Goal: Task Accomplishment & Management: Manage account settings

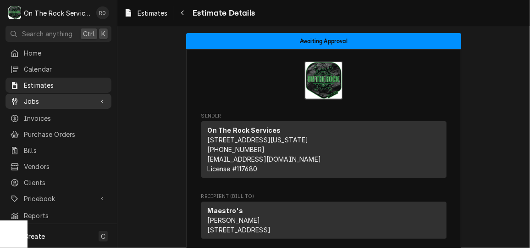
click at [44, 101] on span "Jobs" at bounding box center [58, 101] width 69 height 10
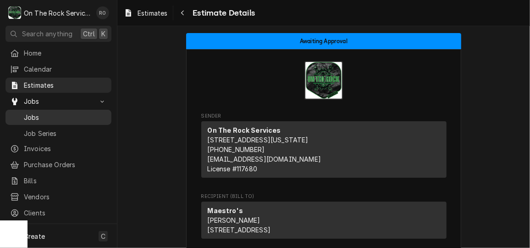
click at [47, 112] on span "Jobs" at bounding box center [65, 117] width 83 height 10
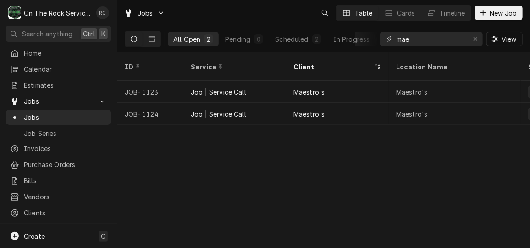
drag, startPoint x: 397, startPoint y: 37, endPoint x: 342, endPoint y: 30, distance: 54.6
click at [342, 30] on div "All Open 2 Pending 0 Scheduled 2 In Progress 0 On Hold 0 Completed 0 mae View" at bounding box center [324, 39] width 398 height 26
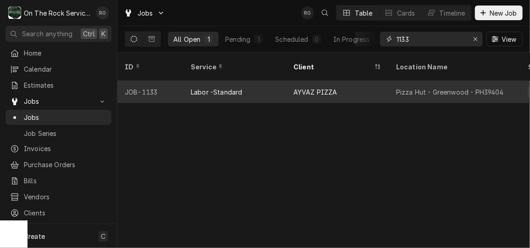
type input "1133"
click at [332, 81] on div "AYVAZ PIZZA" at bounding box center [337, 92] width 103 height 22
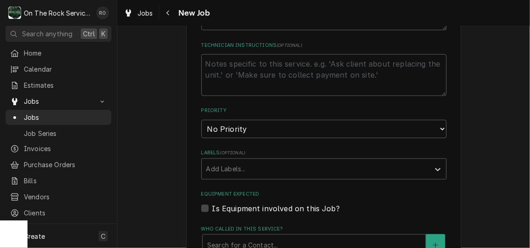
scroll to position [470, 0]
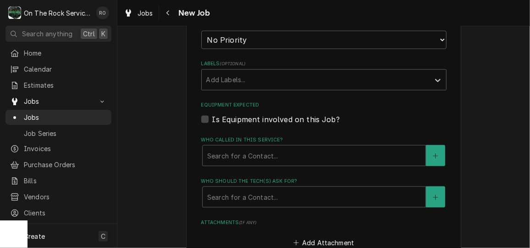
click at [287, 175] on fieldset "Job Details Date Received 2025-10-05 Service Type Labor -Standard Job Type Reas…" at bounding box center [323, 60] width 245 height 636
click at [289, 154] on div "Who called in this service?" at bounding box center [314, 155] width 214 height 17
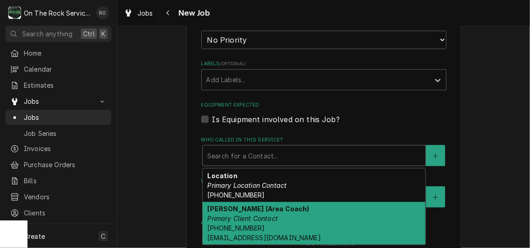
click at [283, 215] on div "Russel Kowalczyk (Area Coach) Primary Client Contact (864) 978-5754 rkowalczyk@…" at bounding box center [314, 223] width 223 height 43
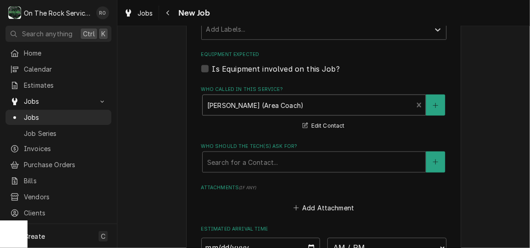
scroll to position [521, 0]
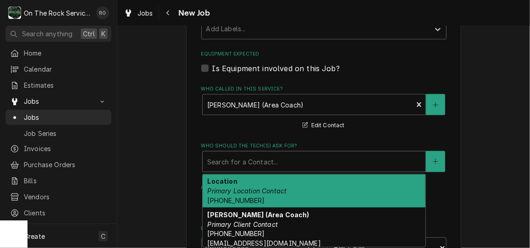
click at [270, 158] on div "Who should the tech(s) ask for?" at bounding box center [314, 161] width 214 height 17
click at [271, 183] on div "Location Primary Location Contact (864) 229-4812" at bounding box center [314, 190] width 223 height 33
type textarea "x"
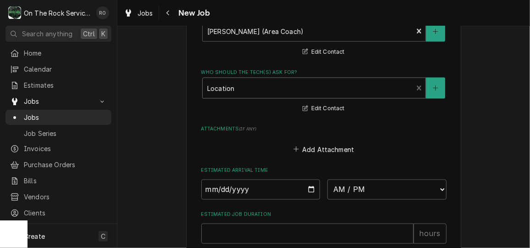
scroll to position [645, 0]
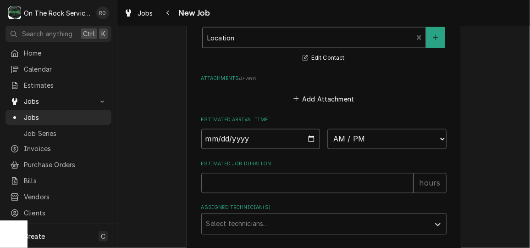
click at [307, 138] on input "Date" at bounding box center [260, 139] width 119 height 20
type input "2025-10-09"
type textarea "x"
click at [360, 138] on select "AM / PM 6:00 AM 6:15 AM 6:30 AM 6:45 AM 7:00 AM 7:15 AM 7:30 AM 7:45 AM 8:00 AM…" at bounding box center [386, 139] width 119 height 20
select select "12:00:00"
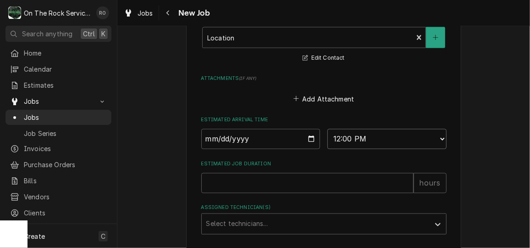
click at [327, 129] on select "AM / PM 6:00 AM 6:15 AM 6:30 AM 6:45 AM 7:00 AM 7:15 AM 7:30 AM 7:45 AM 8:00 AM…" at bounding box center [386, 139] width 119 height 20
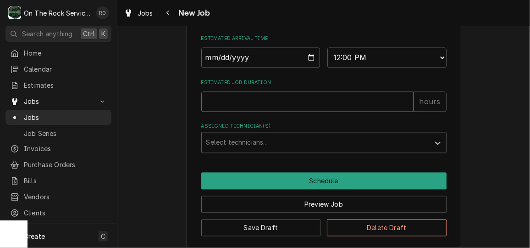
click at [304, 97] on input "Estimated Job Duration" at bounding box center [307, 102] width 212 height 20
type textarea "x"
type input "2"
type textarea "x"
type input "2"
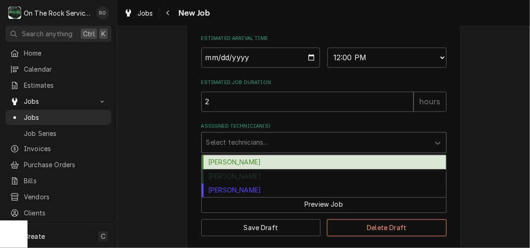
click at [303, 137] on div "Assigned Technician(s)" at bounding box center [315, 142] width 219 height 17
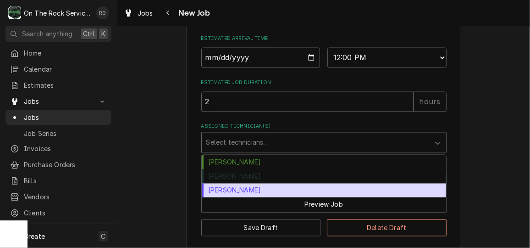
click at [301, 187] on div "[PERSON_NAME]" at bounding box center [324, 190] width 244 height 14
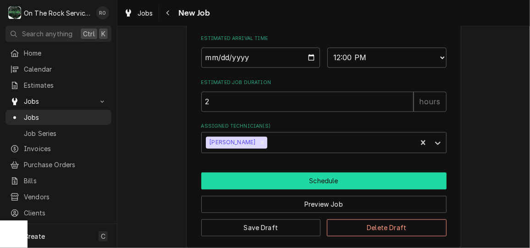
click at [301, 187] on button "Schedule" at bounding box center [323, 180] width 245 height 17
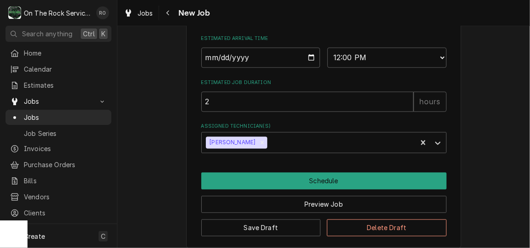
scroll to position [703, 0]
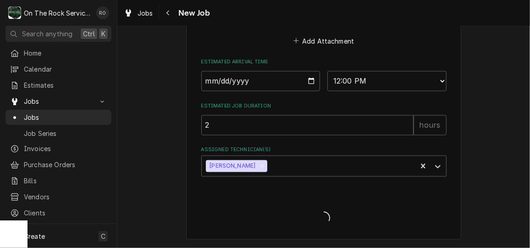
type textarea "x"
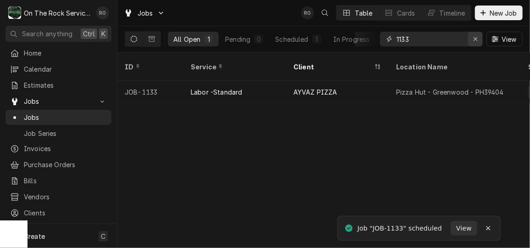
click at [476, 38] on icon "Erase input" at bounding box center [476, 39] width 4 height 4
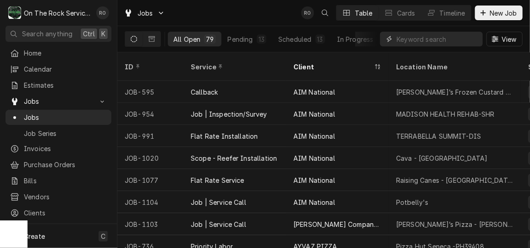
click at [429, 39] on input "Dynamic Content Wrapper" at bounding box center [438, 39] width 82 height 15
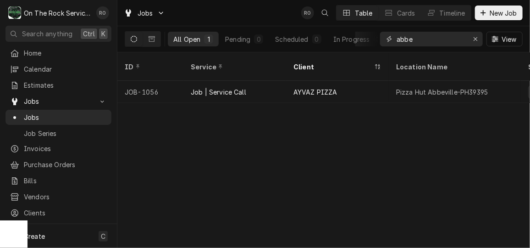
type input "abbe"
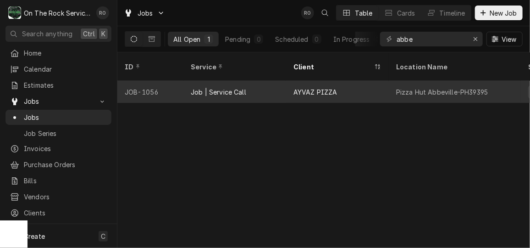
click at [388, 81] on div "AYVAZ PIZZA" at bounding box center [337, 92] width 103 height 22
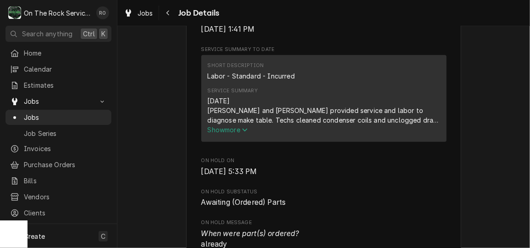
scroll to position [336, 0]
click at [235, 134] on span "Show more" at bounding box center [228, 130] width 40 height 8
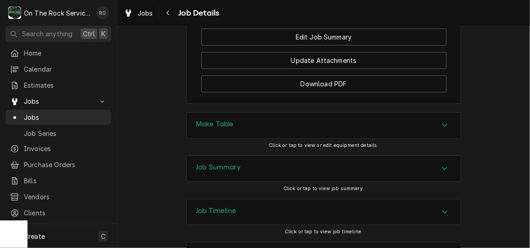
scroll to position [1288, 0]
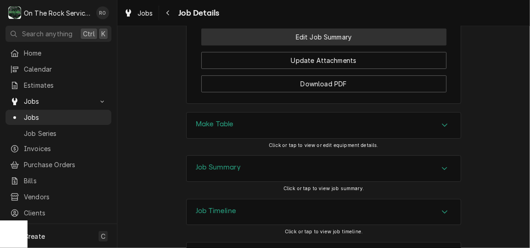
click at [380, 45] on button "Edit Job Summary" at bounding box center [323, 36] width 245 height 17
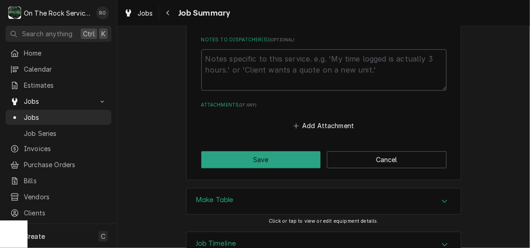
scroll to position [909, 0]
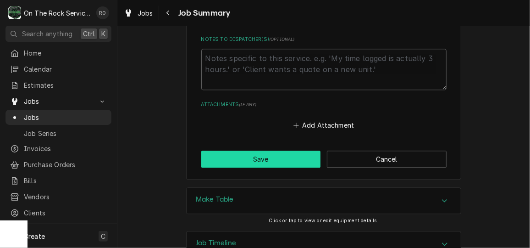
click at [291, 163] on button "Save" at bounding box center [261, 158] width 120 height 17
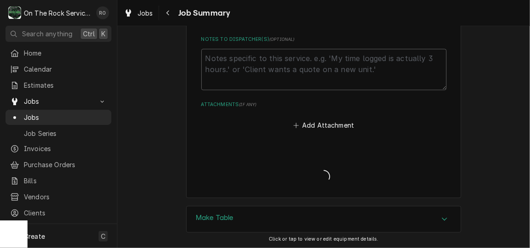
type textarea "x"
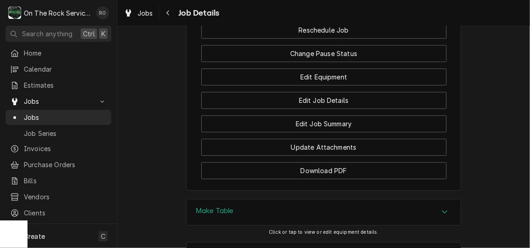
scroll to position [1180, 0]
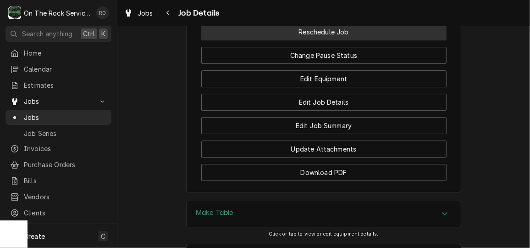
click at [366, 40] on button "Reschedule Job" at bounding box center [323, 31] width 245 height 17
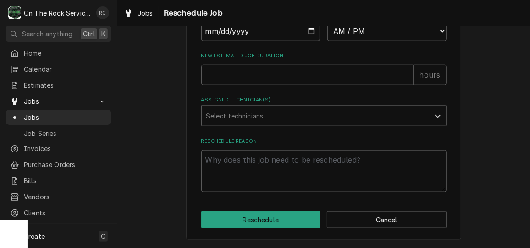
scroll to position [434, 0]
click at [298, 81] on input "New Estimated Job Duration" at bounding box center [307, 75] width 212 height 20
type textarea "x"
type input "2"
click at [312, 124] on div "Assigned Technician(s)" at bounding box center [315, 115] width 219 height 17
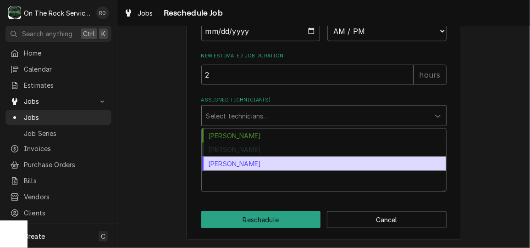
click at [306, 164] on div "Todd Brady" at bounding box center [324, 163] width 244 height 14
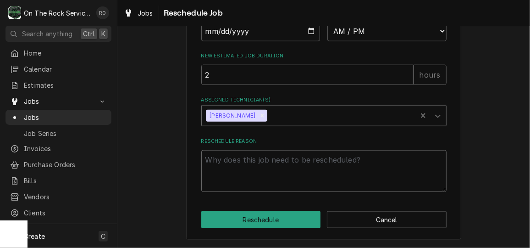
click at [306, 164] on textarea "Reschedule Reason" at bounding box center [323, 170] width 245 height 41
type textarea "x"
type textarea "M"
type textarea "x"
type textarea "Mo"
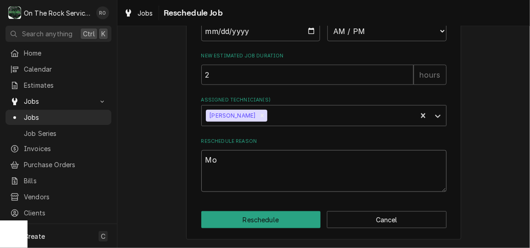
type textarea "x"
type textarea "Mov"
type textarea "x"
type textarea "Movi"
type textarea "x"
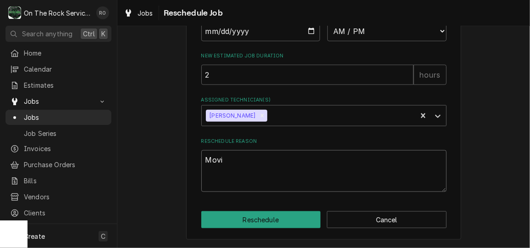
type textarea "Movin"
type textarea "x"
type textarea "Moving"
type textarea "x"
type textarea "Moving"
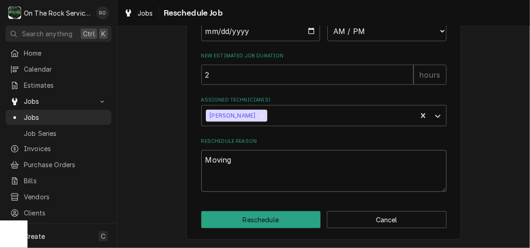
type textarea "x"
type textarea "Moving f"
type textarea "x"
type textarea "Moving fr"
type textarea "x"
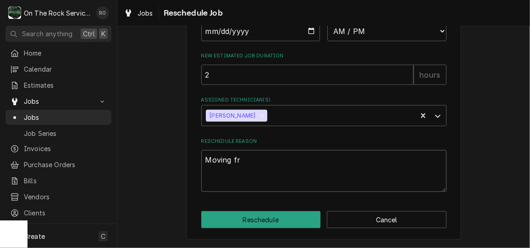
type textarea "Moving fro"
type textarea "x"
type textarea "Moving from"
type textarea "x"
type textarea "Moving from"
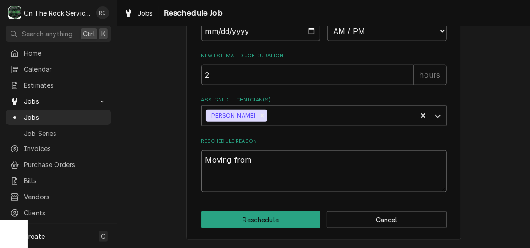
type textarea "x"
type textarea "Moving from R"
type textarea "x"
type textarea "Moving from Ra"
type textarea "x"
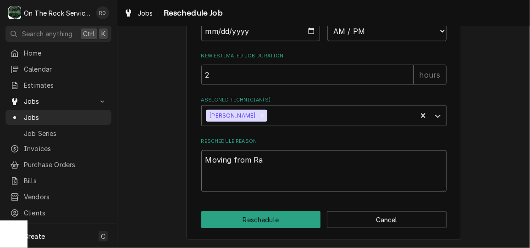
type textarea "Moving from Ray"
type textarea "x"
type textarea "Moving from Ray"
type textarea "x"
type textarea "Moving from Ray t"
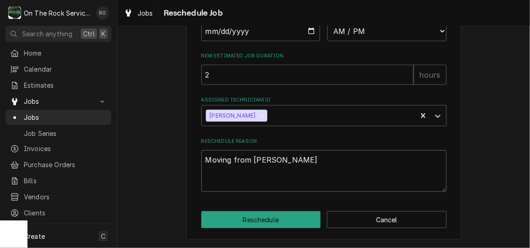
type textarea "x"
type textarea "Moving from Ray to"
type textarea "x"
type textarea "Moving from Ray to"
type textarea "x"
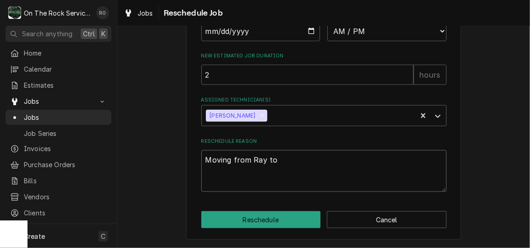
type textarea "Moving from Ray to T"
type textarea "x"
type textarea "Moving from Ray to To"
type textarea "x"
type textarea "Moving from Ray to Tod"
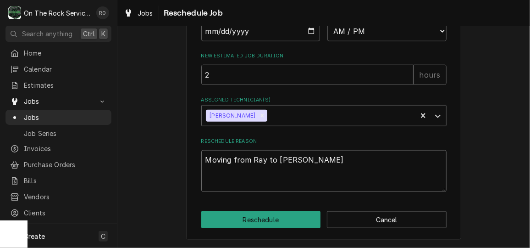
type textarea "x"
type textarea "Moving from Ray to Todd"
type textarea "x"
type textarea "Moving from Ray to Todd"
type textarea "x"
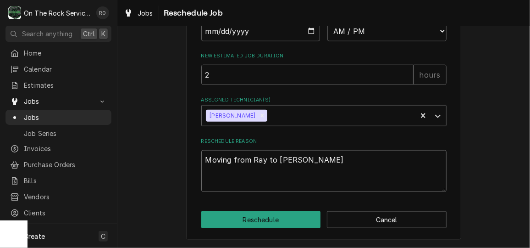
type textarea "Moving from Ray to Todd."
type textarea "x"
type textarea "Moving from Ray to Todd."
type textarea "x"
type textarea "Moving from Ray to Todd. P"
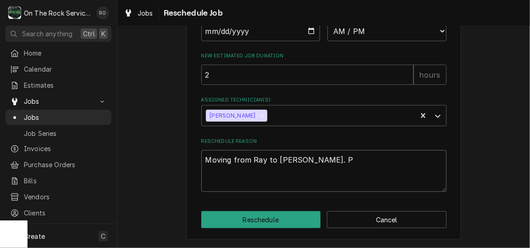
type textarea "x"
type textarea "Moving from Ray to Todd. Pa"
type textarea "x"
type textarea "Moving from Ray to Todd. Par"
type textarea "x"
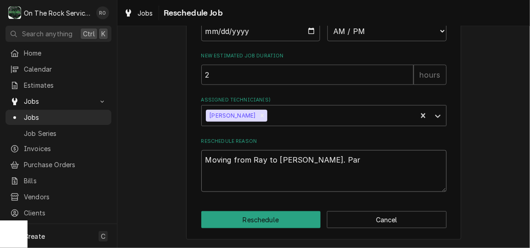
type textarea "Moving from Ray to Todd. Par t"
type textarea "x"
type textarea "Moving from Ray to Todd. Par tn"
type textarea "x"
type textarea "Moving from Ray to Todd. Par tne"
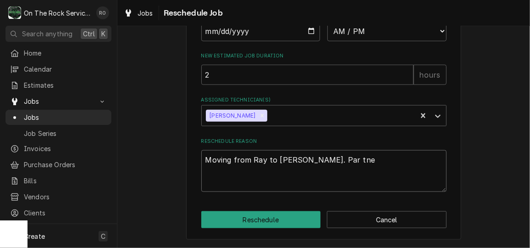
type textarea "x"
type textarea "Moving from Ray to Todd. Par tnee"
type textarea "x"
type textarea "Moving from Ray to Todd. Par tneed"
type textarea "x"
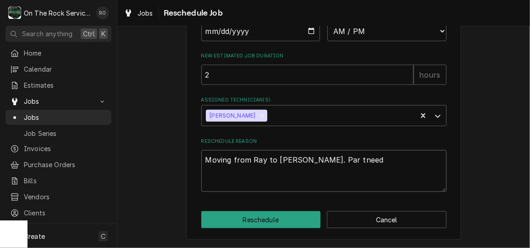
type textarea "Moving from Ray to Todd. Par tneeds"
type textarea "x"
type textarea "Moving from Ray to Todd. Par tneeds"
type textarea "x"
type textarea "Moving from Ray to Todd. Par tneeds t"
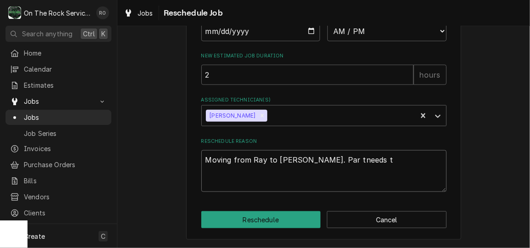
type textarea "x"
type textarea "Moving from Ray to Todd. Par tneeds to"
type textarea "x"
type textarea "Moving from Ray to Todd. Par tneeds to"
type textarea "x"
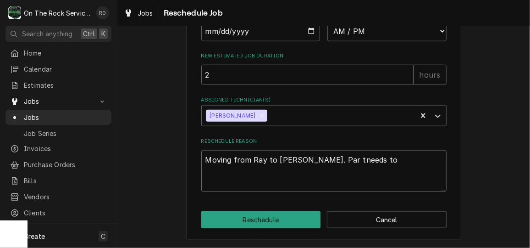
type textarea "Moving from Ray to Todd. Par tneeds to b"
type textarea "x"
type textarea "Moving from Ray to Todd. Par tneeds to be"
type textarea "x"
type textarea "Moving from Ray to Todd. Par tneeds to be"
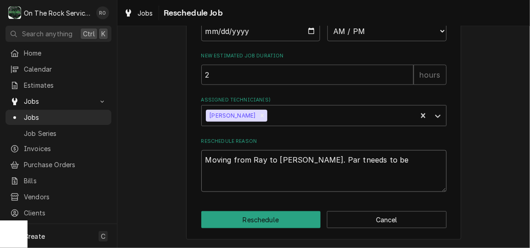
type textarea "x"
type textarea "Moving from Ray to Todd. Par tneeds to be p"
type textarea "x"
type textarea "Moving from Ray to Todd. Par tneeds to be pi"
type textarea "x"
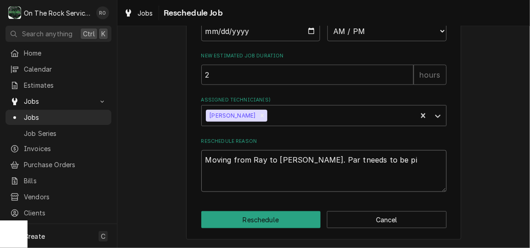
type textarea "Moving from Ray to Todd. Par tneeds to be pic"
type textarea "x"
type textarea "Moving from Ray to Todd. Par tneeds to be picke"
type textarea "x"
type textarea "Moving from Ray to Todd. Par tneeds to be picked"
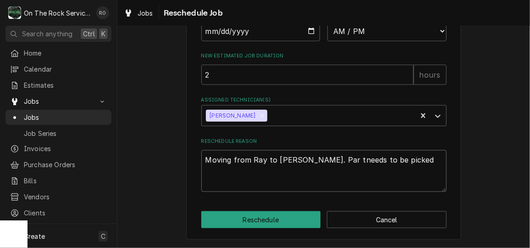
type textarea "x"
type textarea "Moving from Ray to Todd. Par tneeds to be picked"
type textarea "x"
type textarea "Moving from Ray to Todd. Par tneeds to be picked u"
type textarea "x"
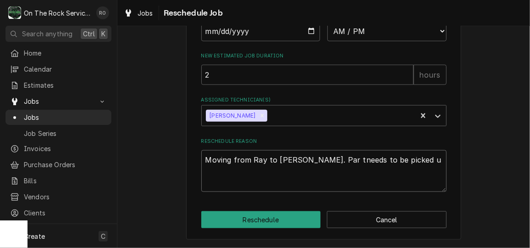
type textarea "Moving from Ray to Todd. Par tneeds to be picked up"
type textarea "x"
type textarea "Moving from Ray to Todd. Par tneeds to be picked up"
type textarea "x"
type textarea "Moving from Ray to Todd. Par tneeds to be picked up fr"
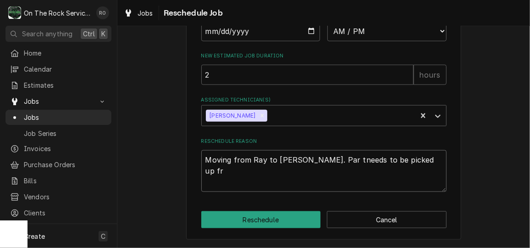
type textarea "x"
type textarea "Moving from Ray to Todd. Par tneeds to be picked up fro"
type textarea "x"
type textarea "Moving from Ray to Todd. Par tneeds to be picked up from"
type textarea "x"
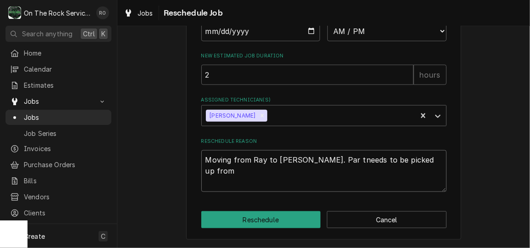
type textarea "Moving from Ray to Todd. Par tneeds to be picked up from"
type textarea "x"
type textarea "Moving from Ray to Todd. Par tneeds to be picked up from R"
type textarea "x"
type textarea "Moving from Ray to Todd. Par tneeds to be picked up from Ra"
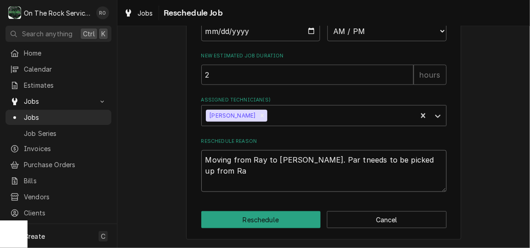
type textarea "x"
type textarea "Moving from Ray to Todd. Par tneeds to be picked up from Ray"
type textarea "x"
type textarea "Moving from Ray to Todd. Par tneeds to be picked up from Ray"
type textarea "x"
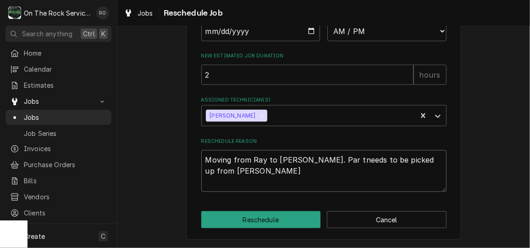
type textarea "Moving from Ray to Todd. Par t needs to be picked up from Ray"
type textarea "x"
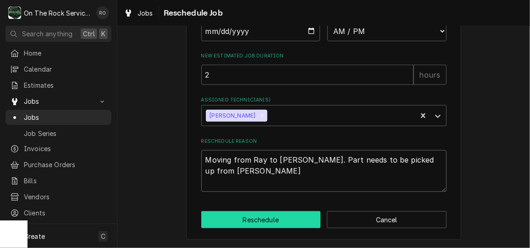
type textarea "Moving from Ray to Todd. Part needs to be picked up from Ray"
click at [277, 220] on button "Reschedule" at bounding box center [261, 219] width 120 height 17
type textarea "x"
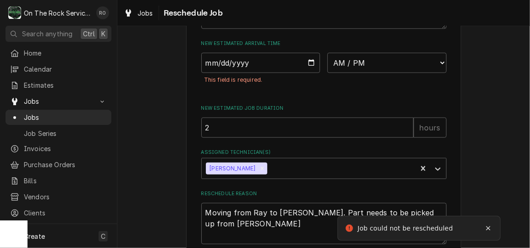
scroll to position [393, 0]
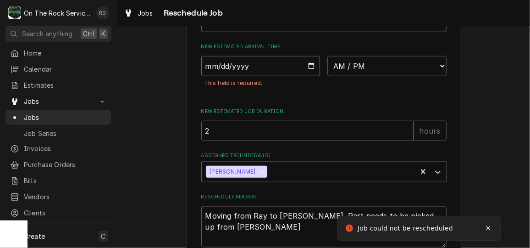
click at [313, 72] on input "Date" at bounding box center [260, 66] width 119 height 20
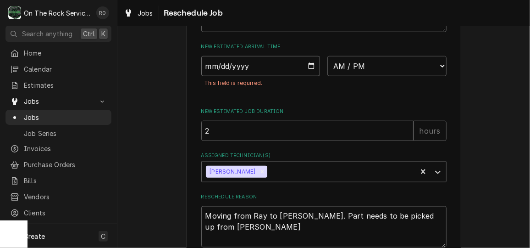
click at [308, 75] on input "Date" at bounding box center [260, 66] width 119 height 20
type input "2025-10-09"
type textarea "x"
click at [340, 76] on select "AM / PM 6:00 AM 6:15 AM 6:30 AM 6:45 AM 7:00 AM 7:15 AM 7:30 AM 7:45 AM 8:00 AM…" at bounding box center [386, 66] width 119 height 20
select select "12:00:00"
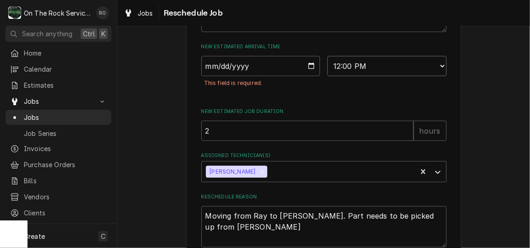
click at [327, 66] on select "AM / PM 6:00 AM 6:15 AM 6:30 AM 6:45 AM 7:00 AM 7:15 AM 7:30 AM 7:45 AM 8:00 AM…" at bounding box center [386, 66] width 119 height 20
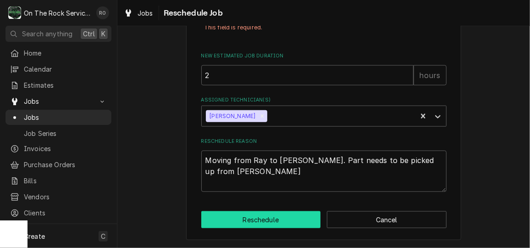
click at [299, 225] on button "Reschedule" at bounding box center [261, 219] width 120 height 17
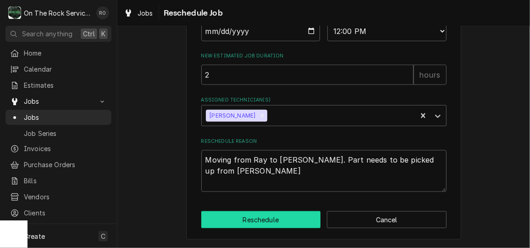
type textarea "x"
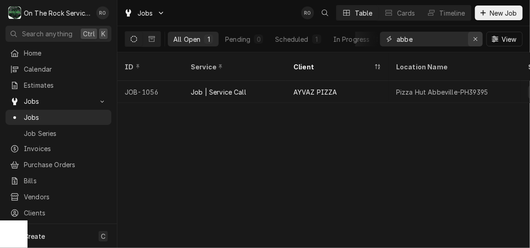
click at [480, 39] on div "Erase input" at bounding box center [475, 38] width 9 height 9
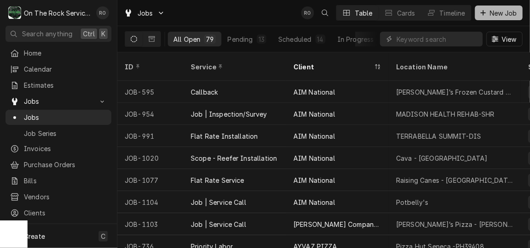
click at [496, 13] on span "New Job" at bounding box center [503, 13] width 31 height 10
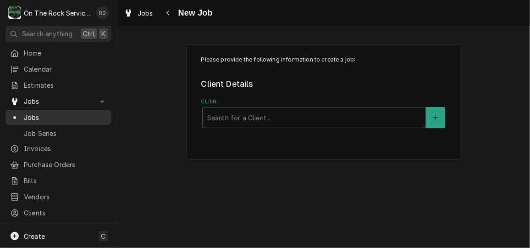
click at [43, 116] on span "Jobs" at bounding box center [65, 117] width 83 height 10
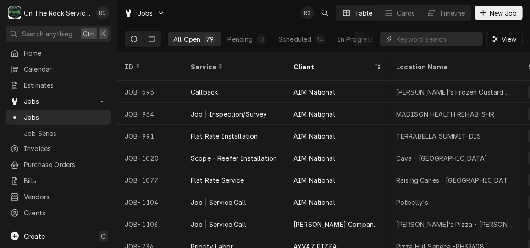
click at [419, 36] on input "Dynamic Content Wrapper" at bounding box center [438, 39] width 82 height 15
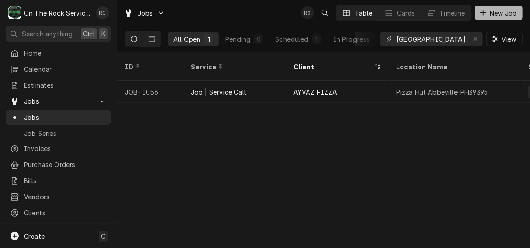
type input "[GEOGRAPHIC_DATA]"
click at [489, 9] on span "New Job" at bounding box center [503, 13] width 31 height 10
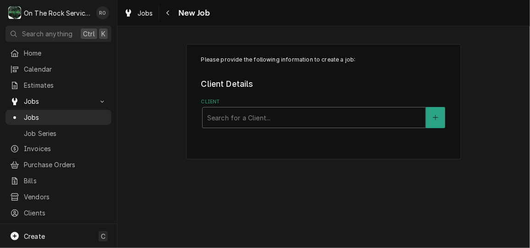
click at [381, 115] on div "Client" at bounding box center [314, 117] width 214 height 17
type input "ayv"
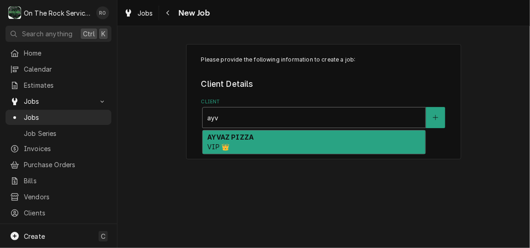
click at [367, 146] on div "AYVAZ PIZZA VIP 👑" at bounding box center [314, 142] width 223 height 24
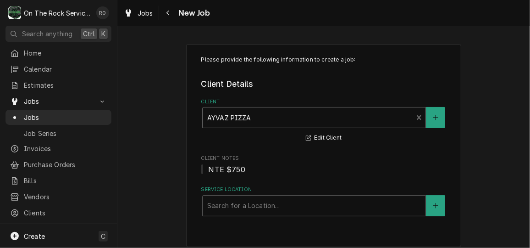
scroll to position [7, 0]
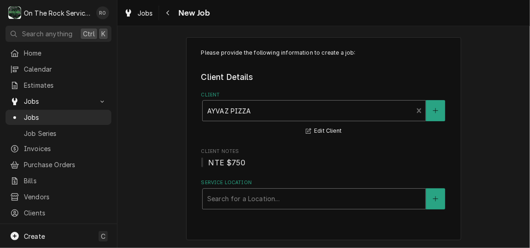
click at [327, 193] on div "Service Location" at bounding box center [314, 198] width 214 height 17
type input "abbe"
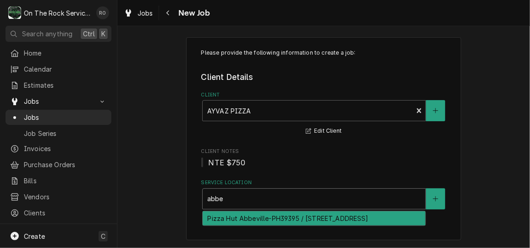
click at [331, 225] on div "Pizza Hut Abbeville-PH39395 / [STREET_ADDRESS]" at bounding box center [314, 218] width 223 height 14
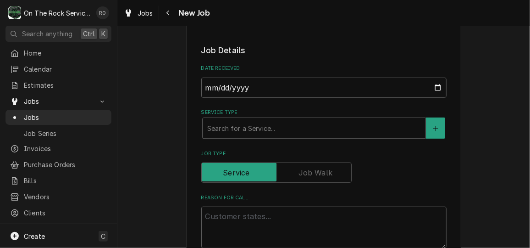
scroll to position [209, 0]
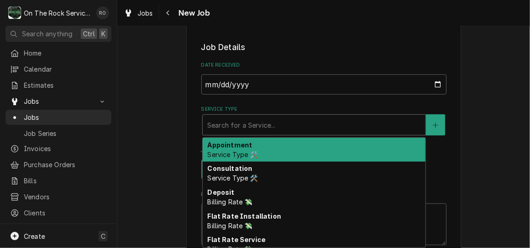
click at [293, 134] on div "Search for a Service..." at bounding box center [314, 125] width 223 height 20
type textarea "x"
type input "se"
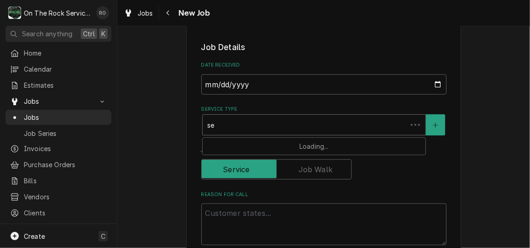
type textarea "x"
type input "ser"
type textarea "x"
type input "serv"
type textarea "x"
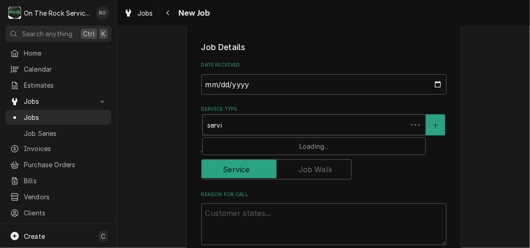
type input "servic"
type textarea "x"
type input "service"
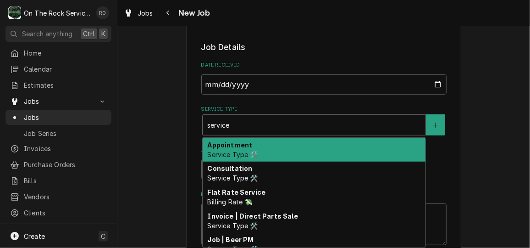
type textarea "x"
type input "service"
type textarea "x"
type input "service c"
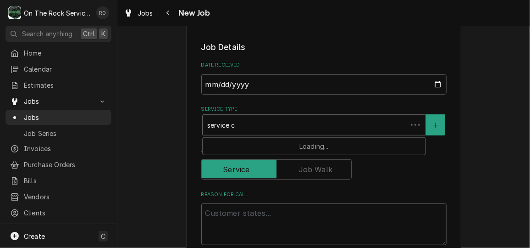
type textarea "x"
type input "service ca"
type textarea "x"
type input "service cal"
type textarea "x"
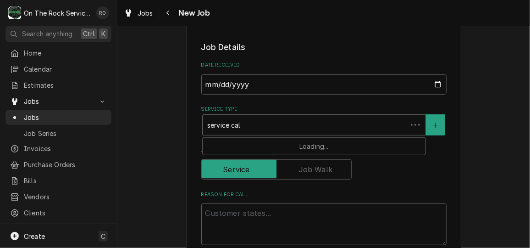
type input "service call"
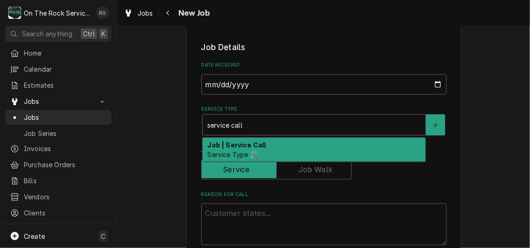
click at [292, 143] on div "Job | Service Call Service Type 🛠️" at bounding box center [314, 150] width 223 height 24
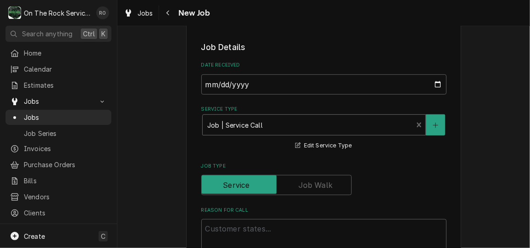
scroll to position [335, 0]
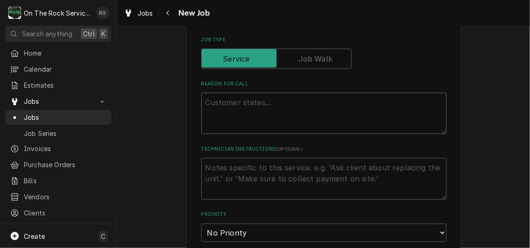
click at [288, 126] on textarea "Reason For Call" at bounding box center [323, 113] width 245 height 41
type textarea "x"
type textarea "T"
type textarea "x"
type textarea "Tas"
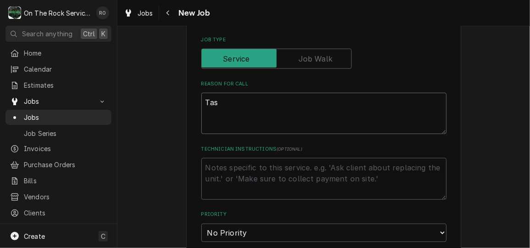
type textarea "x"
type textarea "Tasw"
type textarea "x"
type textarea "Taswk"
type textarea "x"
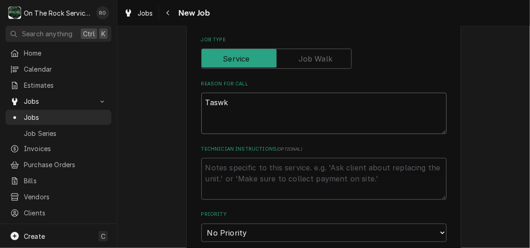
type textarea "Taswk"
type textarea "x"
type textarea "Taswk"
type textarea "x"
type textarea "Tasw"
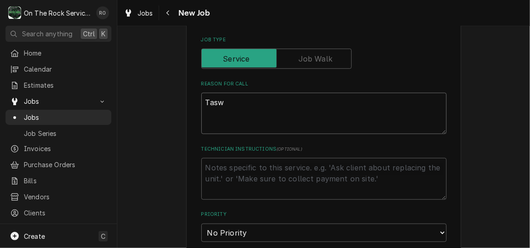
type textarea "x"
type textarea "Tas"
type textarea "x"
type textarea "Task"
type textarea "x"
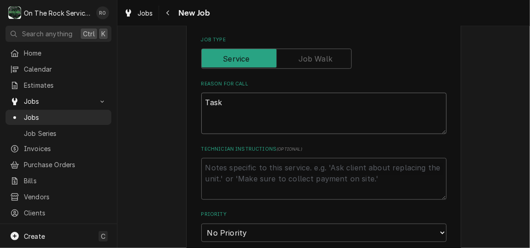
type textarea "Task"
type textarea "x"
type textarea "Task 32"
type textarea "x"
type textarea "Task 3240"
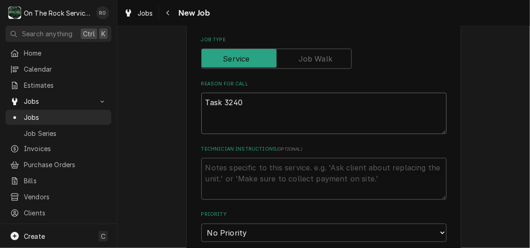
type textarea "x"
type textarea "Task 32405"
type textarea "x"
type textarea "Task 324056"
type textarea "x"
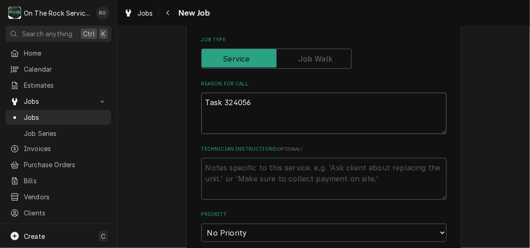
type textarea "Task 3240563"
type textarea "x"
type textarea "Task 3240563"
type textarea "x"
type textarea "Task 3240563 M"
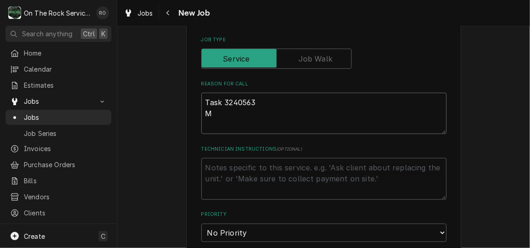
type textarea "x"
type textarea "Task 3240563 Ma"
type textarea "x"
type textarea "Task 3240563 Mak"
type textarea "x"
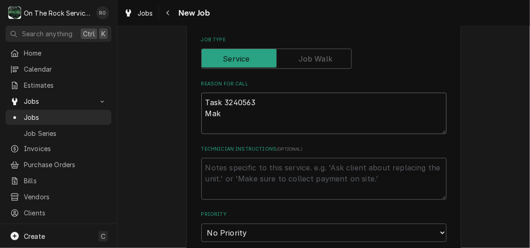
type textarea "Task 3240563 Make"
type textarea "x"
type textarea "Task 3240563 Make"
type textarea "x"
type textarea "Task 3240563 Make t"
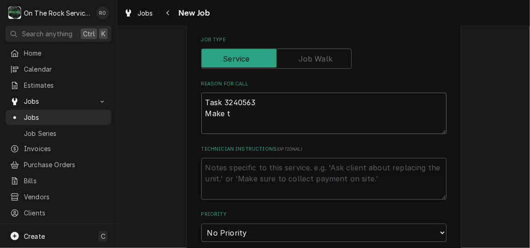
type textarea "x"
type textarea "Task 3240563 Make ta"
type textarea "x"
type textarea "Task 3240563 Make tab"
type textarea "x"
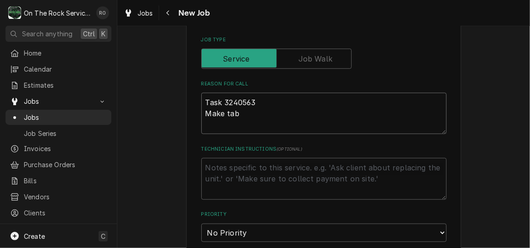
type textarea "Task 3240563 Make tabl"
type textarea "x"
type textarea "Task 3240563 Make table"
type textarea "x"
type textarea "Task 3240563 Make table"
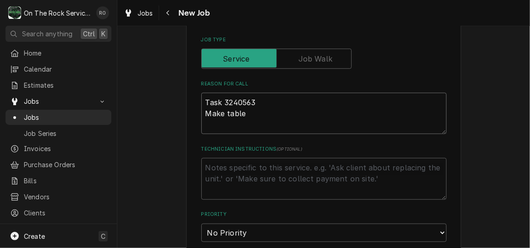
type textarea "x"
type textarea "Task 3240563 Make table h"
type textarea "x"
type textarea "Task 3240563 Make table hi"
type textarea "x"
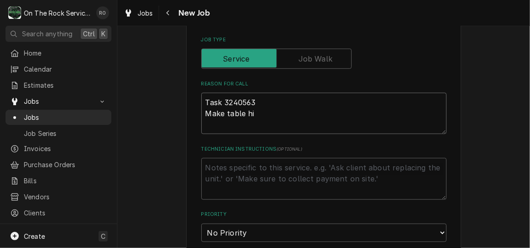
type textarea "Task 3240563 Make table hig"
type textarea "x"
type textarea "Task 3240563 Make table high"
type textarea "x"
type textarea "Task 3240563 Make table high t"
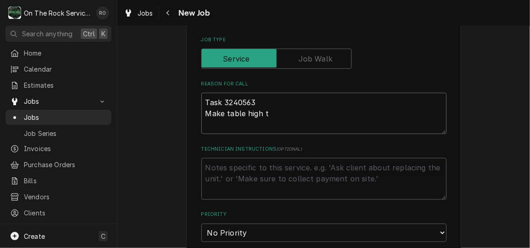
type textarea "x"
type textarea "Task 3240563 Make table high te"
type textarea "x"
type textarea "Task 3240563 Make table high tem"
type textarea "x"
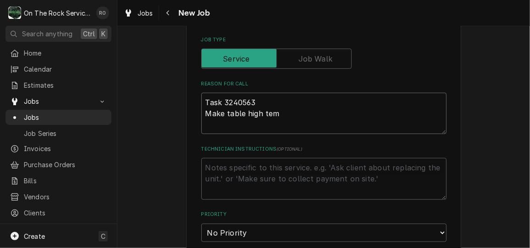
type textarea "Task 3240563 Make table high temp"
type textarea "x"
type textarea "Task 3240563 Make table high temp"
type textarea "x"
type textarea "Task 3240563 Make table high temp R"
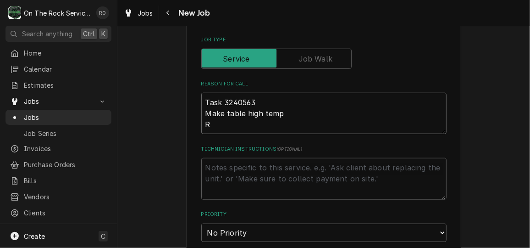
type textarea "x"
type textarea "Task 3240563 Make table high temp Ru"
type textarea "x"
type textarea "Task 3240563 Make table high temp Rus"
type textarea "x"
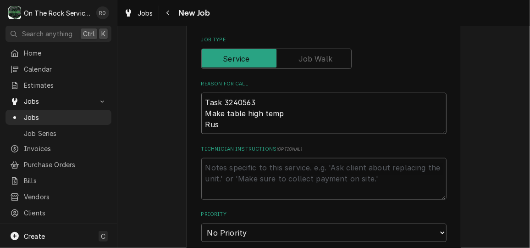
type textarea "Task 3240563 Make table high temp Russ"
type textarea "x"
type textarea "Task 3240563 Make table high temp Russe"
type textarea "x"
type textarea "Task 3240563 Make table high temp Russel"
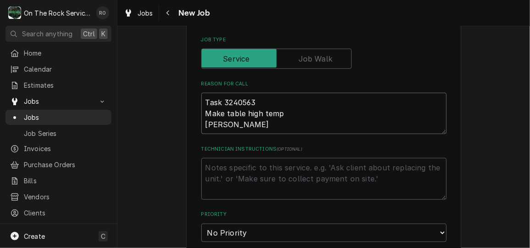
type textarea "x"
type textarea "Task 3240563 Make table high temp Russel"
type textarea "x"
type textarea "Task 3240563 Make table high temp Russel a"
type textarea "x"
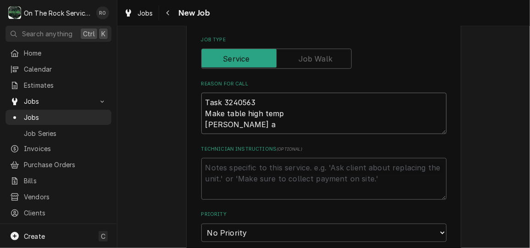
type textarea "Task 3240563 Make table high temp Russel al"
type textarea "x"
type textarea "Task 3240563 Make table high temp Russel als"
type textarea "x"
type textarea "Task 3240563 Make table high temp Russel also"
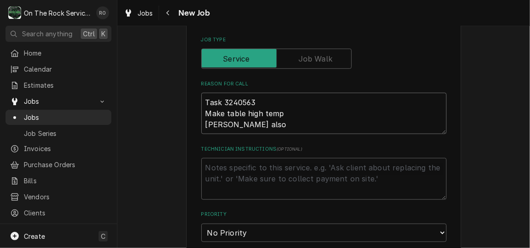
type textarea "x"
type textarea "Task 3240563 Make table high temp Russel also a"
type textarea "x"
type textarea "Task 3240563 Make table high temp Russel also as"
type textarea "x"
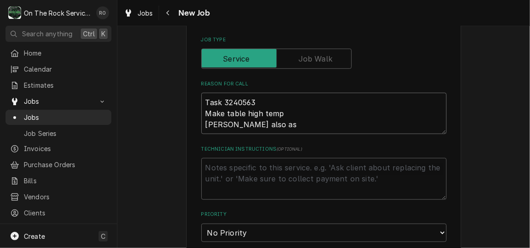
type textarea "Task 3240563 Make table high temp Russel also ask"
type textarea "x"
type textarea "Task 3240563 Make table high temp Russel also aske"
type textarea "x"
type textarea "Task 3240563 Make table high temp Russel also asked"
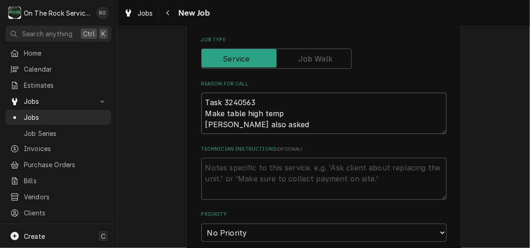
type textarea "x"
type textarea "Task 3240563 Make table high temp Russel also asked"
type textarea "x"
type textarea "Task 3240563 Make table high temp Russel also asked t"
type textarea "x"
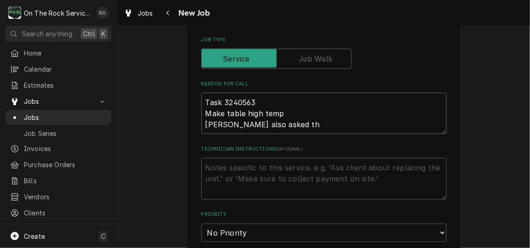
type textarea "Task 3240563 Make table high temp Russel also asked tha"
type textarea "x"
type textarea "Task 3240563 Make table high temp Russel also asked that"
type textarea "x"
type textarea "Task 3240563 Make table high temp Russel also asked that"
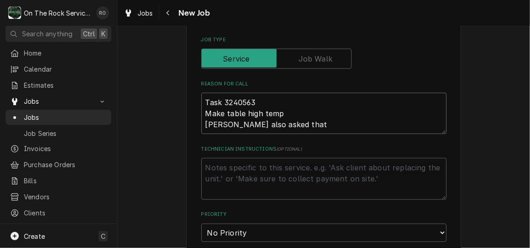
type textarea "x"
type textarea "Task 3240563 Make table high temp Russel also asked that yo"
type textarea "x"
type textarea "Task 3240563 Make table high temp Russel also asked that you"
type textarea "x"
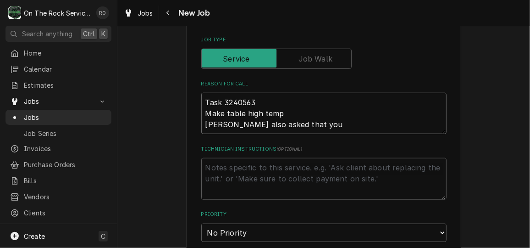
type textarea "Task 3240563 Make table high temp Russel also asked that you w"
type textarea "x"
type textarea "Task 3240563 Make table high temp Russel also asked that you"
type textarea "x"
type textarea "Task 3240563 Make table high temp Russel also asked that you c"
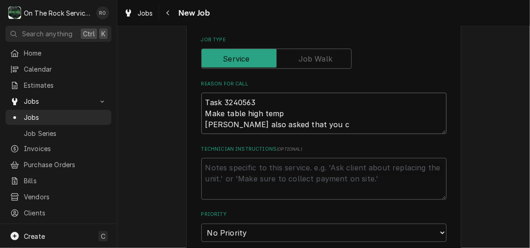
type textarea "x"
type textarea "Task 3240563 Make table high temp Russel also asked that you ch"
type textarea "x"
type textarea "Task 3240563 Make table high temp Russel also asked that you che"
type textarea "x"
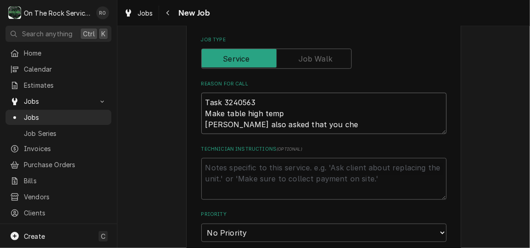
type textarea "Task 3240563 Make table high temp Russel also asked that you chec"
type textarea "x"
type textarea "Task 3240563 Make table high temp Russel also asked that you check"
type textarea "x"
type textarea "Task 3240563 Make table high temp Russel also asked that you check o"
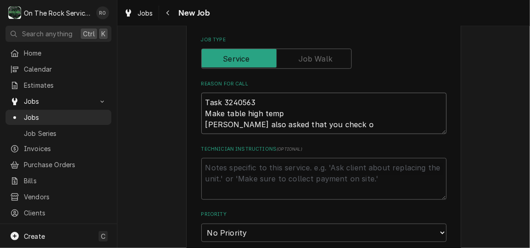
type textarea "x"
type textarea "Task 3240563 Make table high temp Russel also asked that you check ou"
type textarea "x"
type textarea "Task 3240563 Make table high temp Russel also asked that you check out"
type textarea "x"
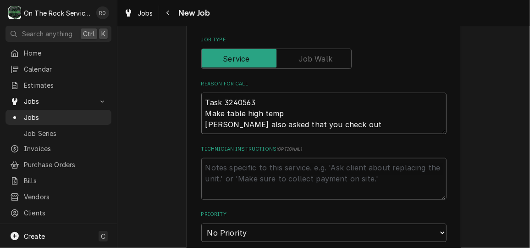
type textarea "Task 3240563 Make table high temp Russel also asked that you check out"
type textarea "x"
type textarea "Task 3240563 Make table high temp Russel also asked that you check out t"
type textarea "x"
type textarea "Task 3240563 Make table high temp Russel also asked that you check out the"
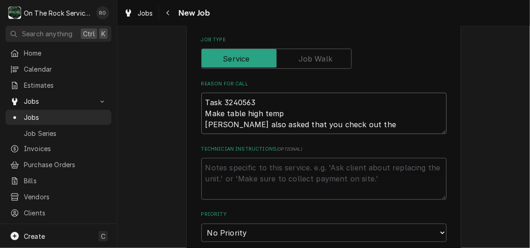
type textarea "x"
type textarea "Task 3240563 Make table high temp Russel also asked that you check out the"
type textarea "x"
type textarea "Task 3240563 Make table high temp Russel also asked that you check out the s"
type textarea "x"
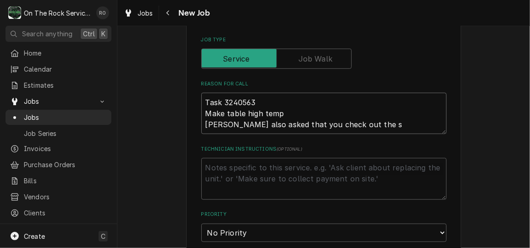
type textarea "Task 3240563 Make table high temp Russel also asked that you check out the sm"
type textarea "x"
type textarea "Task 3240563 Make table high temp Russel also asked that you check out the sma"
type textarea "x"
type textarea "Task 3240563 Make table high temp Russel also asked that you check out the smal"
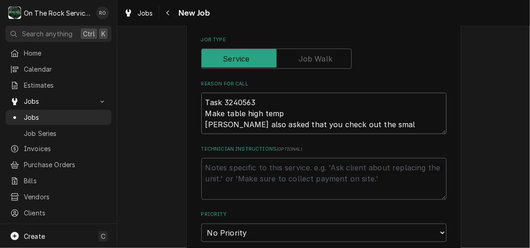
type textarea "x"
type textarea "Task 3240563 Make table high temp Russel also asked that you check out the small"
type textarea "x"
type textarea "Task 3240563 Make table high temp Russel also asked that you check out the small"
type textarea "x"
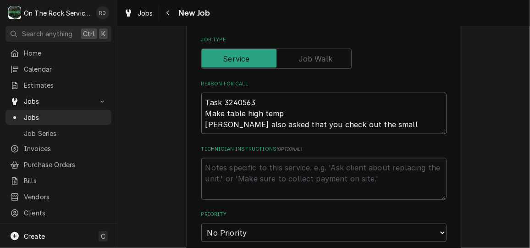
type textarea "Task 3240563 Make table high temp Russel also asked that you check out the smal…"
type textarea "x"
type textarea "Task 3240563 Make table high temp Russel also asked that you check out the smal…"
type textarea "x"
type textarea "Task 3240563 Make table high temp Russel also asked that you check out the smal…"
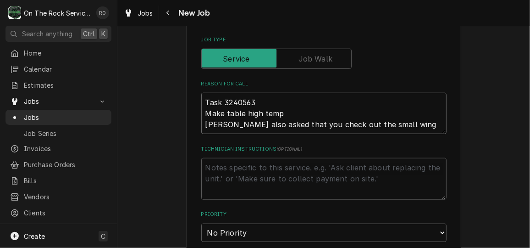
type textarea "x"
type textarea "Task 3240563 Make table high temp Russel also asked that you check out the smal…"
type textarea "x"
type textarea "Task 3240563 Make table high temp Russel also asked that you check out the smal…"
type textarea "x"
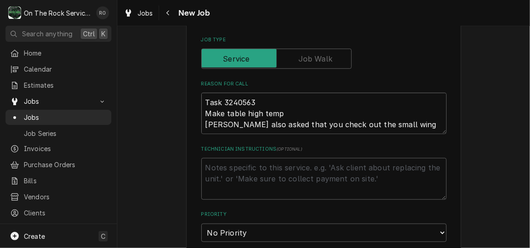
type textarea "Task 3240563 Make table high temp Russel also asked that you check out the smal…"
type textarea "x"
type textarea "Task 3240563 Make table high temp Russel also asked that you check out the smal…"
type textarea "x"
type textarea "Task 3240563 Make table high temp Russel also asked that you check out the smal…"
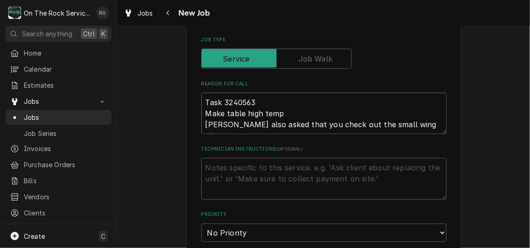
type textarea "x"
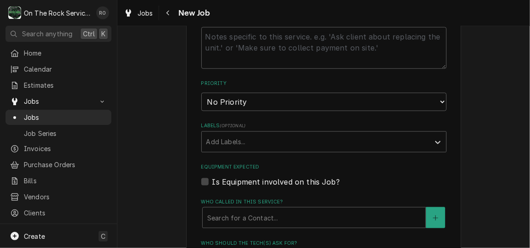
scroll to position [477, 0]
click at [275, 100] on select "No Priority Urgent High Medium Low" at bounding box center [323, 102] width 245 height 18
click at [201, 93] on select "No Priority Urgent High Medium Low" at bounding box center [323, 102] width 245 height 18
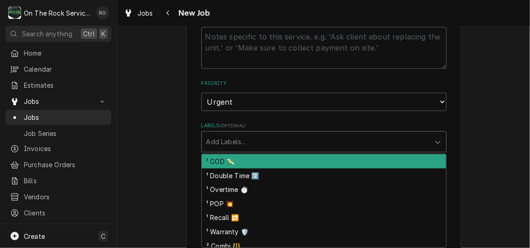
click at [273, 140] on div "Labels" at bounding box center [315, 141] width 219 height 17
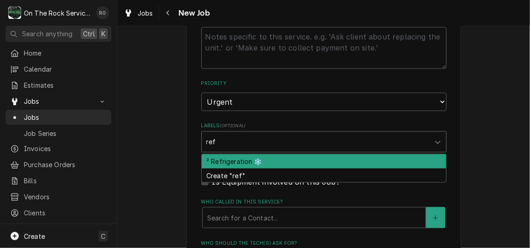
click at [271, 159] on div "² Refrigeration ❄️" at bounding box center [324, 161] width 244 height 14
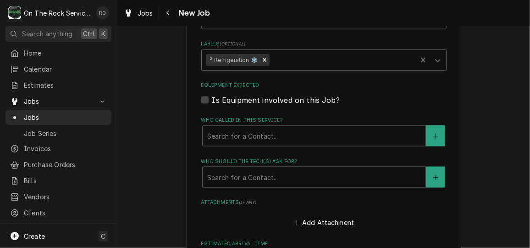
scroll to position [573, 0]
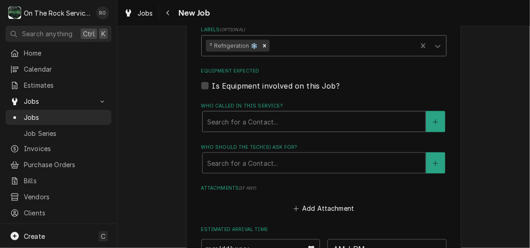
click at [272, 131] on div "Search for a Contact..." at bounding box center [314, 121] width 223 height 20
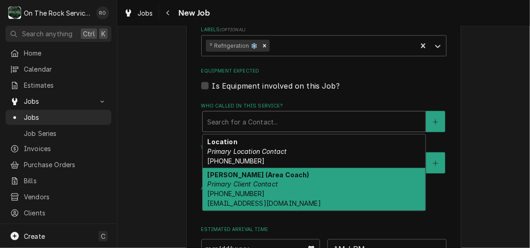
click at [273, 179] on div "Russel Kowalczyk (Area Coach) Primary Client Contact (864) 978-5754 rkowalczyk@…" at bounding box center [314, 189] width 223 height 43
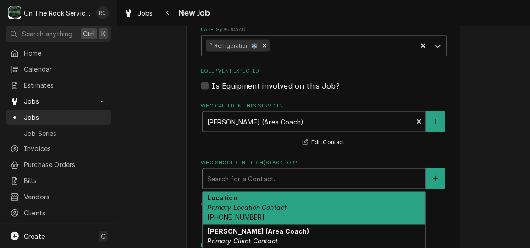
click at [273, 171] on div "Who should the tech(s) ask for?" at bounding box center [314, 178] width 214 height 17
click at [276, 192] on div "Location Primary Location Contact (864) 396-4150" at bounding box center [314, 207] width 223 height 33
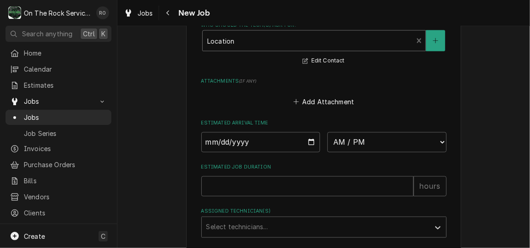
scroll to position [710, 0]
click at [306, 141] on input "Date" at bounding box center [260, 142] width 119 height 20
click at [352, 143] on select "AM / PM 6:00 AM 6:15 AM 6:30 AM 6:45 AM 7:00 AM 7:15 AM 7:30 AM 7:45 AM 8:00 AM…" at bounding box center [386, 142] width 119 height 20
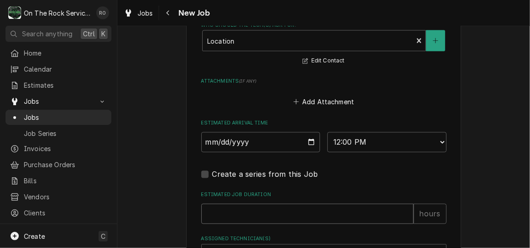
click at [312, 211] on input "Estimated Job Duration" at bounding box center [307, 214] width 212 height 20
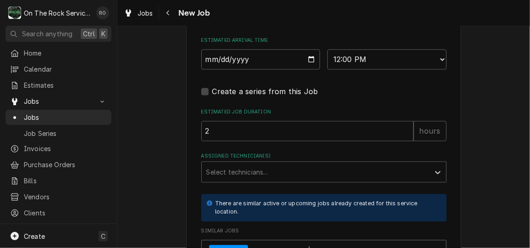
scroll to position [794, 0]
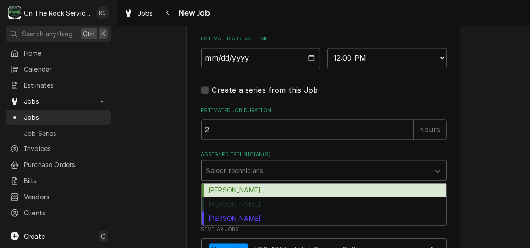
click at [302, 171] on div "Assigned Technician(s)" at bounding box center [315, 170] width 219 height 17
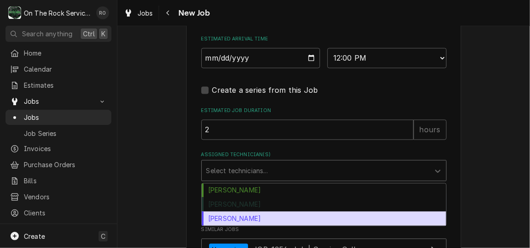
click at [298, 215] on div "Todd Brady" at bounding box center [324, 218] width 244 height 14
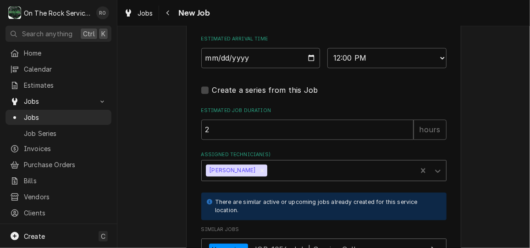
scroll to position [892, 0]
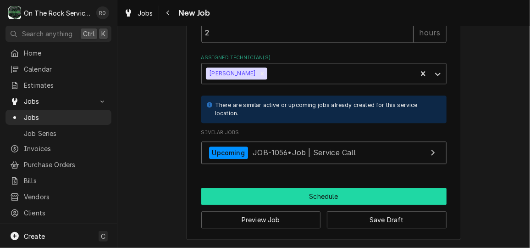
click at [290, 199] on button "Schedule" at bounding box center [323, 195] width 245 height 17
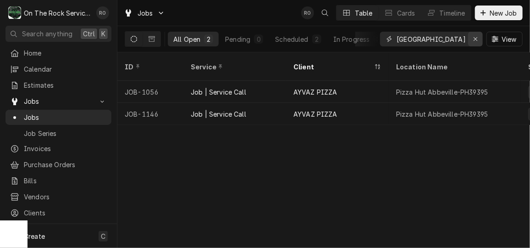
click at [476, 34] on div "Erase input" at bounding box center [475, 38] width 9 height 9
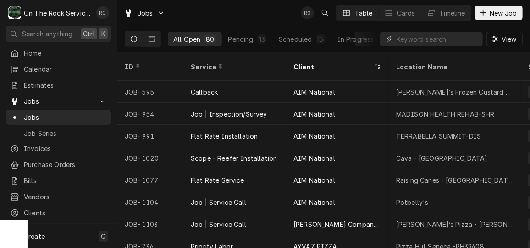
click at [450, 38] on input "Dynamic Content Wrapper" at bounding box center [438, 39] width 82 height 15
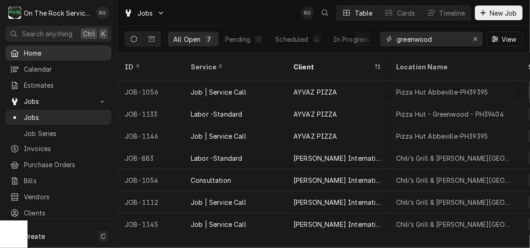
type input "greenwood"
click at [38, 50] on span "Home" at bounding box center [65, 53] width 83 height 10
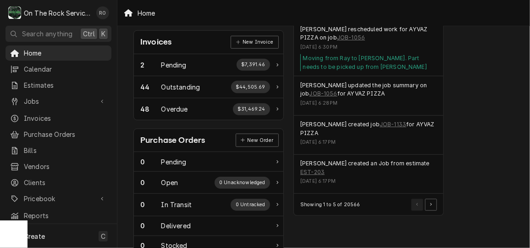
scroll to position [272, 0]
click at [435, 198] on button "Pagination Controls" at bounding box center [431, 204] width 12 height 12
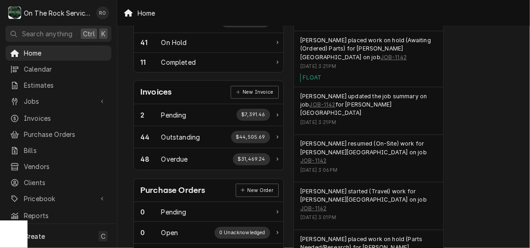
scroll to position [210, 0]
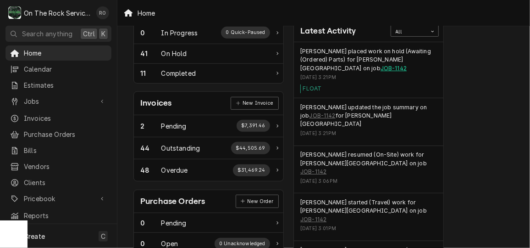
click at [380, 66] on link "JOB-1142" at bounding box center [393, 68] width 26 height 8
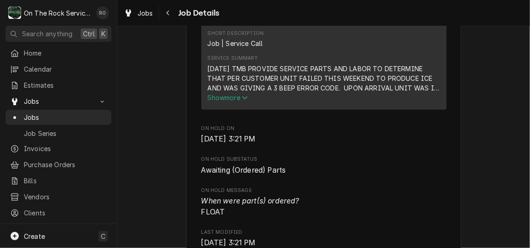
scroll to position [372, 0]
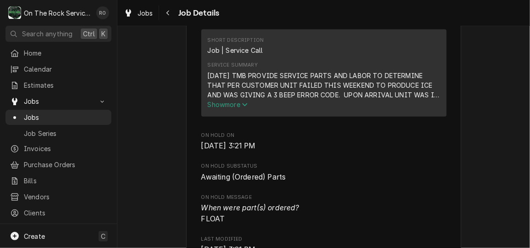
click at [236, 108] on span "Show more" at bounding box center [228, 104] width 40 height 8
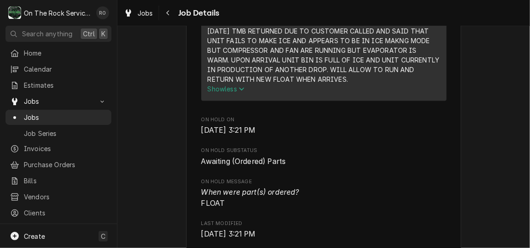
scroll to position [514, 0]
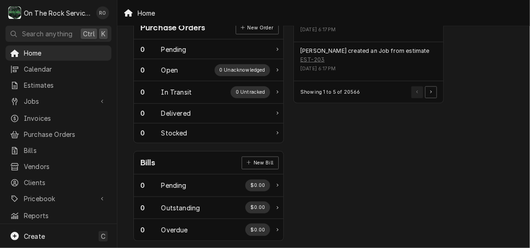
scroll to position [394, 0]
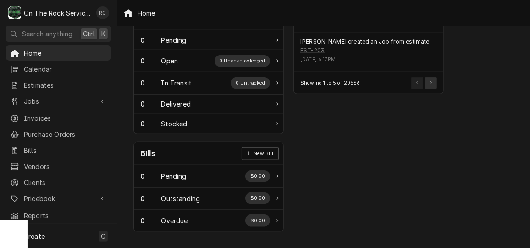
click at [429, 81] on button "Pagination Controls" at bounding box center [431, 83] width 12 height 12
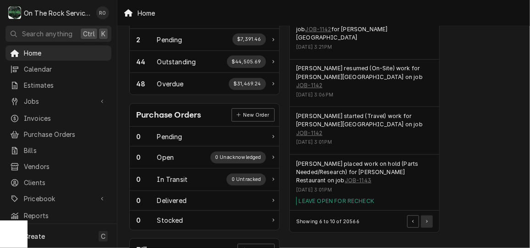
scroll to position [298, 5]
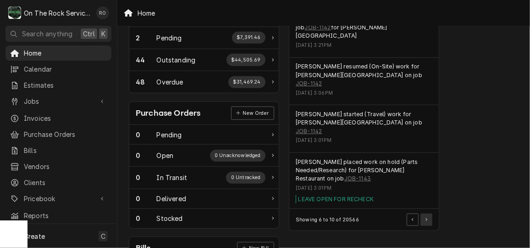
click at [427, 213] on button "Pagination Controls" at bounding box center [426, 219] width 12 height 12
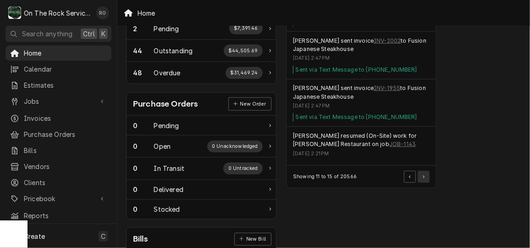
scroll to position [330, 7]
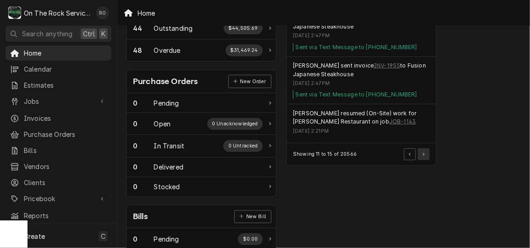
click at [427, 151] on button "Pagination Controls" at bounding box center [424, 154] width 12 height 12
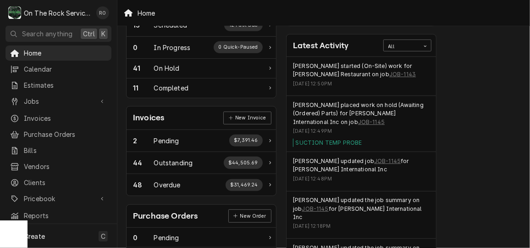
scroll to position [211, 7]
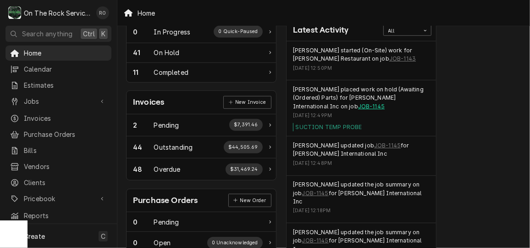
click at [358, 102] on link "JOB-1145" at bounding box center [371, 106] width 27 height 8
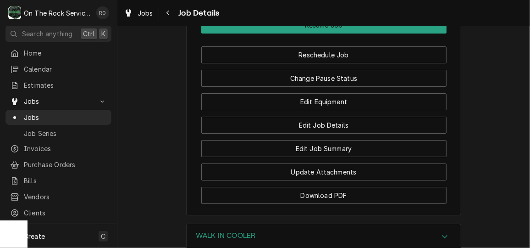
scroll to position [1325, 0]
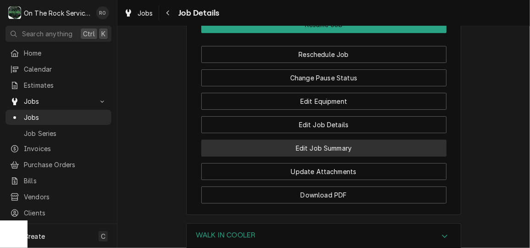
click at [401, 139] on button "Edit Job Summary" at bounding box center [323, 147] width 245 height 17
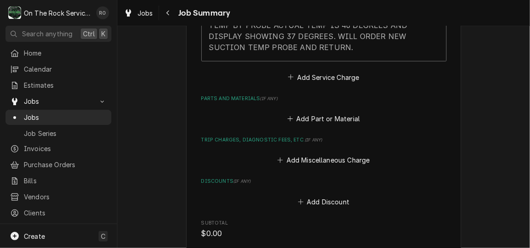
scroll to position [481, 0]
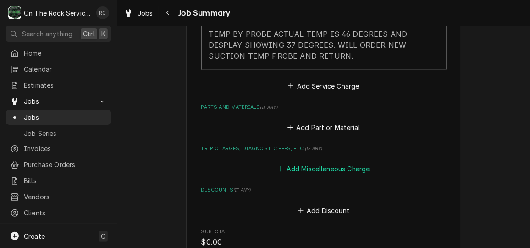
click at [359, 171] on button "Add Miscellaneous Charge" at bounding box center [323, 168] width 95 height 13
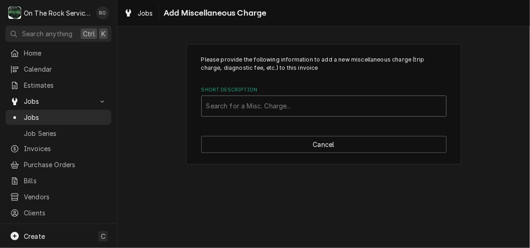
click at [320, 108] on div "Short Description" at bounding box center [323, 106] width 235 height 17
type input "trip"
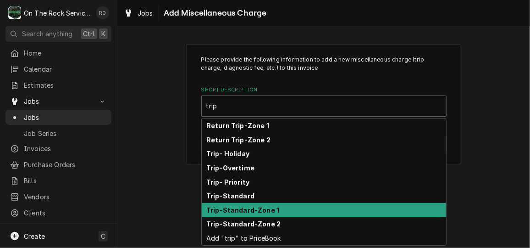
click at [307, 206] on div "Trip-Standard-Zone 1" at bounding box center [324, 210] width 244 height 14
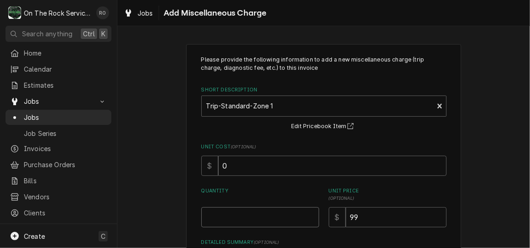
click at [270, 218] on input "Quantity" at bounding box center [260, 217] width 118 height 20
type textarea "x"
type input "1"
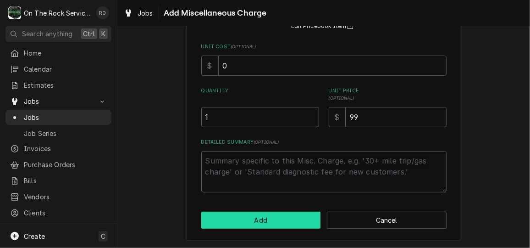
click at [267, 220] on button "Add" at bounding box center [261, 219] width 120 height 17
type textarea "x"
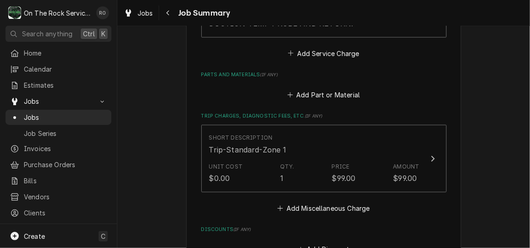
scroll to position [518, 0]
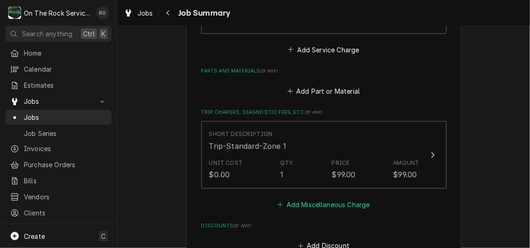
click at [315, 209] on button "Add Miscellaneous Charge" at bounding box center [323, 204] width 95 height 13
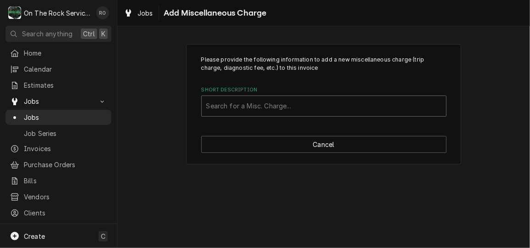
click at [316, 105] on div "Short Description" at bounding box center [323, 106] width 235 height 17
type input "return"
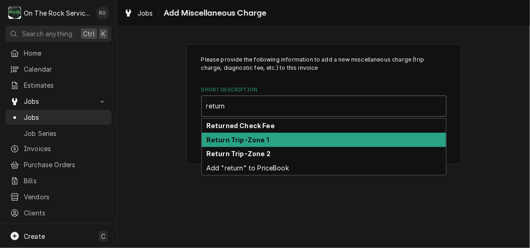
click at [299, 141] on div "Return Trip-Zone 1" at bounding box center [324, 139] width 244 height 14
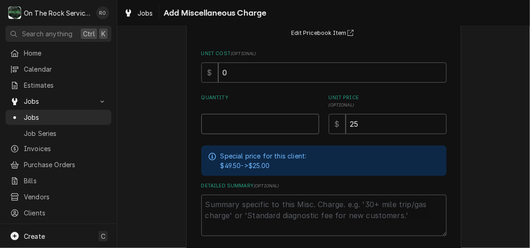
click at [267, 121] on input "Quantity" at bounding box center [260, 124] width 118 height 20
type textarea "x"
type input "1"
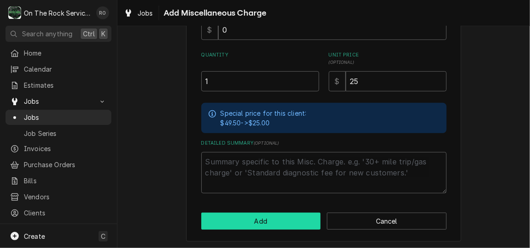
click at [276, 224] on button "Add" at bounding box center [261, 220] width 120 height 17
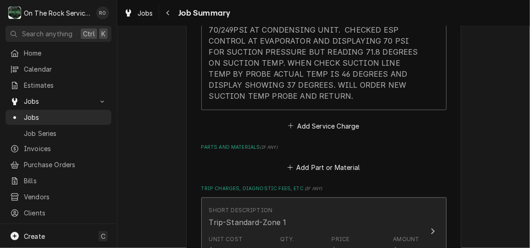
scroll to position [441, 0]
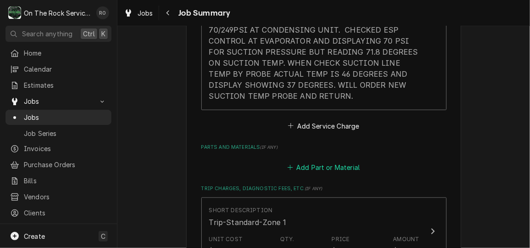
click at [325, 170] on button "Add Part or Material" at bounding box center [324, 167] width 76 height 13
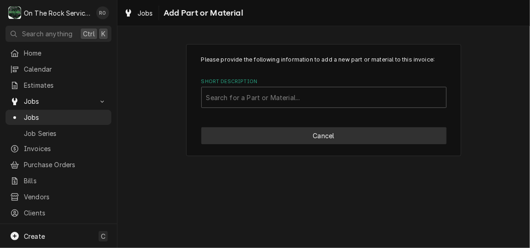
click at [333, 143] on button "Cancel" at bounding box center [323, 135] width 245 height 17
type textarea "x"
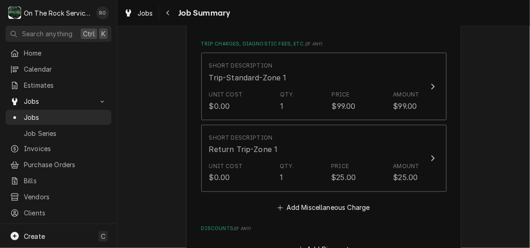
scroll to position [589, 0]
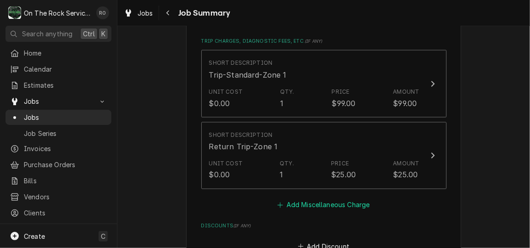
click at [344, 205] on button "Add Miscellaneous Charge" at bounding box center [323, 204] width 95 height 13
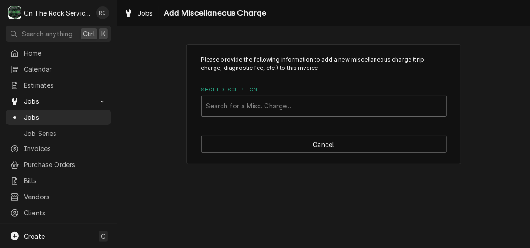
click at [323, 113] on div "Short Description" at bounding box center [323, 106] width 235 height 17
type input "expedited"
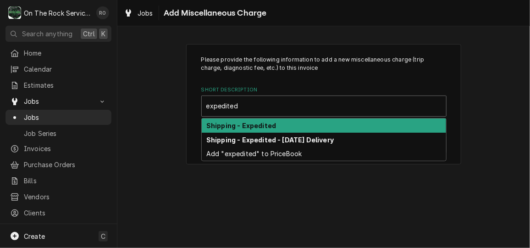
click at [316, 124] on div "Shipping - Expedited" at bounding box center [324, 125] width 244 height 14
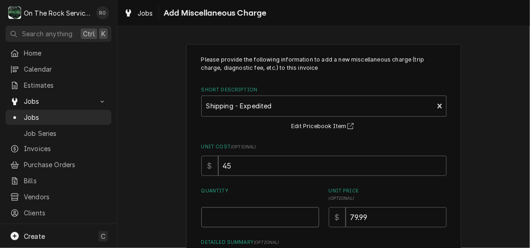
click at [288, 217] on input "Quantity" at bounding box center [260, 217] width 118 height 20
type textarea "x"
type input "1"
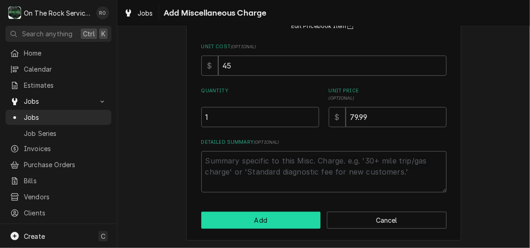
click at [288, 217] on button "Add" at bounding box center [261, 219] width 120 height 17
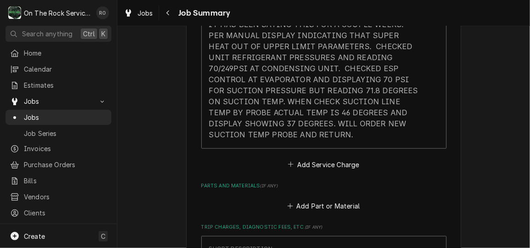
scroll to position [399, 0]
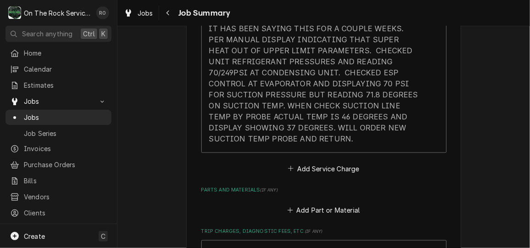
type textarea "x"
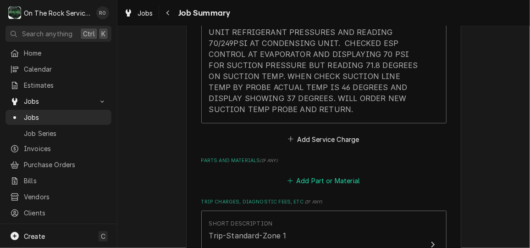
click at [325, 182] on button "Add Part or Material" at bounding box center [324, 180] width 76 height 13
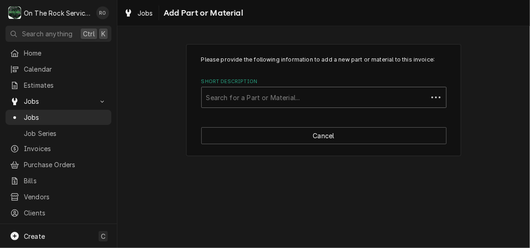
click at [306, 89] on div "Short Description" at bounding box center [314, 97] width 217 height 17
type input "1094504"
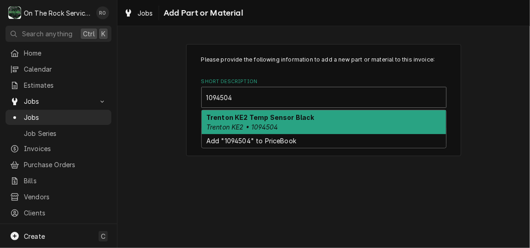
click at [276, 113] on strong "Trenton KE2 Temp Sensor Black" at bounding box center [260, 117] width 108 height 8
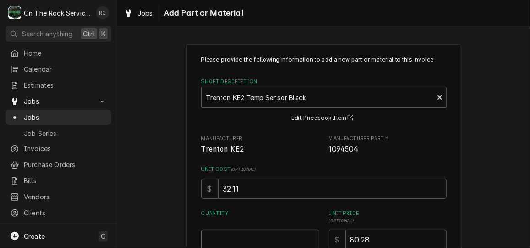
click at [257, 229] on input "Quantity" at bounding box center [260, 239] width 118 height 20
type textarea "x"
type input "1"
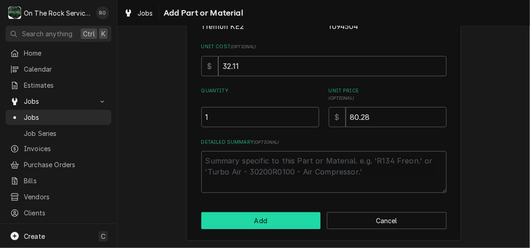
click at [257, 226] on button "Add" at bounding box center [261, 220] width 120 height 17
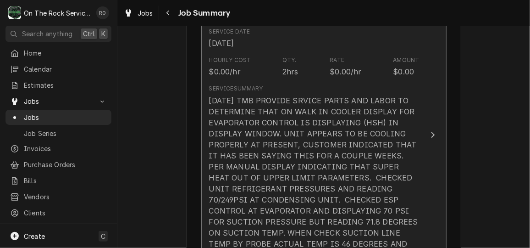
click at [288, 142] on div "[DATE] TMB PROVIDE SRVICE PARTS AND LABOR TO DETERMINE THAT ON WALK IN COOLER D…" at bounding box center [314, 183] width 210 height 176
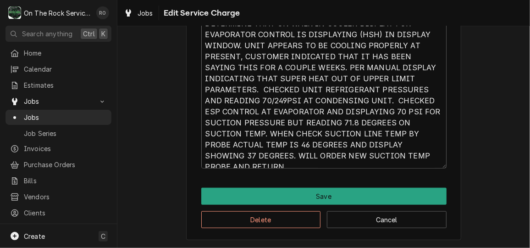
scroll to position [11, 0]
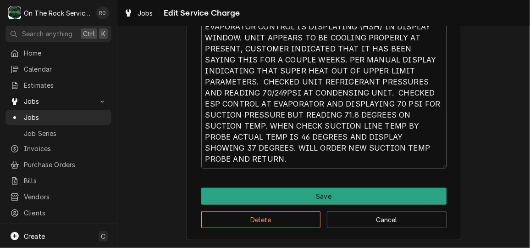
drag, startPoint x: 201, startPoint y: 125, endPoint x: 339, endPoint y: 269, distance: 199.1
click at [339, 247] on html "O On The Rock Services RO Search anything Ctrl K Home Calendar Estimates Jobs J…" at bounding box center [265, 124] width 530 height 248
type textarea "x"
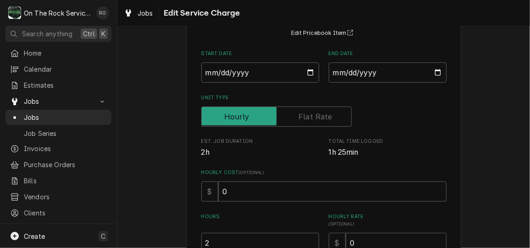
scroll to position [0, 0]
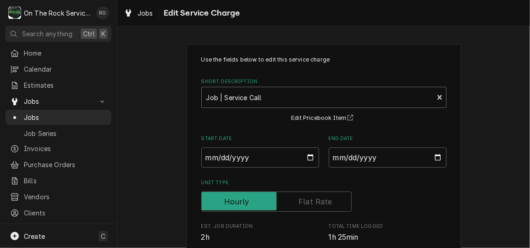
click at [319, 96] on div "Short Description" at bounding box center [317, 97] width 223 height 17
type input "incurred"
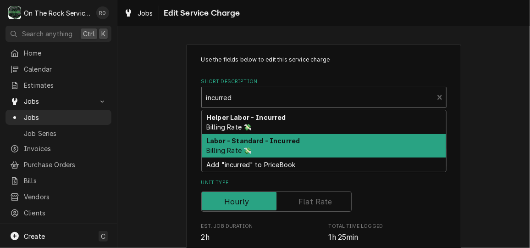
click at [308, 144] on div "Labor - Standard - Incurred Billing Rate 💸" at bounding box center [324, 146] width 244 height 24
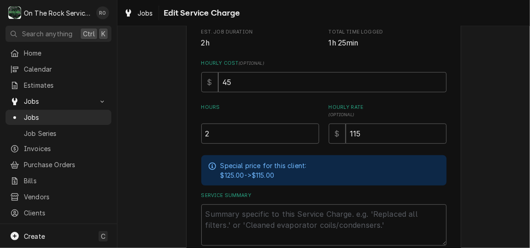
scroll to position [197, 0]
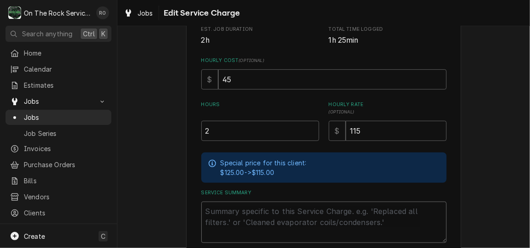
click at [286, 224] on textarea "Service Summary" at bounding box center [323, 221] width 245 height 41
paste textarea "10/8/25 TMB PROVIDE SRVICE PARTS AND LABOR TO DETERMINE THAT ON WALK IN COOLER …"
type textarea "x"
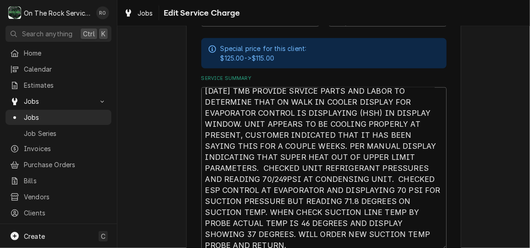
scroll to position [11, 0]
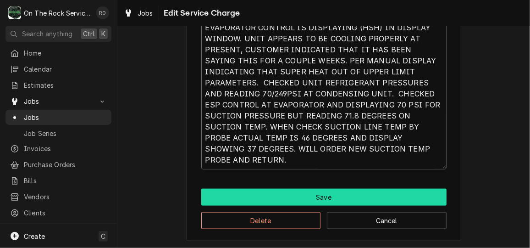
type textarea "10/8/25 TMB PROVIDE SRVICE PARTS AND LABOR TO DETERMINE THAT ON WALK IN COOLER …"
click at [372, 190] on button "Save" at bounding box center [323, 196] width 245 height 17
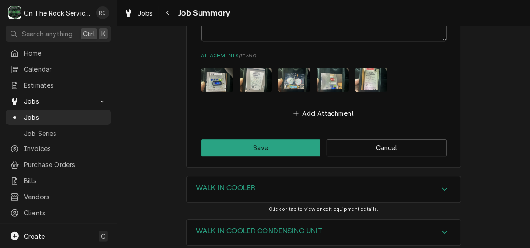
scroll to position [1125, 0]
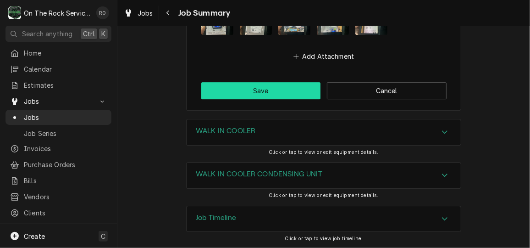
click at [281, 96] on button "Save" at bounding box center [261, 90] width 120 height 17
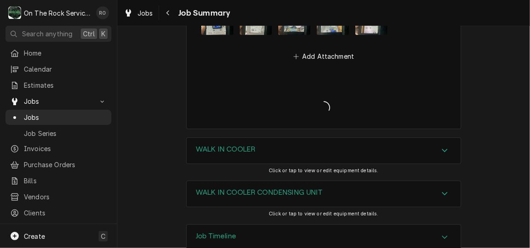
type textarea "x"
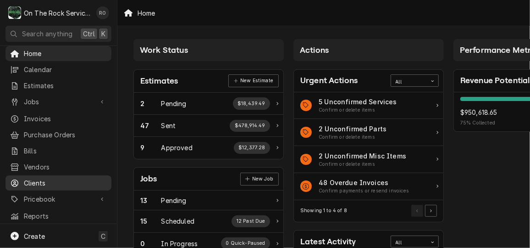
scroll to position [3, 0]
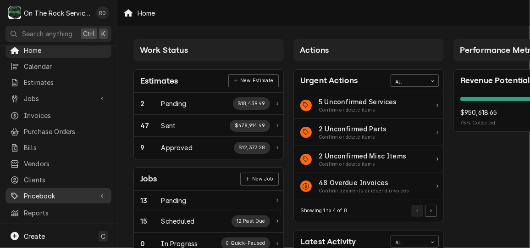
click at [37, 191] on span "Pricebook" at bounding box center [58, 196] width 69 height 10
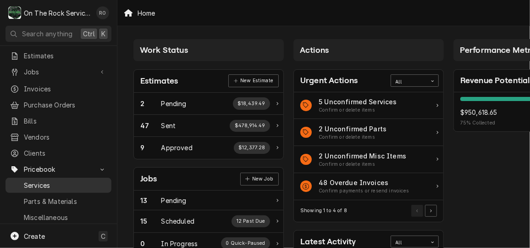
scroll to position [31, 0]
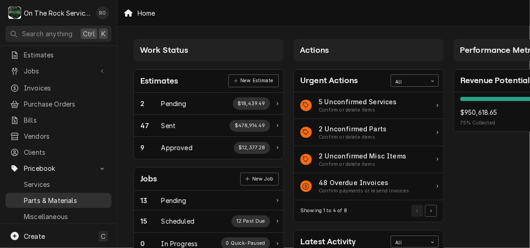
click at [57, 195] on span "Parts & Materials" at bounding box center [65, 200] width 83 height 10
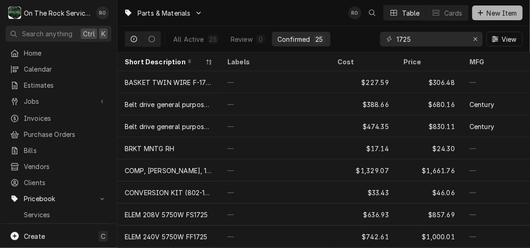
click at [488, 17] on button "New Item" at bounding box center [497, 13] width 50 height 15
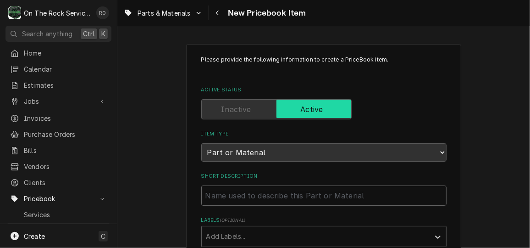
click at [349, 197] on input "Short Description" at bounding box center [323, 195] width 245 height 20
type textarea "x"
type input "t"
click at [362, 204] on input "t" at bounding box center [323, 195] width 245 height 20
type textarea "x"
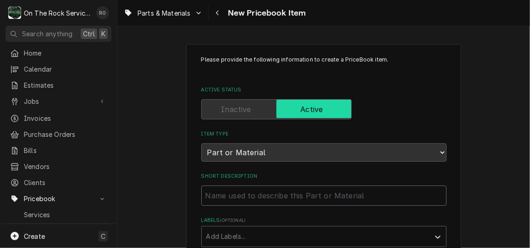
type textarea "x"
type input "T"
type textarea "x"
type input "Tr"
type textarea "x"
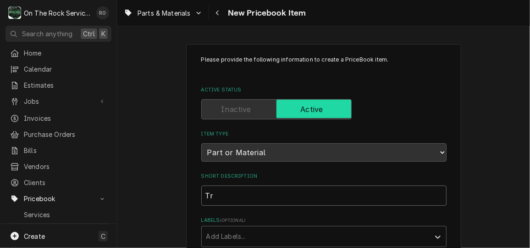
type input "Tre"
type textarea "x"
type input "Tren"
type textarea "x"
type input "[PERSON_NAME]"
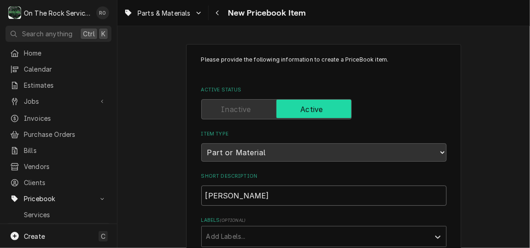
type textarea "x"
type input "[GEOGRAPHIC_DATA]"
type textarea "x"
type input "[GEOGRAPHIC_DATA]"
type textarea "x"
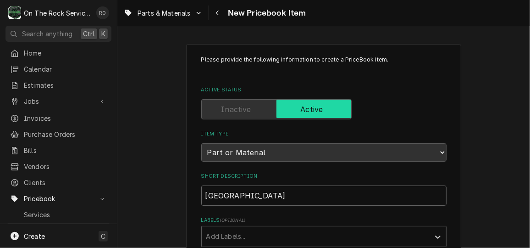
type input "[GEOGRAPHIC_DATA]"
type textarea "x"
type input "Trenton K"
type textarea "x"
type input "Trenton KE"
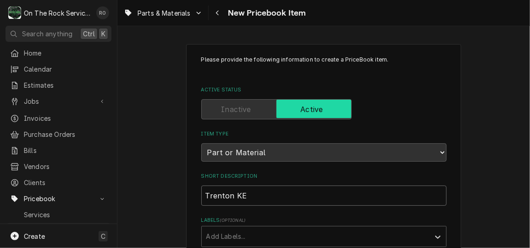
type textarea "x"
type input "Trenton KE2"
type textarea "x"
type input "Trenton KE2"
type textarea "x"
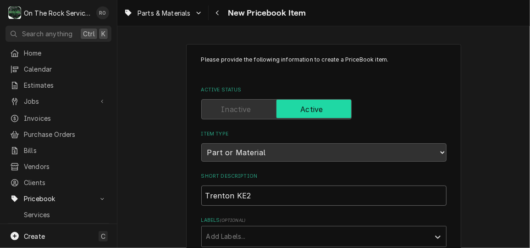
type input "Trenton KE2 T"
type textarea "x"
type input "Trenton KE2 Te"
type textarea "x"
type input "Trenton KE2 Tem"
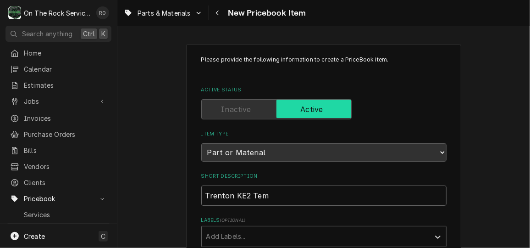
type textarea "x"
type input "Trenton KE2 Temp"
type textarea "x"
type input "Trenton KE2 Temp"
type textarea "x"
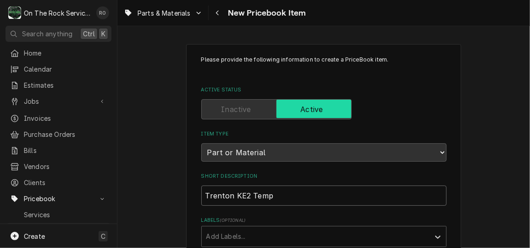
type input "Trenton KE2 Temp S"
type textarea "x"
type input "Trenton KE2 Temp Se"
type textarea "x"
type input "Trenton KE2 Temp Sen"
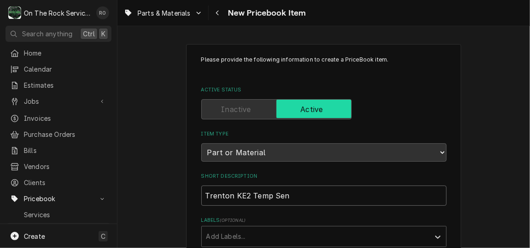
type textarea "x"
type input "Trenton KE2 Temp Sens"
type textarea "x"
type input "Trenton KE2 Temp Sensor"
type textarea "x"
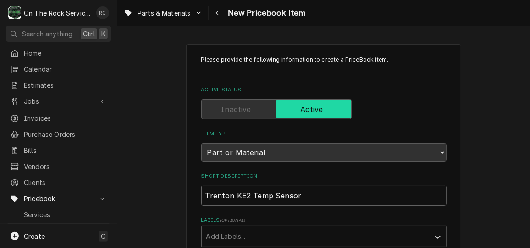
type input "Trenton KE2 Temp Sensor"
type textarea "x"
type input "Trenton KE2 Temp Sensor B"
type textarea "x"
type input "Trenton KE2 Temp Sensor Bl"
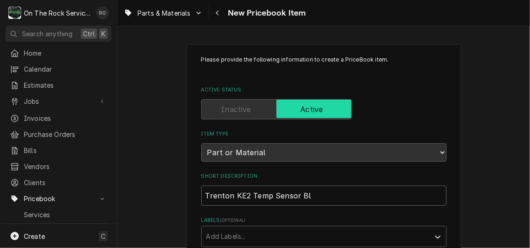
type textarea "x"
type input "Trenton KE2 Temp Sensor Bla"
type textarea "x"
type input "Trenton KE2 Temp Sensor Blac"
type textarea "x"
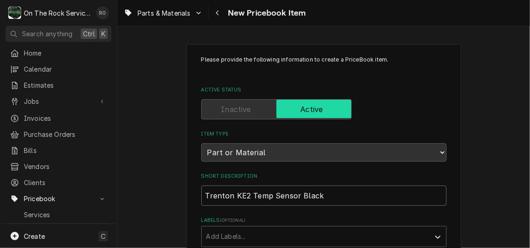
type input "Trenton KE2 Temp Sensor Black"
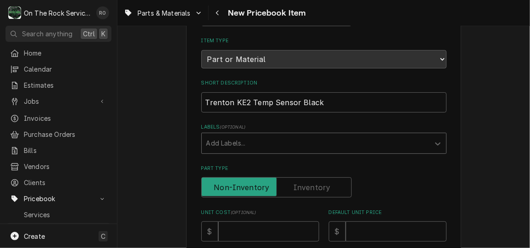
scroll to position [93, 0]
click at [282, 227] on input "Unit Cost ( optional )" at bounding box center [268, 231] width 101 height 20
type textarea "x"
type input "3"
type textarea "x"
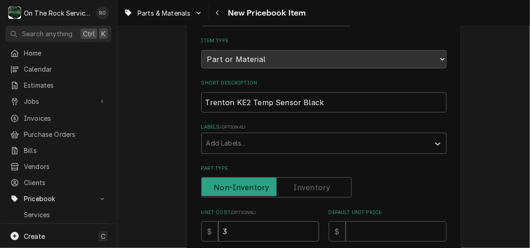
type input "32"
type textarea "x"
type input "32.1"
type textarea "x"
type input "32.11"
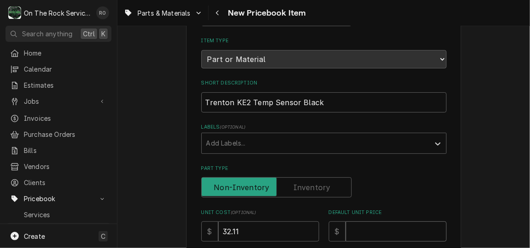
type textarea "x"
type input "8"
type textarea "x"
type input "80"
type textarea "x"
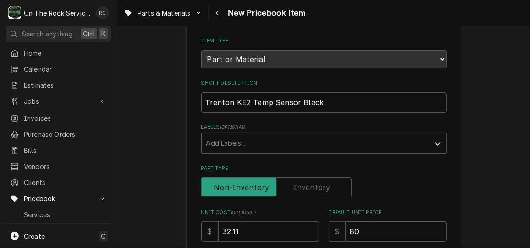
type input "80.2"
type textarea "x"
type input "80.28"
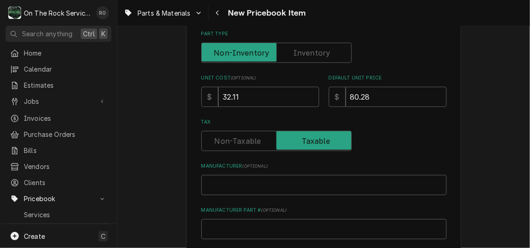
scroll to position [229, 0]
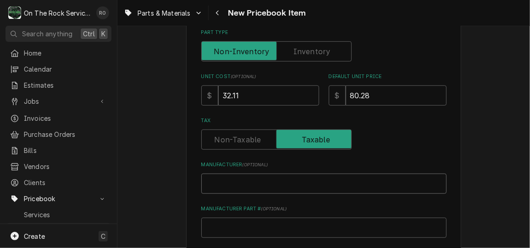
click at [292, 179] on input "Manufacturer ( optional )" at bounding box center [323, 183] width 245 height 20
type textarea "x"
type input "T"
type textarea "x"
type input "Tr"
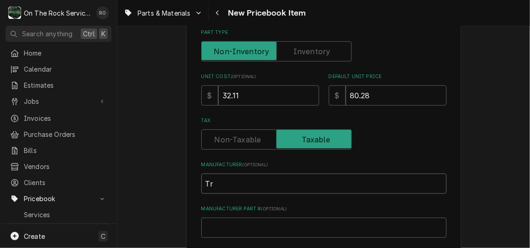
type textarea "x"
type input "Tre"
type textarea "x"
type input "Tren"
type textarea "x"
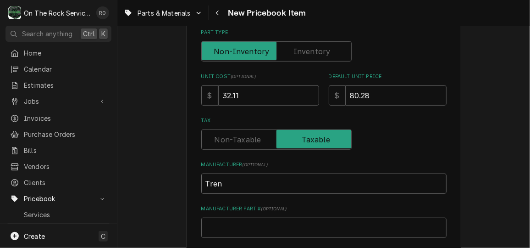
type input "[PERSON_NAME]"
type textarea "x"
type input "[GEOGRAPHIC_DATA]"
type textarea "x"
type input "[GEOGRAPHIC_DATA]"
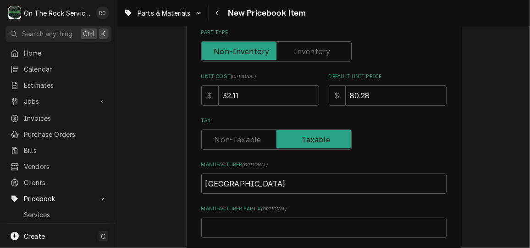
type textarea "x"
type input "[GEOGRAPHIC_DATA]"
type textarea "x"
type input "Trenton K"
type textarea "x"
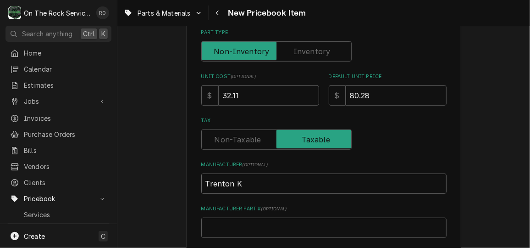
type input "Trenton KE"
type textarea "x"
type input "Trenton KE@"
type textarea "x"
type input "Trenton KE"
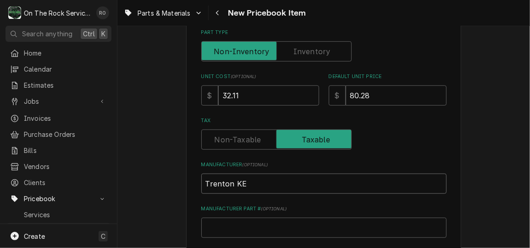
type textarea "x"
type input "Trenton KE2"
type textarea "x"
type input "1"
type textarea "x"
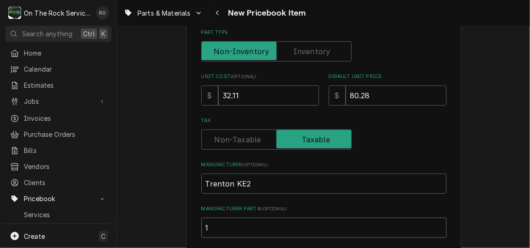
type input "10"
type textarea "x"
type input "109"
type textarea "x"
type input "1094"
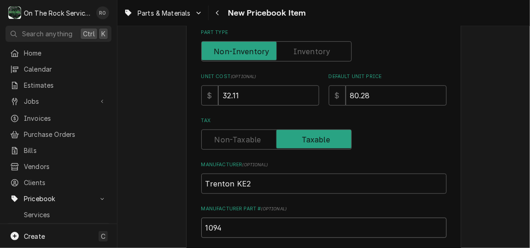
type textarea "x"
type input "10945"
type textarea "x"
type input "109450"
type textarea "x"
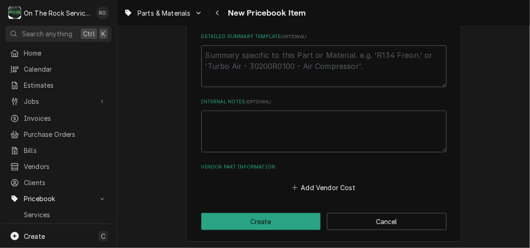
scroll to position [446, 0]
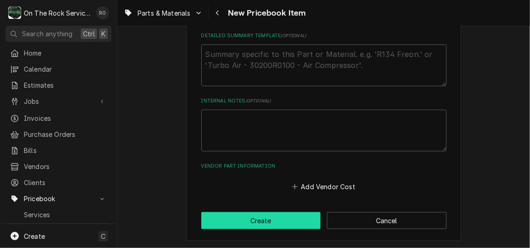
type input "1094504"
click at [276, 224] on button "Create" at bounding box center [261, 220] width 120 height 17
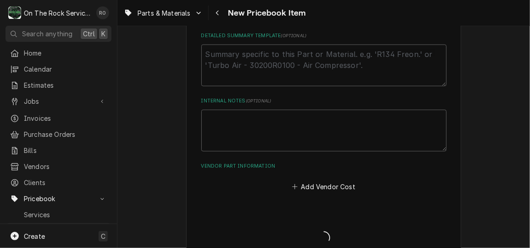
type textarea "x"
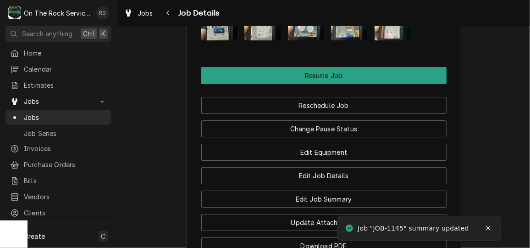
scroll to position [1263, 0]
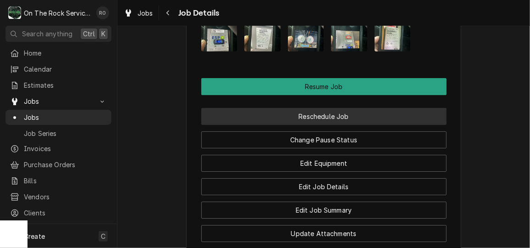
click at [382, 108] on button "Reschedule Job" at bounding box center [323, 116] width 245 height 17
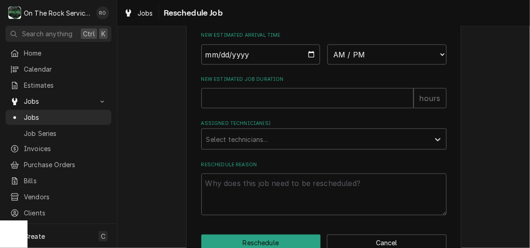
scroll to position [524, 0]
click at [308, 63] on input "Date" at bounding box center [260, 55] width 119 height 20
type input "2025-10-09"
type textarea "x"
click at [346, 66] on select "AM / PM 6:00 AM 6:15 AM 6:30 AM 6:45 AM 7:00 AM 7:15 AM 7:30 AM 7:45 AM 8:00 AM…" at bounding box center [386, 55] width 119 height 20
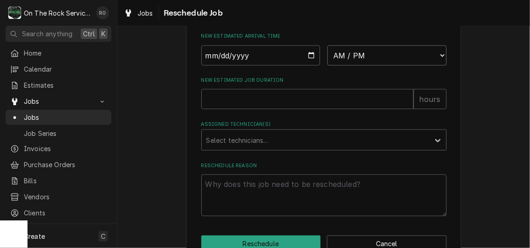
select select "13:00:00"
click at [327, 55] on select "AM / PM 6:00 AM 6:15 AM 6:30 AM 6:45 AM 7:00 AM 7:15 AM 7:30 AM 7:45 AM 8:00 AM…" at bounding box center [386, 55] width 119 height 20
click at [292, 109] on input "New Estimated Job Duration" at bounding box center [307, 99] width 212 height 20
type textarea "x"
type input "2"
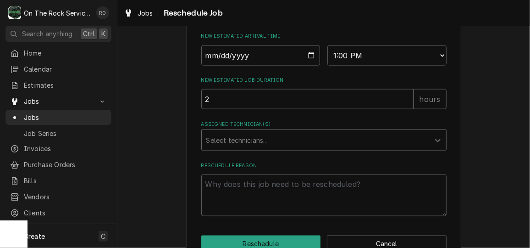
type input "t"
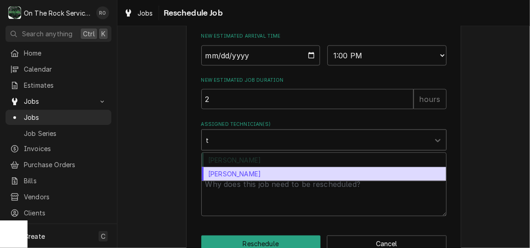
click at [261, 181] on div "Todd Brady" at bounding box center [324, 174] width 244 height 14
type textarea "x"
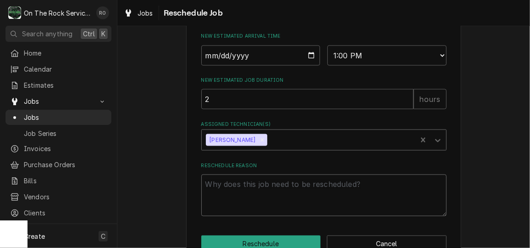
click at [251, 207] on textarea "Reschedule Reason" at bounding box center [323, 194] width 245 height 41
type textarea "x"
type textarea "P"
type textarea "x"
type textarea "Pa"
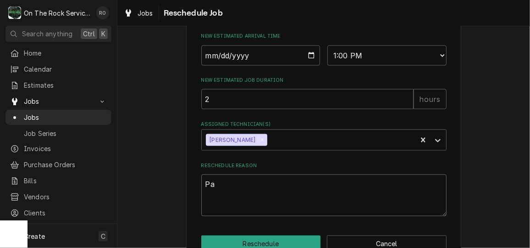
type textarea "x"
type textarea "Pat"
type textarea "x"
type textarea "Pat"
type textarea "x"
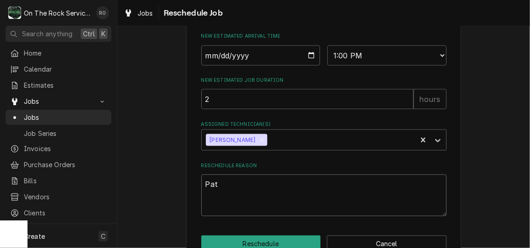
type textarea "Pat"
type textarea "x"
type textarea "Pa"
type textarea "x"
type textarea "Par"
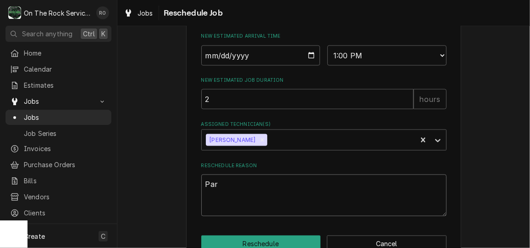
type textarea "x"
type textarea "Part"
type textarea "x"
type textarea "Part"
type textarea "x"
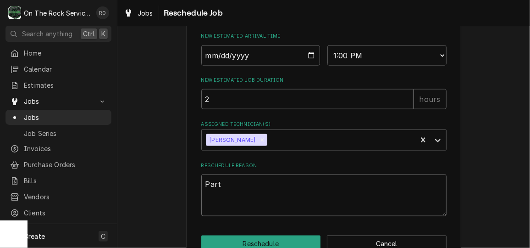
type textarea "Part a"
type textarea "x"
type textarea "Part ar"
type textarea "x"
type textarea "Part arr"
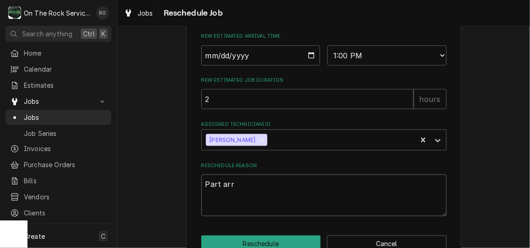
type textarea "x"
type textarea "Part arri"
type textarea "x"
type textarea "Part arric"
type textarea "x"
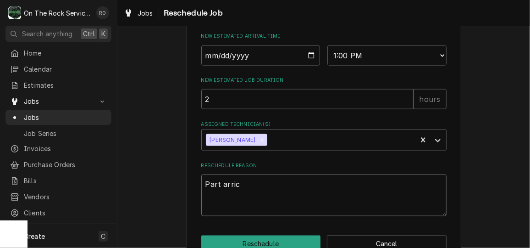
type textarea "Part arrica"
type textarea "x"
type textarea "Part arrical"
type textarea "x"
type textarea "Part arrical"
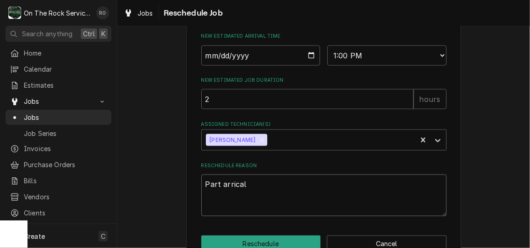
type textarea "x"
type textarea "Part arrical"
type textarea "x"
type textarea "Part arrica"
type textarea "x"
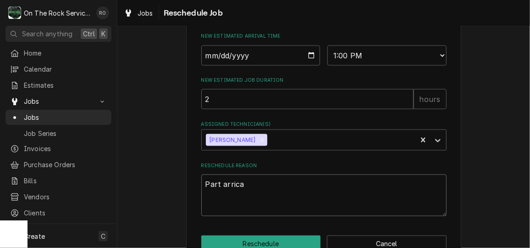
type textarea "Part arric"
type textarea "x"
type textarea "Part arri"
type textarea "x"
type textarea "Part arriv"
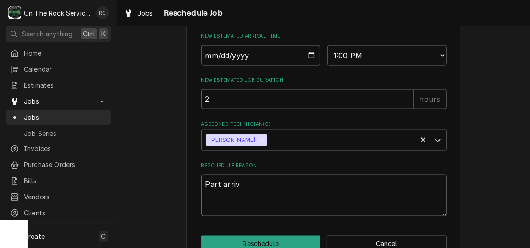
type textarea "x"
type textarea "Part arriva"
type textarea "x"
type textarea "Part arrival"
type textarea "x"
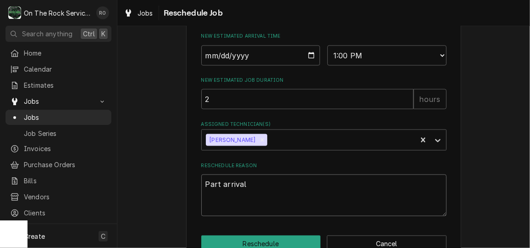
scroll to position [559, 0]
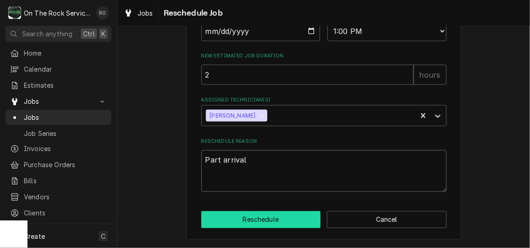
type textarea "Part arrival"
click at [251, 225] on button "Reschedule" at bounding box center [261, 219] width 120 height 17
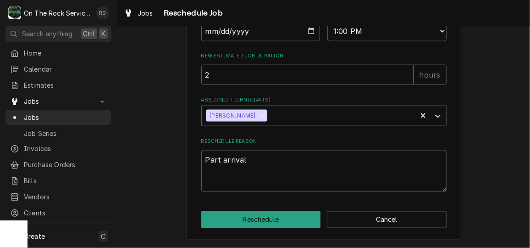
type textarea "x"
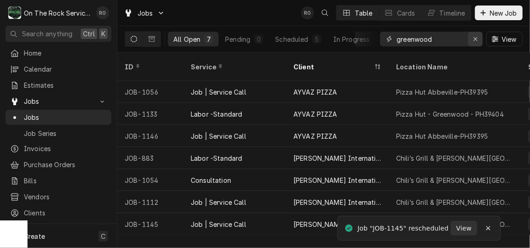
click at [479, 38] on div "Erase input" at bounding box center [475, 38] width 9 height 9
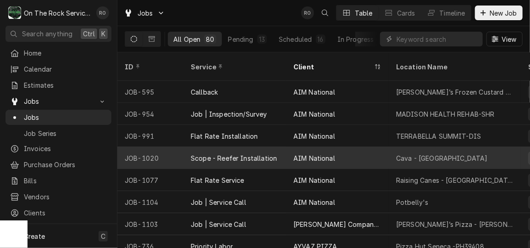
click at [367, 148] on div "AIM National" at bounding box center [337, 158] width 103 height 22
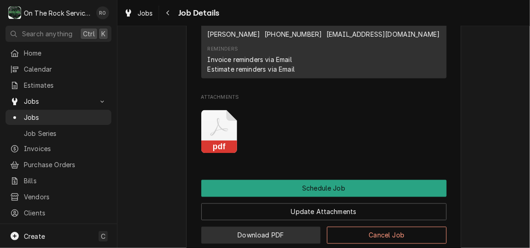
scroll to position [576, 0]
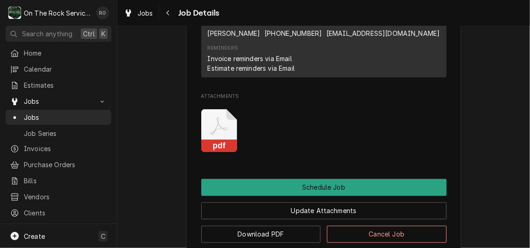
click at [222, 150] on rect "Attachments" at bounding box center [219, 146] width 36 height 13
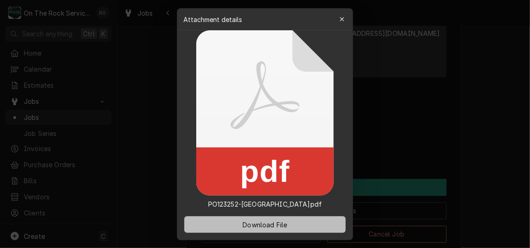
click at [284, 230] on button "Download File" at bounding box center [264, 224] width 161 height 17
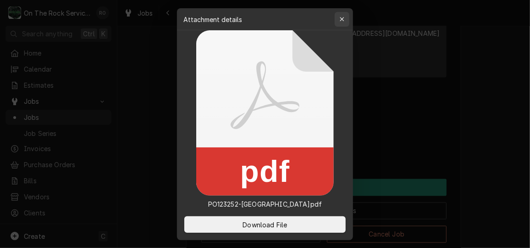
click at [342, 17] on icon "button" at bounding box center [342, 19] width 5 height 6
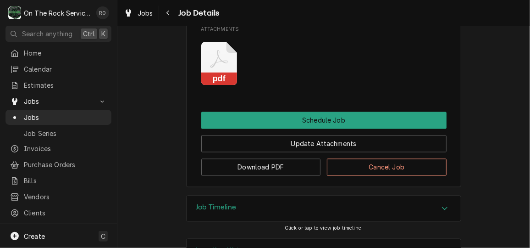
scroll to position [640, 0]
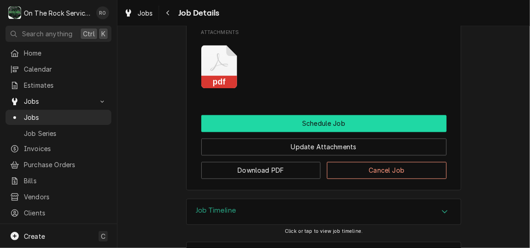
click at [351, 132] on button "Schedule Job" at bounding box center [323, 123] width 245 height 17
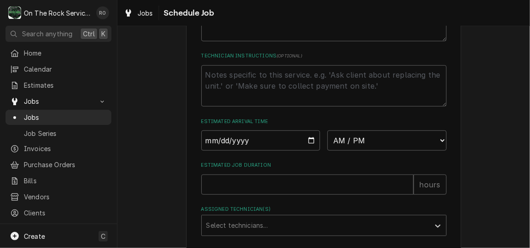
scroll to position [226, 0]
click at [308, 149] on input "Date" at bounding box center [260, 139] width 119 height 20
type textarea "x"
type input "2025-10-09"
click at [364, 149] on select "AM / PM 6:00 AM 6:15 AM 6:30 AM 6:45 AM 7:00 AM 7:15 AM 7:30 AM 7:45 AM 8:00 AM…" at bounding box center [386, 139] width 119 height 20
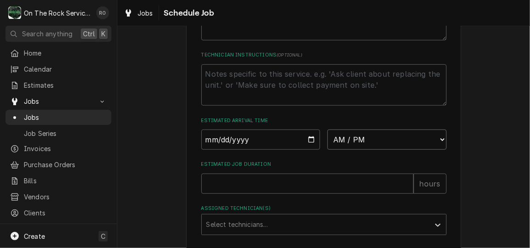
select select "10:00:00"
click at [327, 139] on select "AM / PM 6:00 AM 6:15 AM 6:30 AM 6:45 AM 7:00 AM 7:15 AM 7:30 AM 7:45 AM 8:00 AM…" at bounding box center [386, 139] width 119 height 20
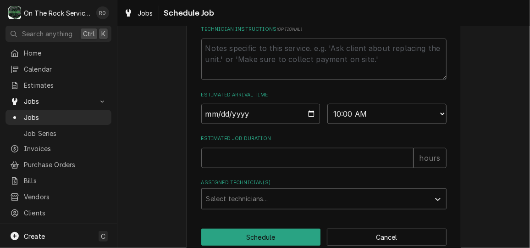
scroll to position [280, 0]
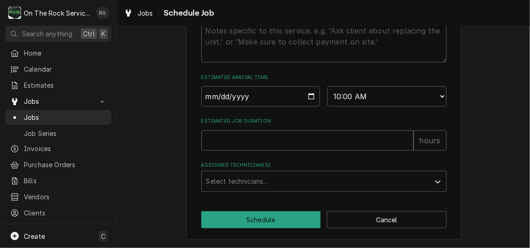
click at [268, 132] on input "Estimated Job Duration" at bounding box center [307, 140] width 212 height 20
type textarea "x"
type input "1"
type textarea "x"
type input "10"
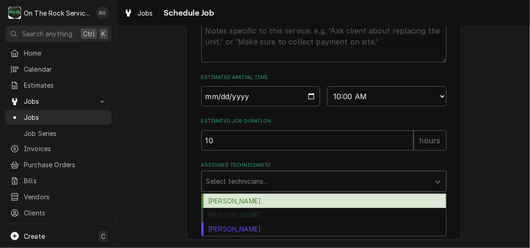
click at [266, 185] on div "Assigned Technician(s)" at bounding box center [315, 181] width 219 height 17
click at [265, 197] on div "[PERSON_NAME]" at bounding box center [324, 200] width 244 height 14
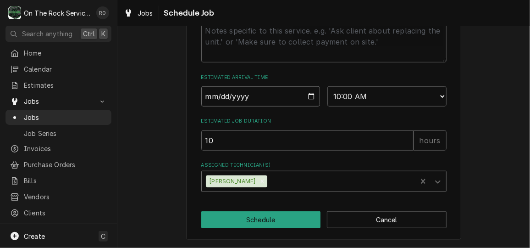
click at [307, 97] on input "[DATE]" at bounding box center [260, 96] width 119 height 20
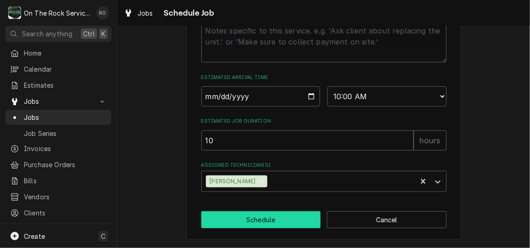
click at [276, 217] on button "Schedule" at bounding box center [261, 219] width 120 height 17
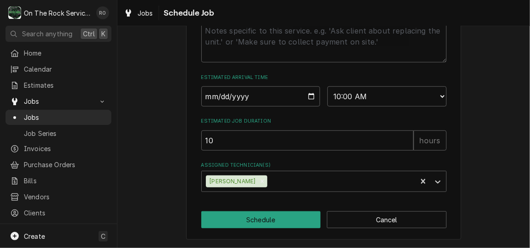
type textarea "x"
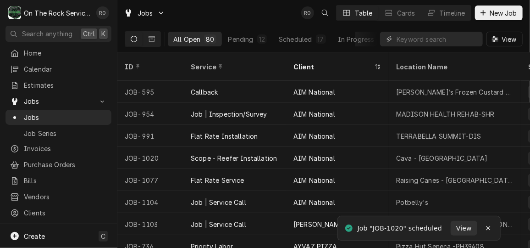
click at [435, 34] on input "Dynamic Content Wrapper" at bounding box center [438, 39] width 82 height 15
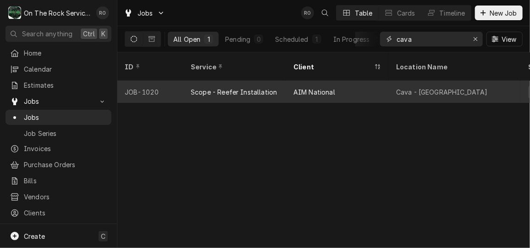
type input "cava"
click at [346, 81] on div "AIM National" at bounding box center [337, 92] width 103 height 22
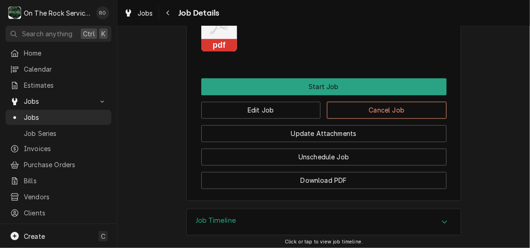
scroll to position [827, 0]
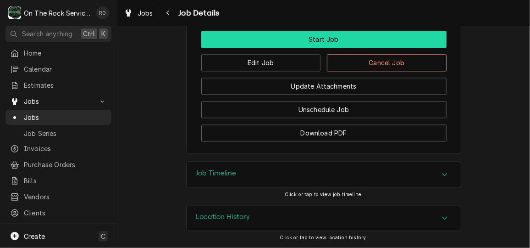
click at [300, 40] on button "Start Job" at bounding box center [323, 39] width 245 height 17
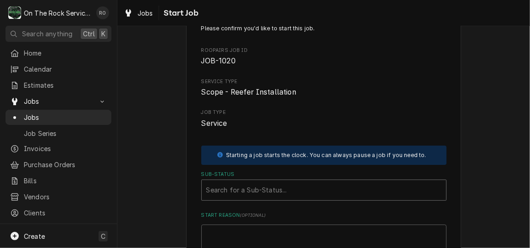
scroll to position [128, 0]
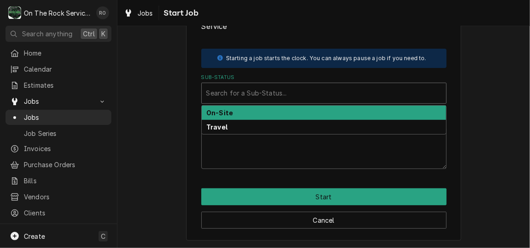
click at [309, 88] on div "Sub-Status" at bounding box center [323, 93] width 235 height 17
click at [308, 107] on div "On-Site" at bounding box center [324, 112] width 244 height 14
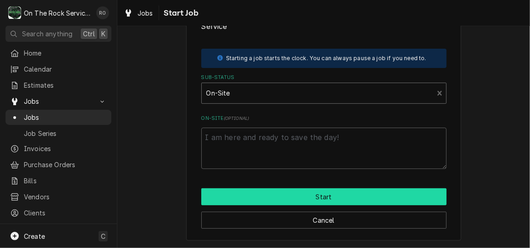
click at [311, 188] on button "Start" at bounding box center [323, 196] width 245 height 17
type textarea "x"
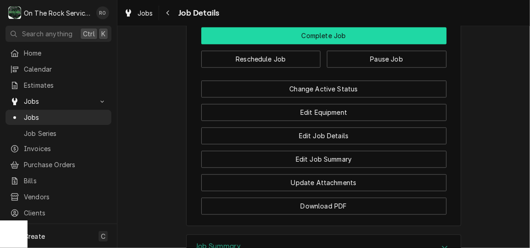
scroll to position [883, 0]
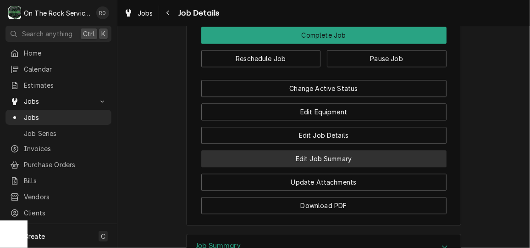
click at [353, 162] on button "Edit Job Summary" at bounding box center [323, 158] width 245 height 17
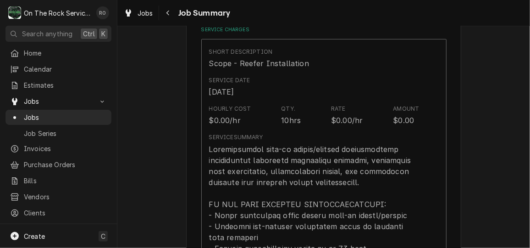
scroll to position [224, 0]
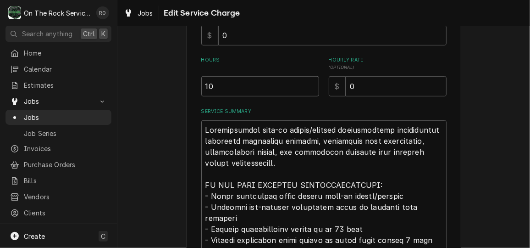
scroll to position [22, 0]
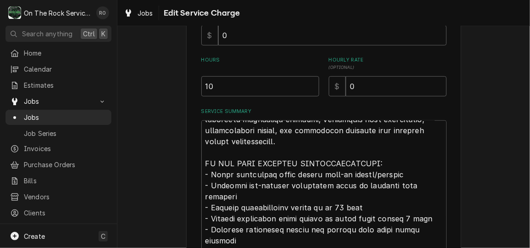
type textarea "x"
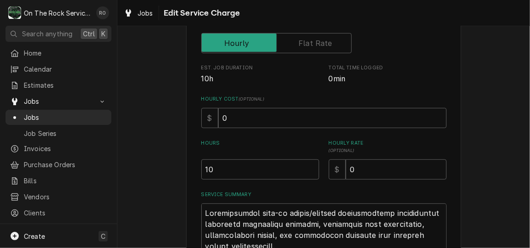
scroll to position [159, 0]
click at [308, 29] on div "Unit Type" at bounding box center [323, 36] width 245 height 33
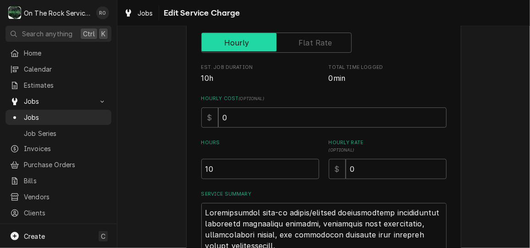
click at [308, 35] on input "Unit Type" at bounding box center [276, 43] width 142 height 20
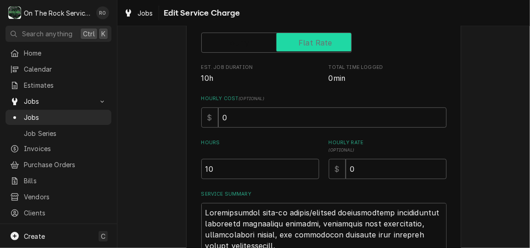
checkbox input "true"
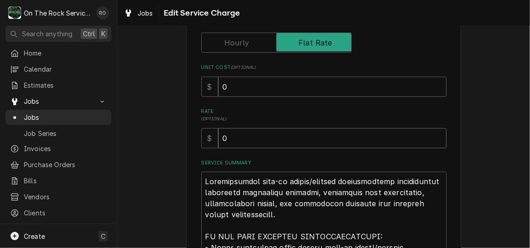
drag, startPoint x: 259, startPoint y: 136, endPoint x: 166, endPoint y: 129, distance: 92.4
click at [166, 129] on div "Use the fields below to edit this service charge Short Description Scope - Reef…" at bounding box center [323, 216] width 413 height 679
type textarea "x"
type input "4"
type textarea "x"
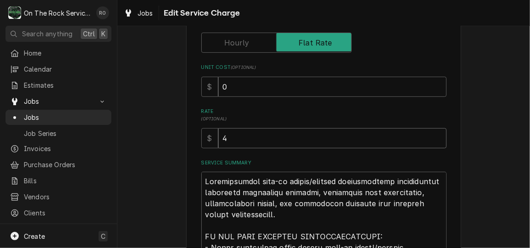
type input "49"
type textarea "x"
type input "490"
type textarea "x"
type input "4900"
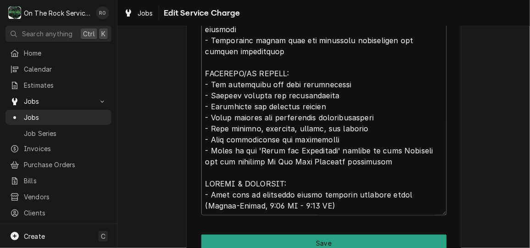
scroll to position [467, 0]
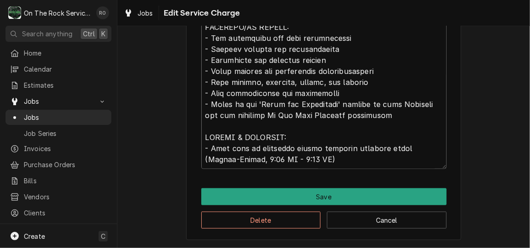
drag, startPoint x: 202, startPoint y: 68, endPoint x: 357, endPoint y: 117, distance: 162.4
click at [357, 117] on textarea "Service Summary" at bounding box center [323, 15] width 245 height 305
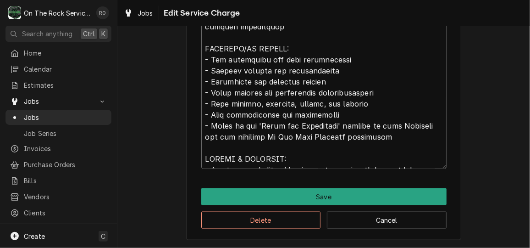
click at [376, 72] on textarea "Service Summary" at bounding box center [323, 15] width 245 height 305
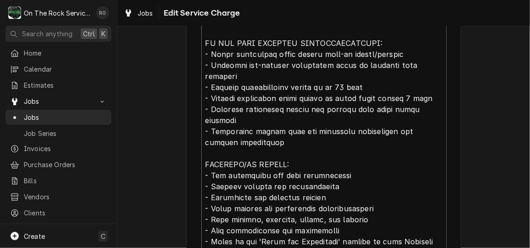
scroll to position [343, 0]
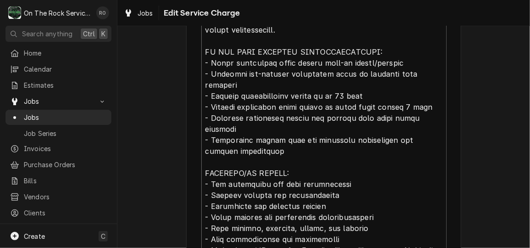
drag, startPoint x: 201, startPoint y: 60, endPoint x: 322, endPoint y: 161, distance: 158.1
click at [322, 161] on textarea "Service Summary" at bounding box center [323, 139] width 245 height 305
paste textarea "Hang Evaporator Coils Set Condensing Units(On 1st Story Roof) Run And Supply Co…"
type textarea "x"
type textarea "Comprehensive walk-in cooler/freezer refrigeration installation including evapo…"
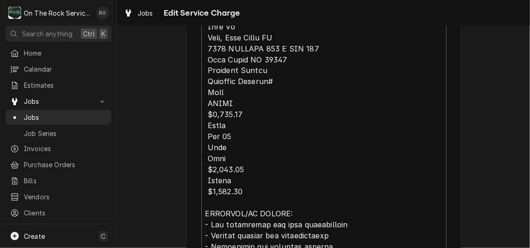
scroll to position [713, 0]
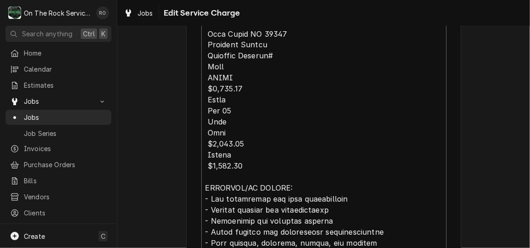
drag, startPoint x: 206, startPoint y: 105, endPoint x: 302, endPoint y: 172, distance: 116.9
type textarea "x"
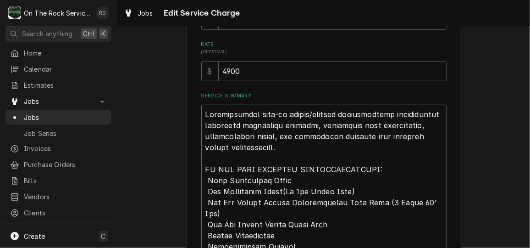
scroll to position [198, 0]
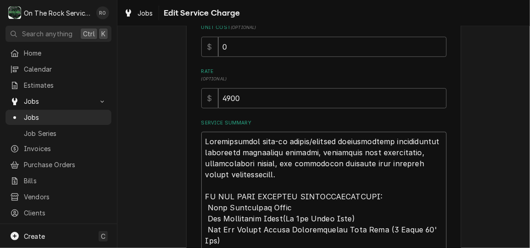
type textarea "Comprehensive walk-in cooler/freezer refrigeration installation including evapo…"
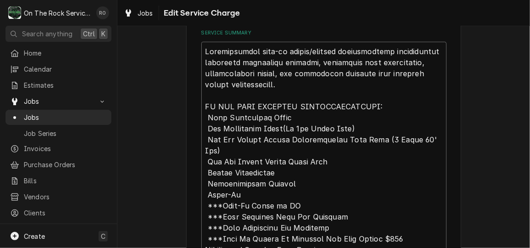
scroll to position [289, 0]
drag, startPoint x: 205, startPoint y: 116, endPoint x: 251, endPoint y: 136, distance: 49.5
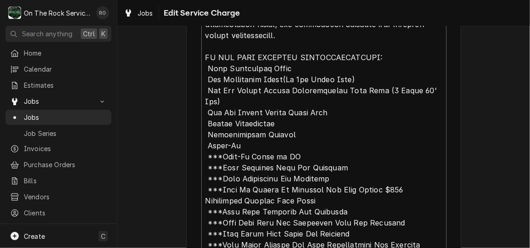
scroll to position [339, 0]
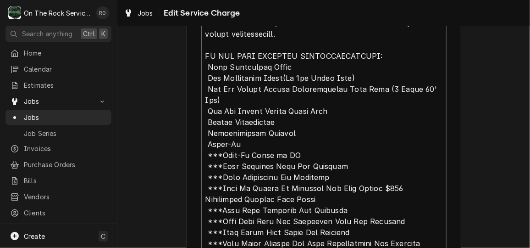
click at [349, 72] on textarea "Service Summary" at bounding box center [323, 248] width 245 height 514
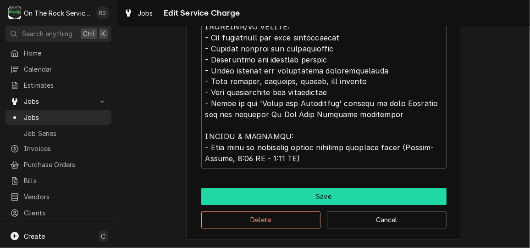
click at [374, 195] on button "Save" at bounding box center [323, 196] width 245 height 17
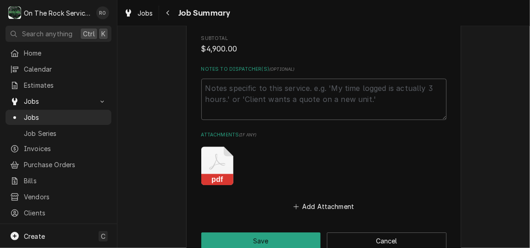
scroll to position [1070, 0]
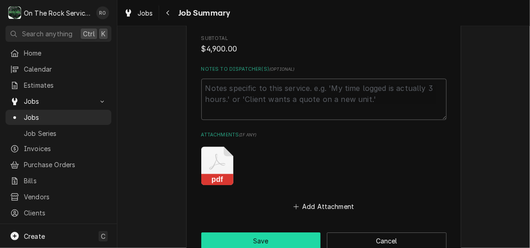
click at [269, 232] on button "Save" at bounding box center [261, 240] width 120 height 17
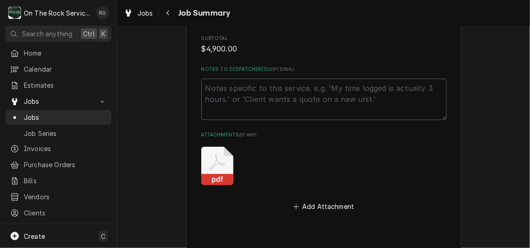
type textarea "x"
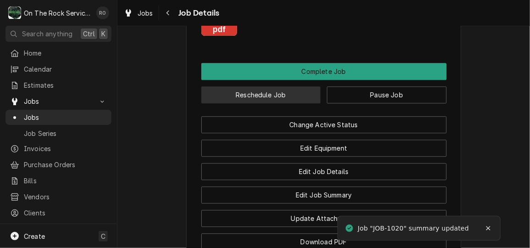
scroll to position [963, 0]
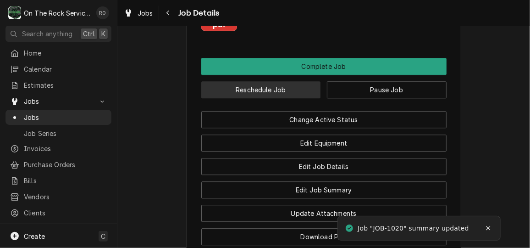
click at [285, 96] on button "Reschedule Job" at bounding box center [261, 89] width 120 height 17
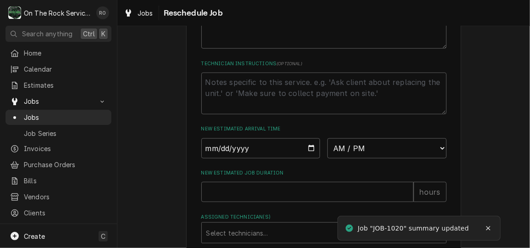
scroll to position [424, 0]
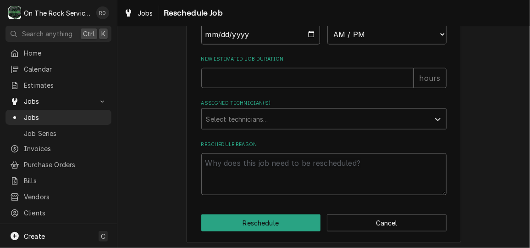
click at [305, 44] on input "Date" at bounding box center [260, 34] width 119 height 20
type input "[DATE]"
type textarea "x"
click at [358, 44] on select "AM / PM 6:00 AM 6:15 AM 6:30 AM 6:45 AM 7:00 AM 7:15 AM 7:30 AM 7:45 AM 8:00 AM…" at bounding box center [386, 34] width 119 height 20
select select "10:00:00"
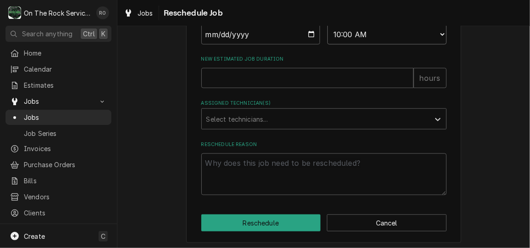
click at [327, 34] on select "AM / PM 6:00 AM 6:15 AM 6:30 AM 6:45 AM 7:00 AM 7:15 AM 7:30 AM 7:45 AM 8:00 AM…" at bounding box center [386, 34] width 119 height 20
click at [282, 127] on div "Assigned Technician(s)" at bounding box center [315, 118] width 219 height 17
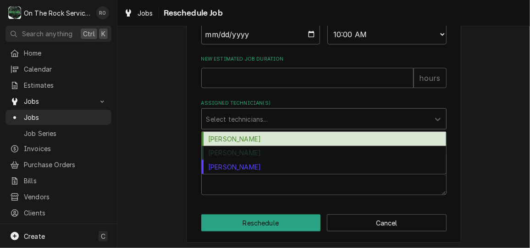
click at [282, 146] on div "Ray Beals" at bounding box center [324, 139] width 244 height 14
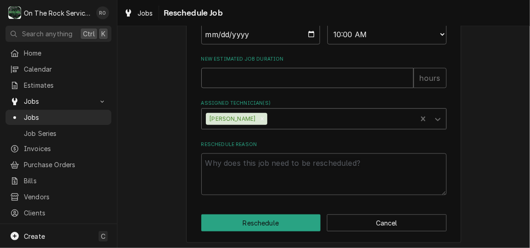
click at [252, 80] on input "New Estimated Job Duration" at bounding box center [307, 78] width 212 height 20
type textarea "x"
type input "10"
type textarea "x"
type input "10"
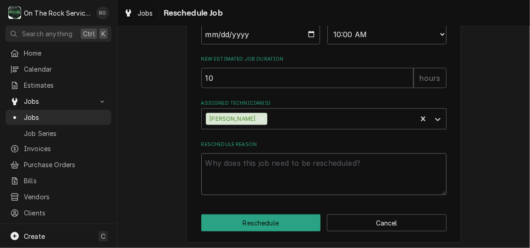
click at [249, 183] on textarea "Reschedule Reason" at bounding box center [323, 173] width 245 height 41
type textarea "x"
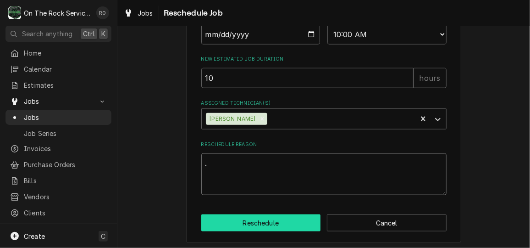
type textarea "."
click at [260, 231] on button "Reschedule" at bounding box center [261, 222] width 120 height 17
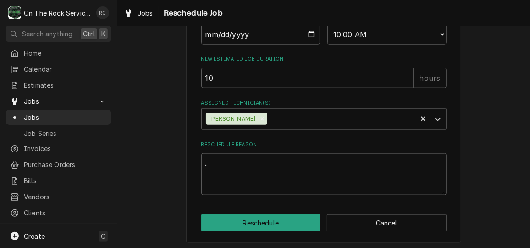
type textarea "x"
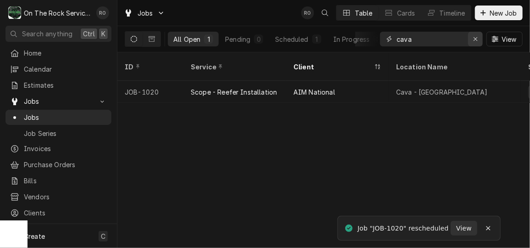
click at [472, 37] on div "Erase input" at bounding box center [475, 38] width 9 height 9
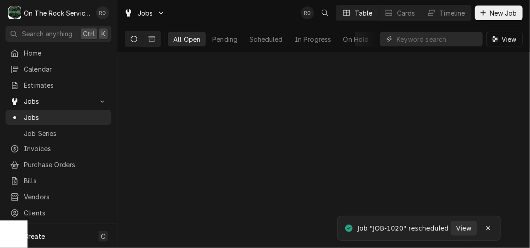
click at [454, 37] on input "Dynamic Content Wrapper" at bounding box center [438, 39] width 82 height 15
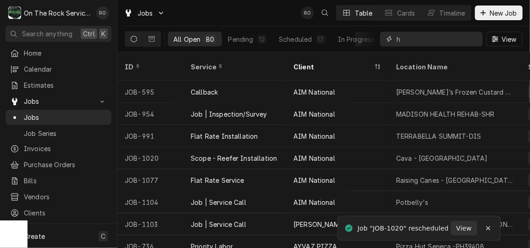
click at [454, 37] on input "h" at bounding box center [438, 39] width 82 height 15
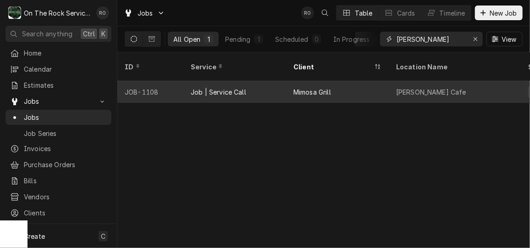
type input "[PERSON_NAME]"
click at [356, 88] on div "Mimosa Grill" at bounding box center [337, 92] width 103 height 22
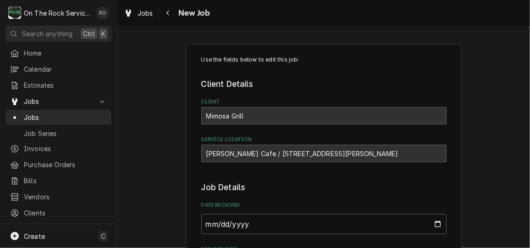
type textarea "x"
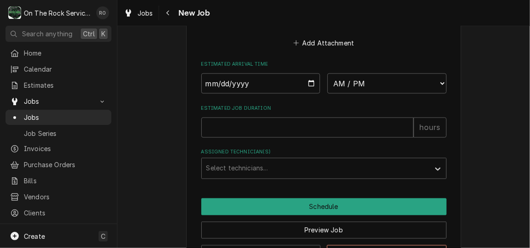
scroll to position [636, 0]
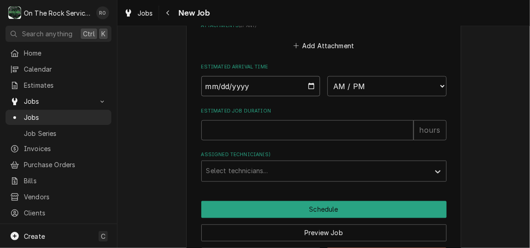
click at [308, 86] on input "Date" at bounding box center [260, 86] width 119 height 20
type input "2025-10-09"
type textarea "x"
click at [353, 90] on select "AM / PM 6:00 AM 6:15 AM 6:30 AM 6:45 AM 7:00 AM 7:15 AM 7:30 AM 7:45 AM 8:00 AM…" at bounding box center [386, 86] width 119 height 20
select select "08:00:00"
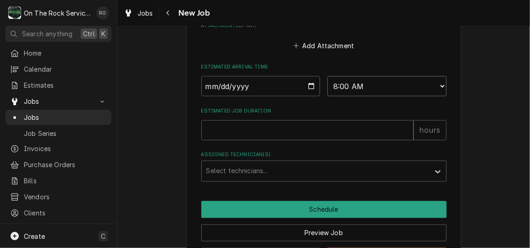
click at [327, 76] on select "AM / PM 6:00 AM 6:15 AM 6:30 AM 6:45 AM 7:00 AM 7:15 AM 7:30 AM 7:45 AM 8:00 AM…" at bounding box center [386, 86] width 119 height 20
click at [311, 134] on input "Estimated Job Duration" at bounding box center [307, 130] width 212 height 20
type textarea "x"
type input "2"
type textarea "x"
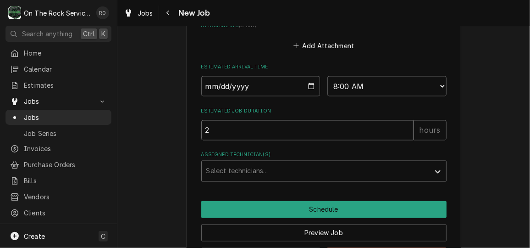
type input "2"
click at [313, 175] on div "Assigned Technician(s)" at bounding box center [315, 171] width 219 height 17
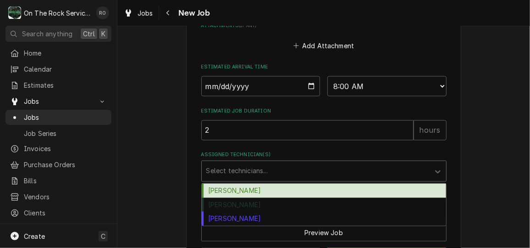
click at [309, 189] on div "Ray Beals" at bounding box center [324, 190] width 244 height 14
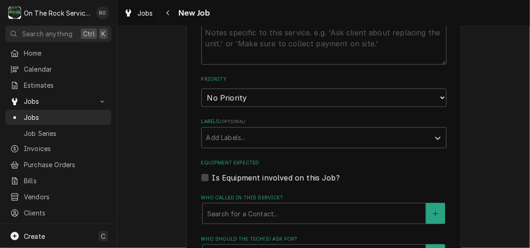
scroll to position [498, 0]
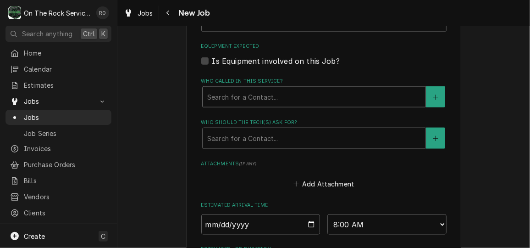
click at [286, 93] on div "Who called in this service?" at bounding box center [314, 96] width 214 height 17
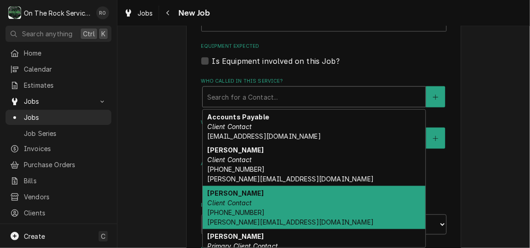
click at [295, 190] on div "Tom Sasser Client Contact (704) 905-1113 tom@burkehospitality.com" at bounding box center [314, 207] width 223 height 43
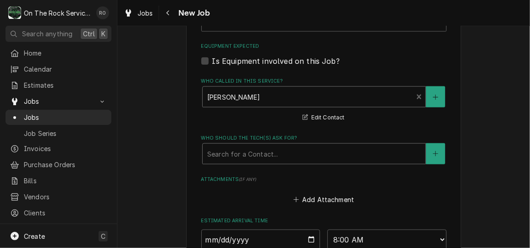
click at [281, 149] on div "Who should the tech(s) ask for?" at bounding box center [314, 153] width 214 height 17
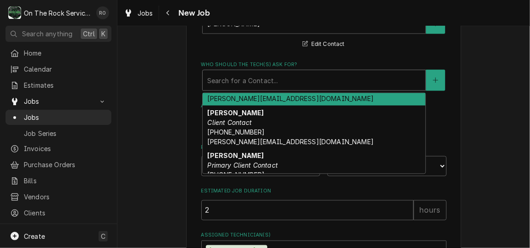
scroll to position [72, 0]
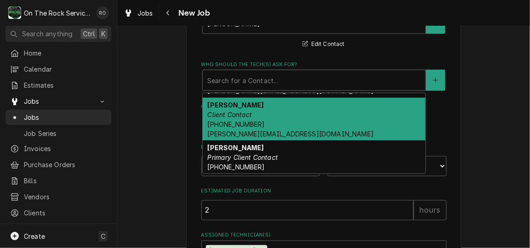
click at [272, 131] on span "(704) 905-1113 tom@burkehospitality.com" at bounding box center [290, 128] width 166 height 17
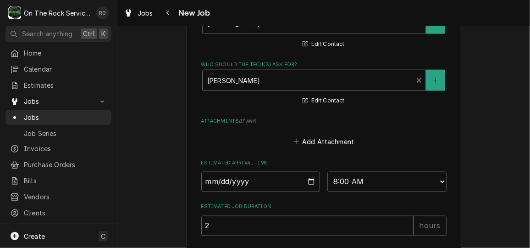
scroll to position [704, 0]
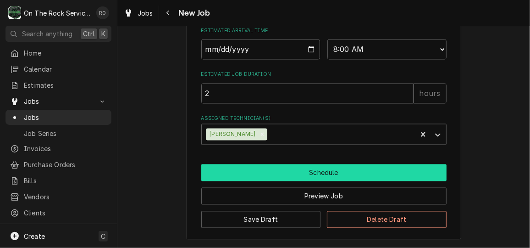
click at [289, 176] on button "Schedule" at bounding box center [323, 172] width 245 height 17
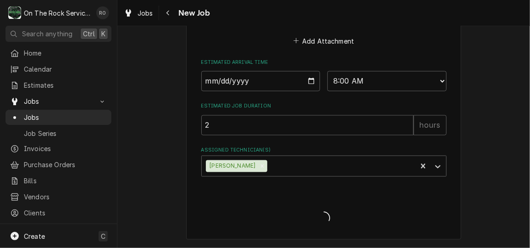
scroll to position [672, 0]
type textarea "x"
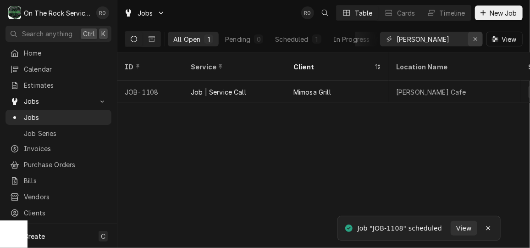
click at [474, 40] on icon "Erase input" at bounding box center [475, 39] width 5 height 6
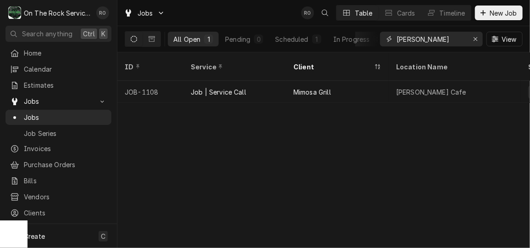
click at [444, 35] on input "harper" at bounding box center [431, 39] width 69 height 15
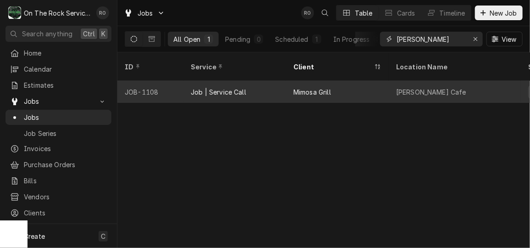
type input "harper"
click at [330, 85] on div "Mimosa Grill" at bounding box center [337, 92] width 103 height 22
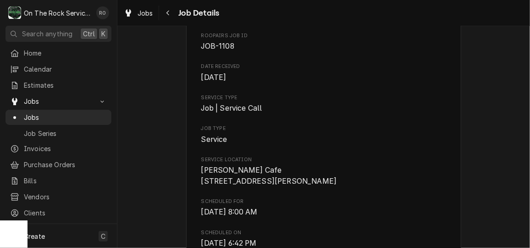
scroll to position [182, 0]
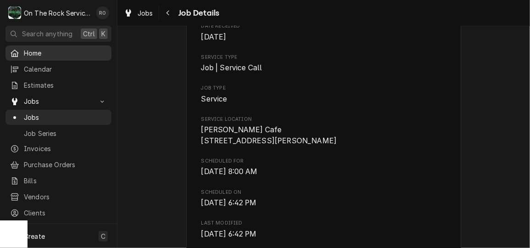
click at [49, 50] on span "Home" at bounding box center [65, 53] width 83 height 10
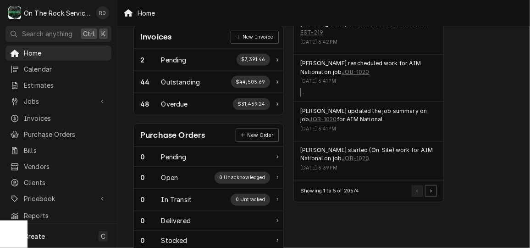
scroll to position [394, 0]
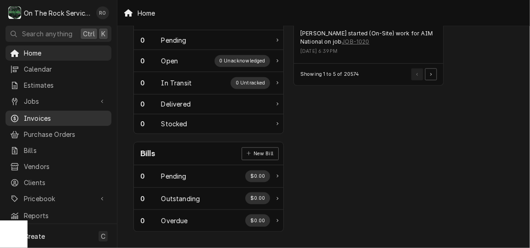
click at [66, 119] on span "Invoices" at bounding box center [65, 118] width 83 height 10
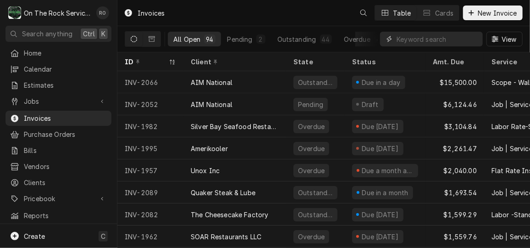
click at [421, 40] on input "Dynamic Content Wrapper" at bounding box center [438, 39] width 82 height 15
type input "fusion"
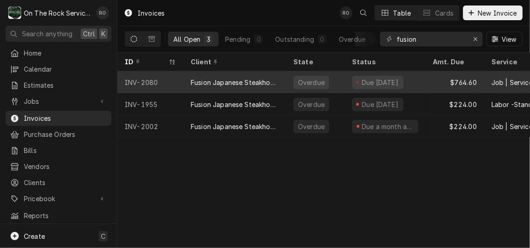
click at [265, 83] on div "Fusion Japanese Steakhouse" at bounding box center [235, 82] width 88 height 10
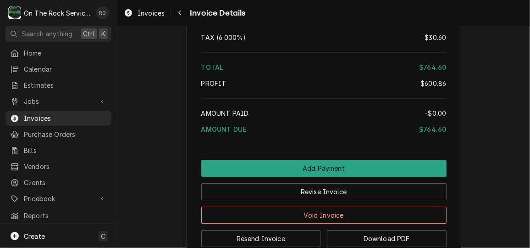
scroll to position [1256, 0]
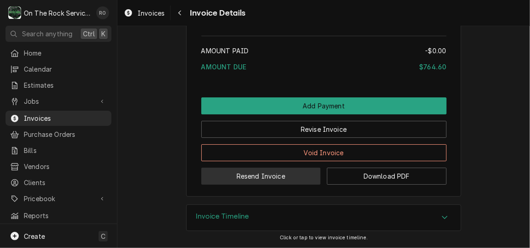
click at [270, 181] on button "Resend Invoice" at bounding box center [261, 175] width 120 height 17
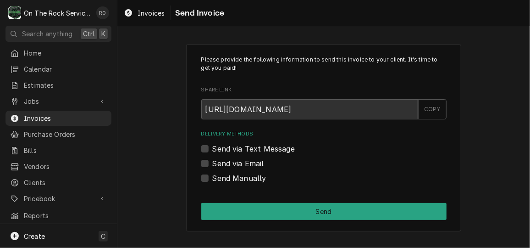
click at [250, 149] on label "Send via Text Message" at bounding box center [253, 148] width 83 height 11
click at [250, 149] on input "Send via Text Message" at bounding box center [334, 153] width 245 height 20
checkbox input "true"
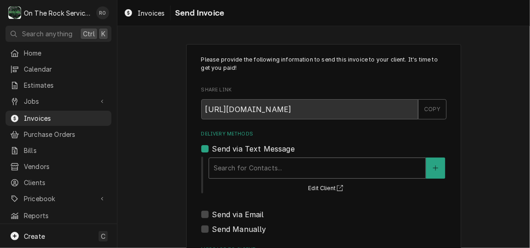
click at [247, 160] on div "Delivery Methods" at bounding box center [317, 168] width 207 height 17
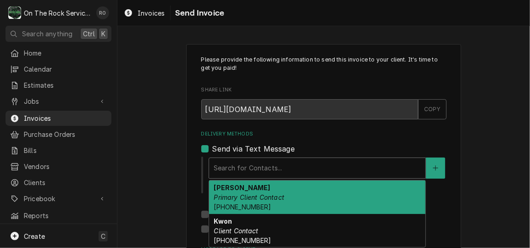
click at [249, 199] on em "Primary Client Contact" at bounding box center [249, 197] width 71 height 8
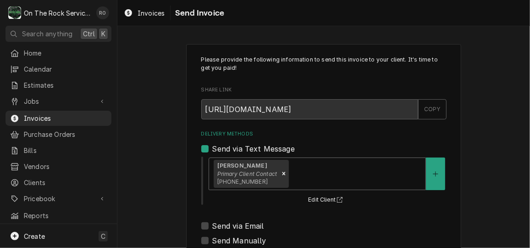
scroll to position [119, 0]
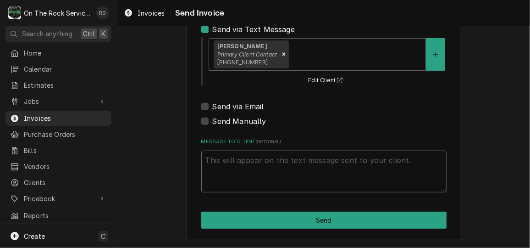
click at [257, 177] on textarea "Message to Client ( optional )" at bounding box center [323, 170] width 245 height 41
type textarea "x"
type textarea "H"
type textarea "x"
type textarea "He"
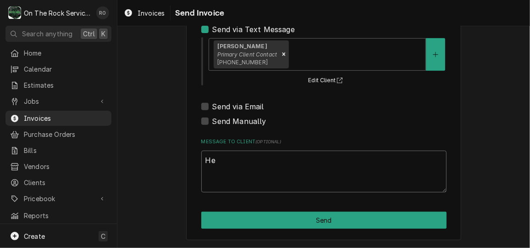
type textarea "x"
type textarea "Hel"
type textarea "x"
type textarea "Hell"
type textarea "x"
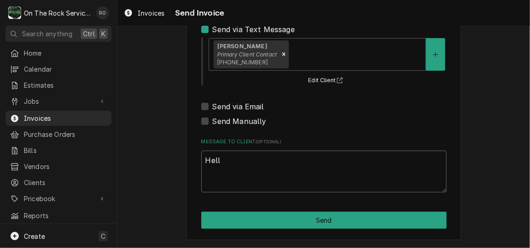
type textarea "Hello"
type textarea "x"
type textarea "Hello"
type textarea "x"
type textarea "Hello M"
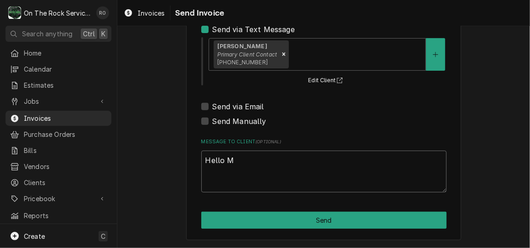
type textarea "x"
type textarea "Hello Mr"
type textarea "x"
type textarea "Hello Mr"
type textarea "x"
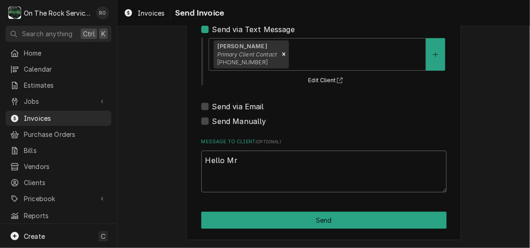
type textarea "Hello Mr K"
type textarea "x"
type textarea "Hello Mr Ki"
type textarea "x"
type textarea "Hello Mr Kim"
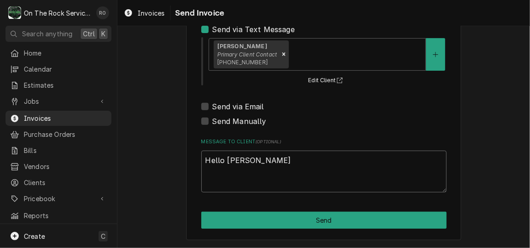
type textarea "x"
type textarea "Hello Mr Kim."
type textarea "x"
type textarea "Hello Mr Kim."
type textarea "x"
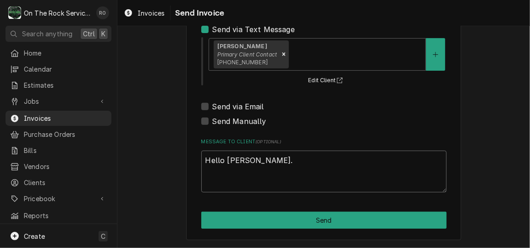
type textarea "Hello Mr Kim. P"
type textarea "x"
type textarea "Hello Mr Kim. Pl"
type textarea "x"
type textarea "Hello Mr Kim. Ple"
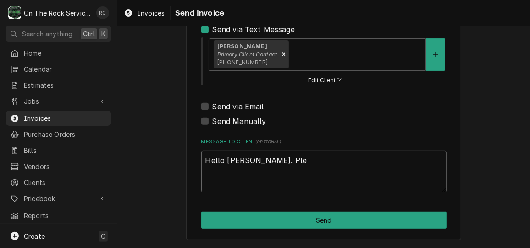
type textarea "x"
type textarea "Hello Mr Kim. Plea"
type textarea "x"
type textarea "Hello Mr Kim. Please"
type textarea "x"
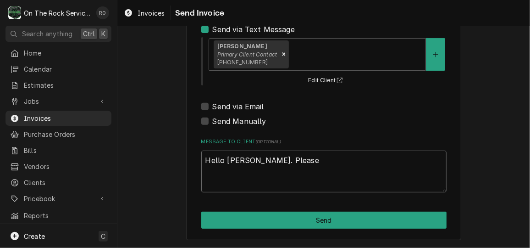
type textarea "Hello Mr Kim. Please"
type textarea "x"
type textarea "Hello Mr Kim. Please s"
type textarea "x"
type textarea "Hello Mr Kim. Please se"
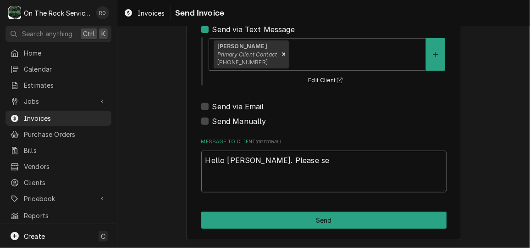
type textarea "x"
type textarea "Hello Mr Kim. Please see"
type textarea "x"
type textarea "Hello Mr Kim. Please see"
type textarea "x"
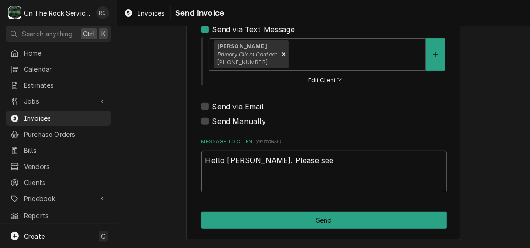
type textarea "Hello Mr Kim. Please see t"
type textarea "x"
type textarea "Hello Mr Kim. Please see th"
type textarea "x"
type textarea "Hello Mr Kim. Please see the"
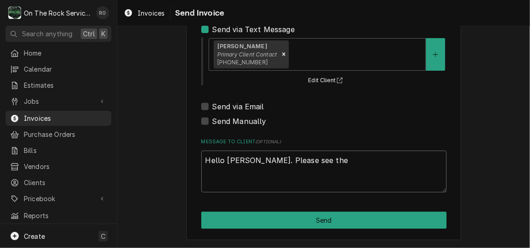
type textarea "x"
type textarea "Hello Mr Kim. Please see the a"
type textarea "x"
type textarea "Hello Mr Kim. Please see the at"
type textarea "x"
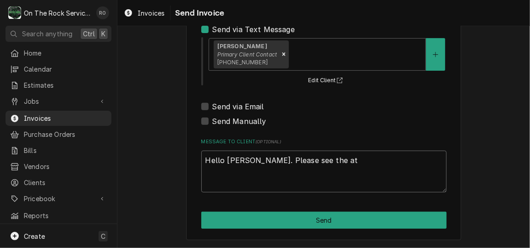
type textarea "Hello Mr Kim. Please see the att"
type textarea "x"
type textarea "Hello Mr Kim. Please see the atta"
type textarea "x"
type textarea "Hello Mr Kim. Please see the attac"
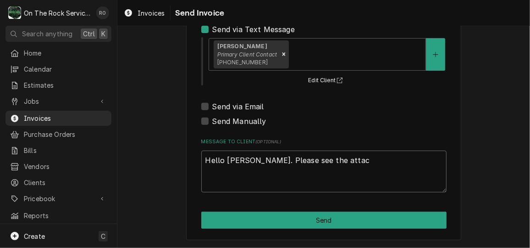
type textarea "x"
type textarea "Hello Mr Kim. Please see the attach"
type textarea "x"
type textarea "Hello Mr Kim. Please see the attache"
type textarea "x"
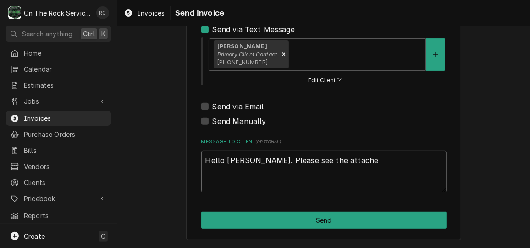
type textarea "Hello Mr Kim. Please see the attached"
type textarea "x"
type textarea "Hello Mr Kim. Please see the attached"
type textarea "x"
type textarea "Hello Mr Kim. Please see the attached p"
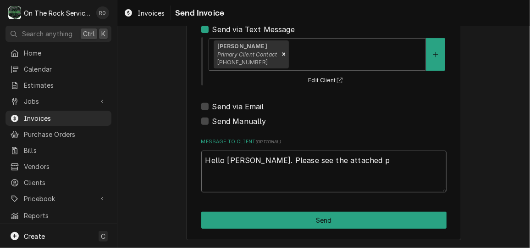
type textarea "x"
type textarea "Hello Mr Kim. Please see the attached pa"
type textarea "x"
type textarea "Hello Mr Kim. Please see the attached pasgtr"
type textarea "x"
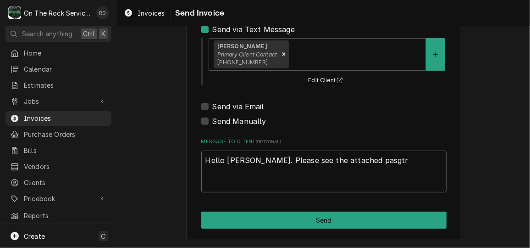
type textarea "Hello Mr Kim. Please see the attached pasgtr"
type textarea "x"
type textarea "Hello Mr Kim. Please see the attached pasgtr d"
type textarea "x"
type textarea "Hello Mr Kim. Please see the attached pasgtr du"
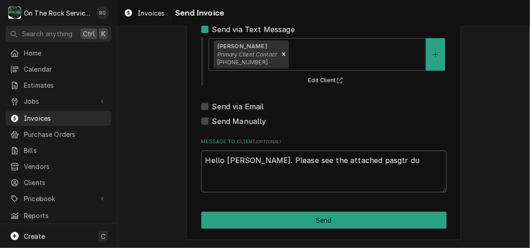
type textarea "x"
type textarea "Hello Mr Kim. Please see the attached pasgtr due"
type textarea "x"
type textarea "Hello Mr Kim. Please see the attached pasgtr due"
type textarea "x"
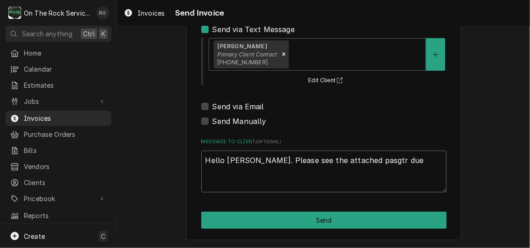
type textarea "Hello Mr Kim. Please see the attached pasgtr due"
type textarea "x"
type textarea "Hello Mr Kim. Please see the attached pasgtr du"
type textarea "x"
type textarea "Hello Mr Kim. Please see the attached pasgtr d"
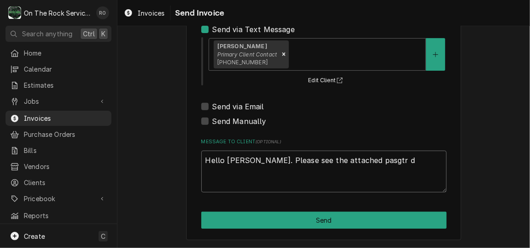
type textarea "x"
type textarea "Hello Mr Kim. Please see the attached pasgtr"
type textarea "x"
type textarea "Hello Mr Kim. Please see the attached pasgtr"
type textarea "x"
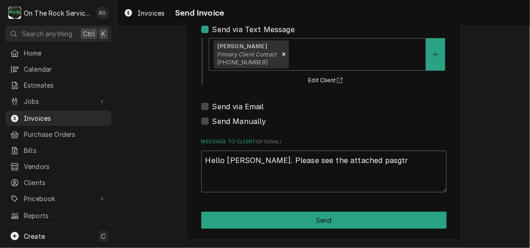
type textarea "Hello Mr Kim. Please see the attached pasgt"
type textarea "x"
type textarea "Hello Mr Kim. Please see the attached pasg"
type textarea "x"
type textarea "Hello Mr Kim. Please see the attached pasgt"
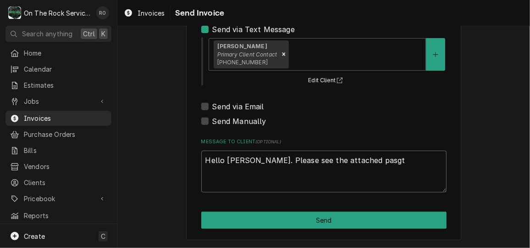
type textarea "x"
type textarea "Hello Mr Kim. Please see the attached pasg"
type textarea "x"
type textarea "Hello Mr Kim. Please see the attached pas"
type textarea "x"
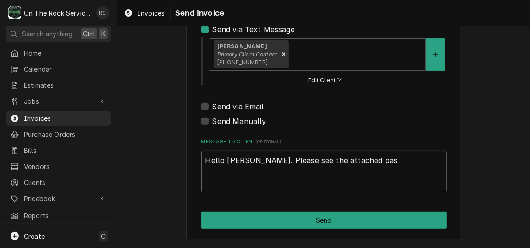
type textarea "Hello Mr Kim. Please see the attached past"
type textarea "x"
type textarea "Hello Mr Kim. Please see the attached past"
type textarea "x"
type textarea "Hello Mr Kim. Please see the attached past d"
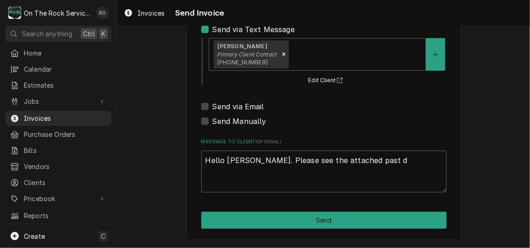
type textarea "x"
type textarea "Hello Mr Kim. Please see the attached past du"
type textarea "x"
type textarea "Hello Mr Kim. Please see the attached past due"
type textarea "x"
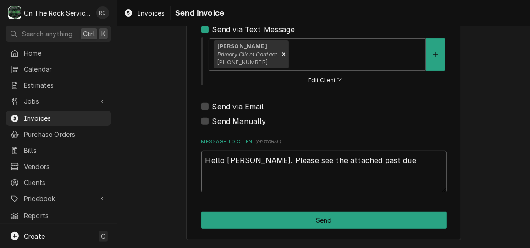
type textarea "Hello Mr Kim. Please see the attached past due"
type textarea "x"
type textarea "Hello Mr Kim. Please see the attached past due i"
type textarea "x"
type textarea "Hello Mr Kim. Please see the attached past due in"
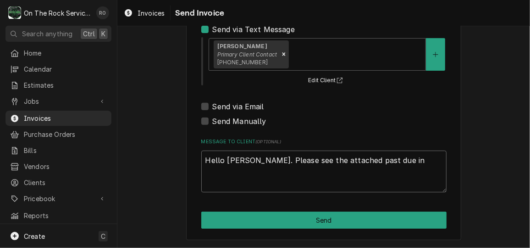
type textarea "x"
type textarea "Hello Mr Kim. Please see the attached past due inv"
type textarea "x"
type textarea "Hello Mr Kim. Please see the attached past due invoc"
type textarea "x"
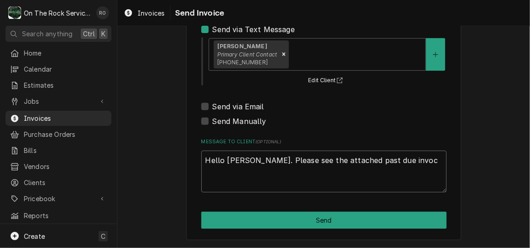
type textarea "Hello Mr Kim. Please see the attached past due invoci"
type textarea "x"
type textarea "Hello Mr Kim. Please see the attached past due invocie"
type textarea "x"
type textarea "Hello Mr Kim. Please see the attached past due invocie"
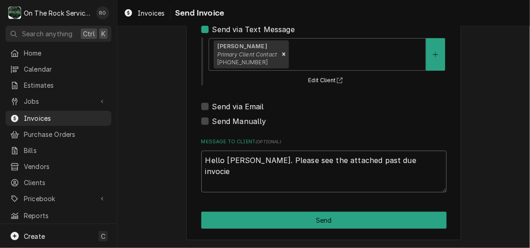
type textarea "x"
type textarea "Hello Mr Kim. Please see the attached past due invocie"
type textarea "x"
type textarea "Hello Mr Kim. Please see the attached past due invoci"
type textarea "x"
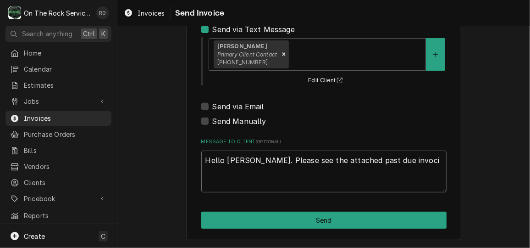
type textarea "Hello Mr Kim. Please see the attached past due invoc"
type textarea "x"
type textarea "Hello Mr Kim. Please see the attached past due invo"
type textarea "x"
type textarea "Hello Mr Kim. Please see the attached past due invoi"
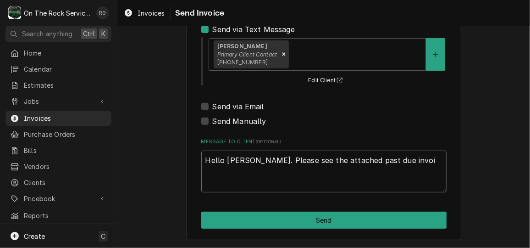
type textarea "x"
type textarea "Hello Mr Kim. Please see the attached past due invoic"
type textarea "x"
type textarea "Hello Mr Kim. Please see the attached past due invoice"
type textarea "x"
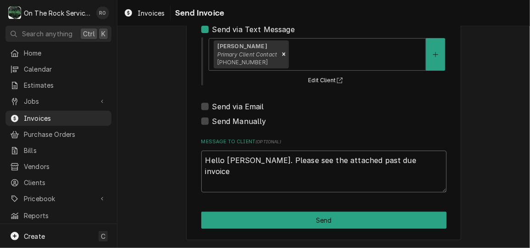
type textarea "Hello Mr Kim. Please see the attached past due invoice a"
type textarea "x"
type textarea "Hello Mr Kim. Please see the attached past due invoice an"
type textarea "x"
type textarea "Hello Mr Kim. Please see the attached past due invoice and"
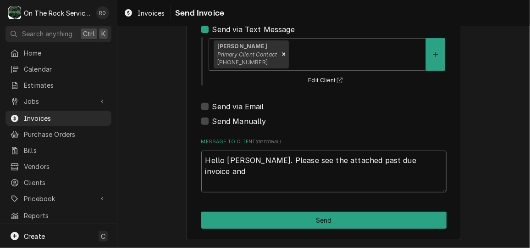
type textarea "x"
type textarea "Hello Mr Kim. Please see the attached past due invoice and"
type textarea "x"
type textarea "Hello Mr Kim. Please see the attached past due invoice and m"
type textarea "x"
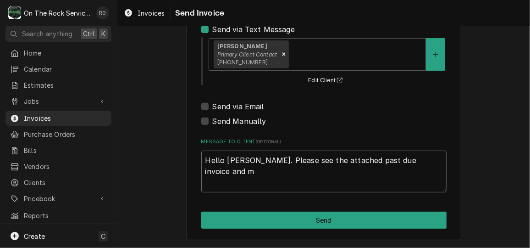
type textarea "Hello Mr Kim. Please see the attached past due invoice and ma"
type textarea "x"
type textarea "Hello Mr Kim. Please see the attached past due invoice and mae"
type textarea "x"
type textarea "Hello Mr Kim. Please see the attached past due invoice and ma"
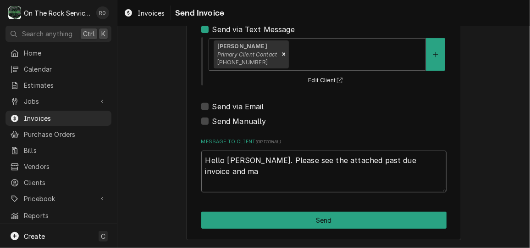
type textarea "x"
type textarea "Hello Mr Kim. Please see the attached past due invoice and mak"
type textarea "x"
type textarea "Hello Mr Kim. Please see the attached past due invoice and make"
type textarea "x"
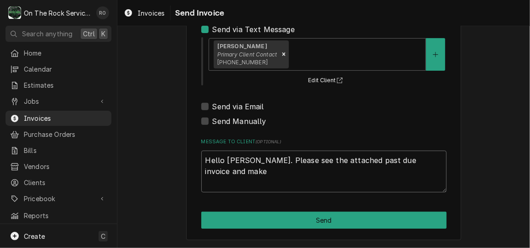
type textarea "Hello Mr Kim. Please see the attached past due invoice and make"
type textarea "x"
type textarea "Hello Mr Kim. Please see the attached past due invoice and make a"
type textarea "x"
type textarea "Hello Mr Kim. Please see the attached past due invoice and make ai"
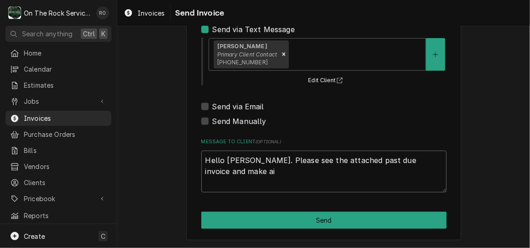
type textarea "x"
type textarea "Hello Mr Kim. Please see the attached past due invoice and make a"
type textarea "x"
type textarea "Hello Mr Kim. Please see the attached past due invoice and make"
type textarea "x"
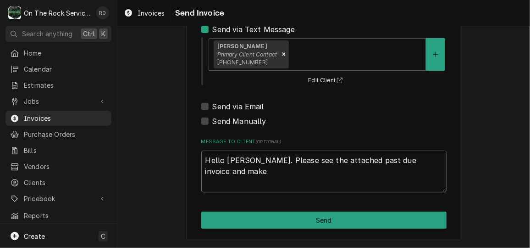
type textarea "Hello Mr Kim. Please see the attached past due invoice and make i"
type textarea "x"
type textarea "Hello Mr Kim. Please see the attached past due invoice and make im"
type textarea "x"
type textarea "Hello Mr Kim. Please see the attached past due invoice and make imm"
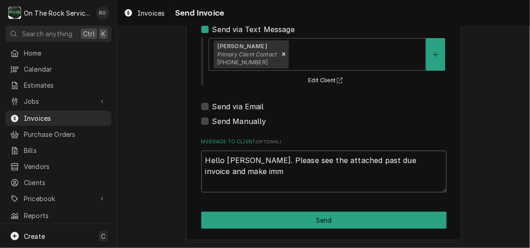
type textarea "x"
type textarea "Hello Mr Kim. Please see the attached past due invoice and make imme"
type textarea "x"
type textarea "Hello Mr Kim. Please see the attached past due invoice and make immed"
type textarea "x"
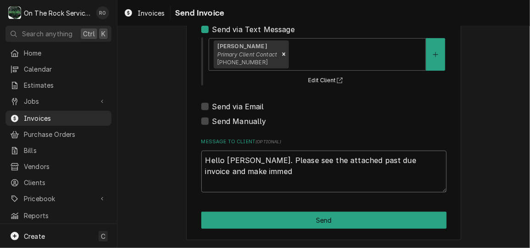
type textarea "Hello Mr Kim. Please see the attached past due invoice and make immedi"
type textarea "x"
type textarea "Hello Mr Kim. Please see the attached past due invoice and make immedia"
type textarea "x"
type textarea "Hello Mr Kim. Please see the attached past due invoice and make immediat"
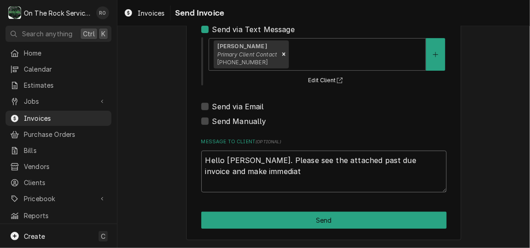
type textarea "x"
type textarea "Hello Mr Kim. Please see the attached past due invoice and make immediate"
type textarea "x"
type textarea "Hello Mr Kim. Please see the attached past due invoice and make immediate"
type textarea "x"
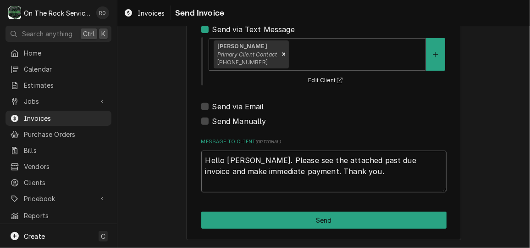
drag, startPoint x: 327, startPoint y: 171, endPoint x: 194, endPoint y: 151, distance: 134.8
click at [194, 151] on div "Please provide the following information to send this invoice to your client. I…" at bounding box center [323, 82] width 275 height 315
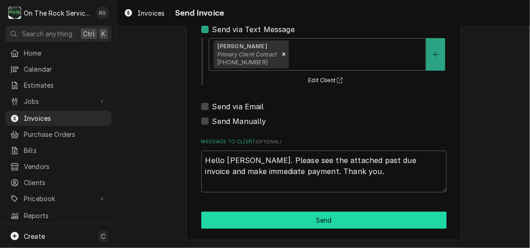
click at [337, 219] on button "Send" at bounding box center [323, 219] width 245 height 17
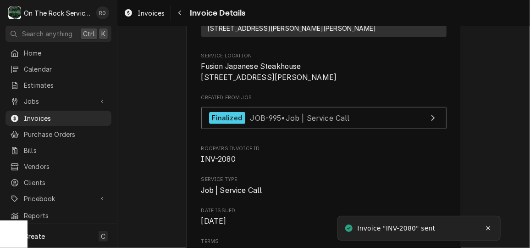
scroll to position [193, 0]
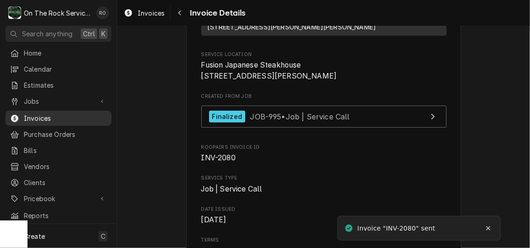
click at [62, 113] on span "Invoices" at bounding box center [65, 118] width 83 height 10
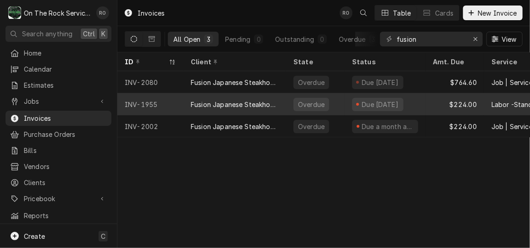
click at [226, 97] on div "Fusion Japanese Steakhouse" at bounding box center [234, 104] width 103 height 22
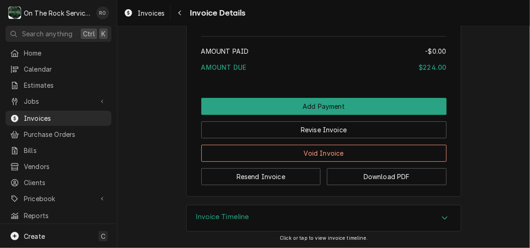
scroll to position [1149, 0]
drag, startPoint x: 256, startPoint y: 177, endPoint x: 159, endPoint y: 108, distance: 119.6
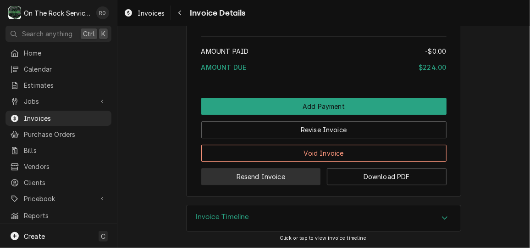
click at [260, 180] on button "Resend Invoice" at bounding box center [261, 176] width 120 height 17
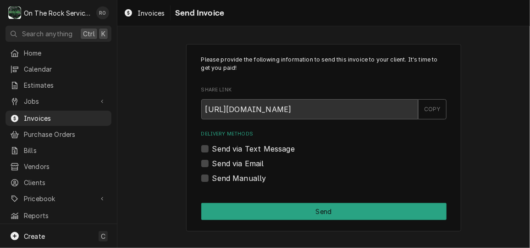
click at [212, 149] on label "Send via Text Message" at bounding box center [253, 148] width 83 height 11
click at [212, 149] on input "Send via Text Message" at bounding box center [334, 153] width 245 height 20
checkbox input "true"
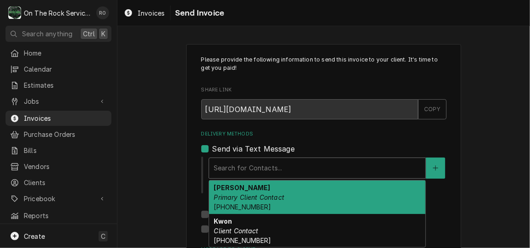
click at [223, 168] on div "Delivery Methods" at bounding box center [317, 168] width 207 height 17
click at [231, 191] on div "[PERSON_NAME] Primary Client Contact [PHONE_NUMBER]" at bounding box center [317, 196] width 216 height 33
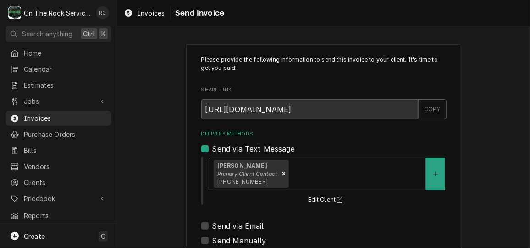
scroll to position [119, 0]
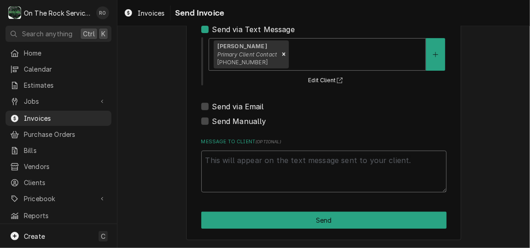
click at [231, 176] on textarea "Message to Client ( optional )" at bounding box center [323, 170] width 245 height 41
paste textarea "Hello [PERSON_NAME]. Please see the attached past due invoice and make immediat…"
type textarea "x"
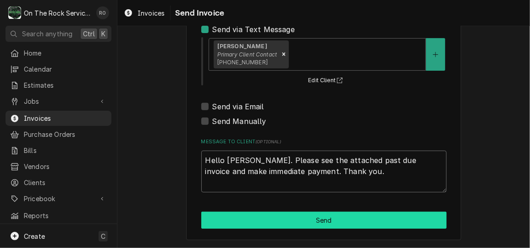
type textarea "Hello Mr Kim. Please see the attached past due invoice and make immediate payme…"
click at [314, 222] on button "Send" at bounding box center [323, 219] width 245 height 17
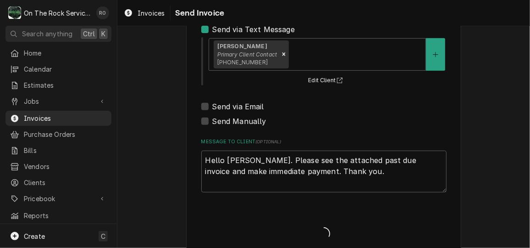
type textarea "x"
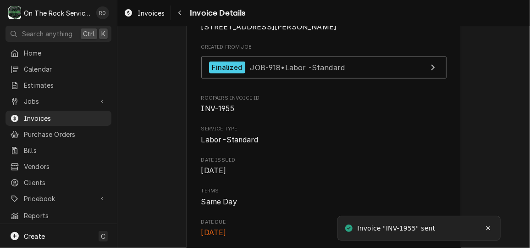
scroll to position [251, 0]
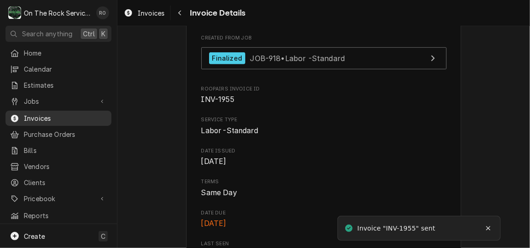
click at [66, 113] on span "Invoices" at bounding box center [65, 118] width 83 height 10
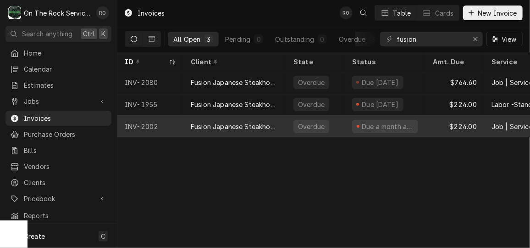
click at [182, 123] on div "INV-2002" at bounding box center [150, 126] width 66 height 22
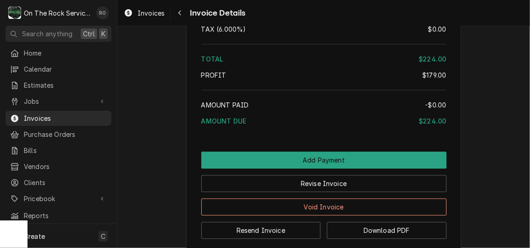
scroll to position [1099, 0]
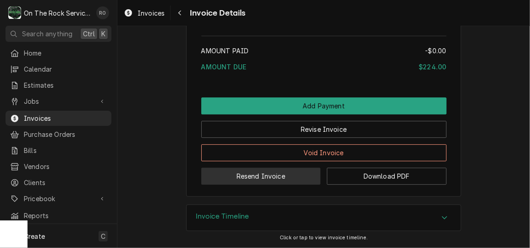
click at [280, 181] on button "Resend Invoice" at bounding box center [261, 175] width 120 height 17
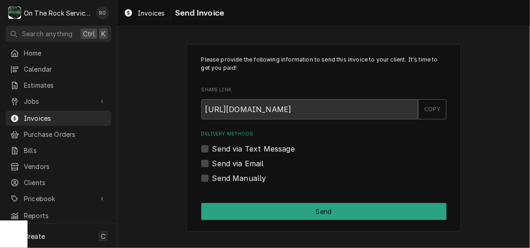
click at [217, 148] on label "Send via Text Message" at bounding box center [253, 148] width 83 height 11
click at [217, 148] on input "Send via Text Message" at bounding box center [334, 153] width 245 height 20
checkbox input "true"
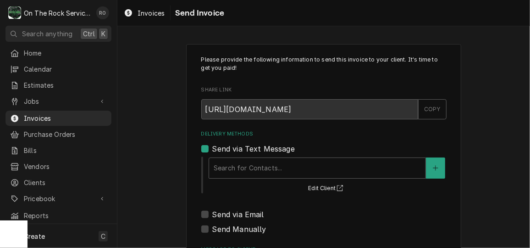
click at [226, 156] on div "Search for Contacts... Edit Client" at bounding box center [327, 174] width 239 height 38
click at [228, 163] on div "Delivery Methods" at bounding box center [317, 168] width 207 height 17
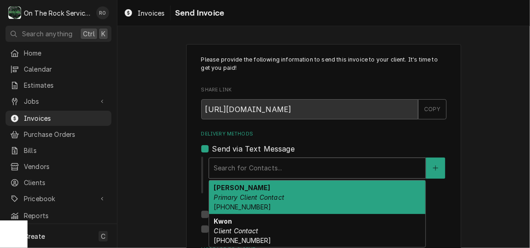
click at [236, 187] on strong "[PERSON_NAME]" at bounding box center [242, 187] width 56 height 8
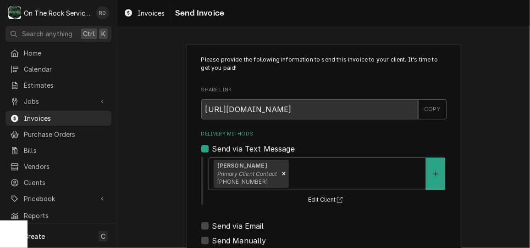
scroll to position [119, 0]
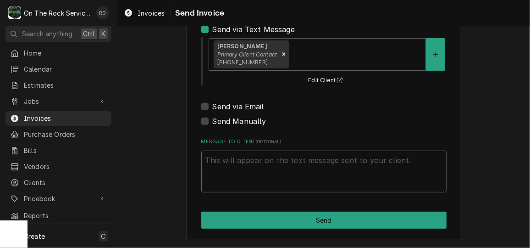
click at [238, 177] on textarea "Message to Client ( optional )" at bounding box center [323, 170] width 245 height 41
paste textarea "Hello [PERSON_NAME]. Please see the attached past due invoice and make immediat…"
type textarea "x"
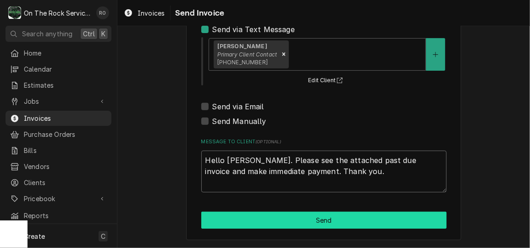
type textarea "Hello [PERSON_NAME]. Please see the attached past due invoice and make immediat…"
click at [304, 217] on button "Send" at bounding box center [323, 219] width 245 height 17
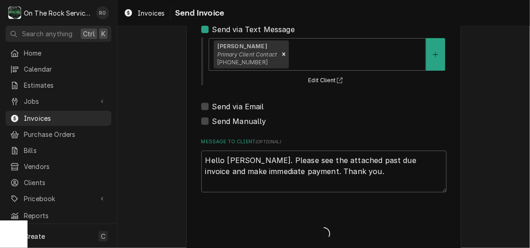
type textarea "x"
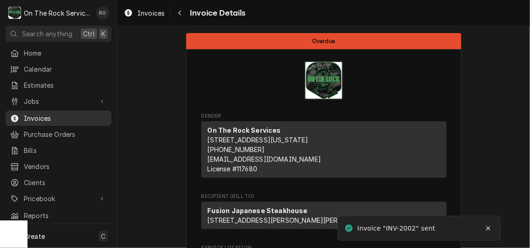
click at [69, 113] on span "Invoices" at bounding box center [65, 118] width 83 height 10
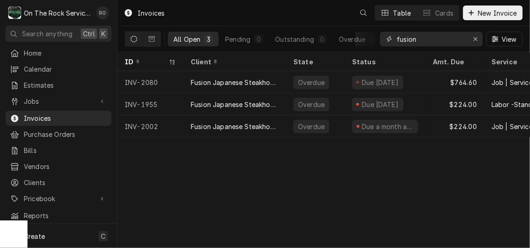
click at [426, 42] on input "fusion" at bounding box center [431, 39] width 69 height 15
type input "la taverna"
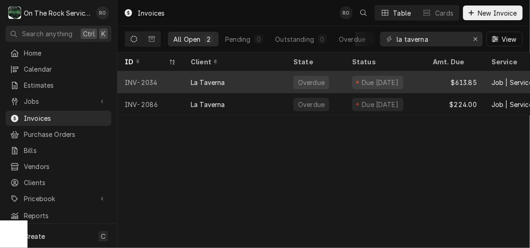
click at [304, 78] on div "Overdue" at bounding box center [311, 82] width 28 height 10
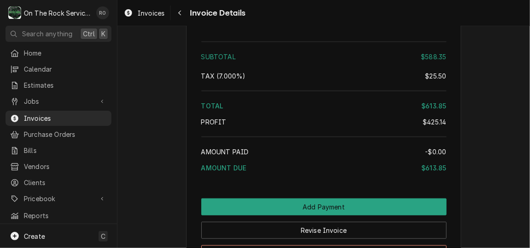
scroll to position [1805, 0]
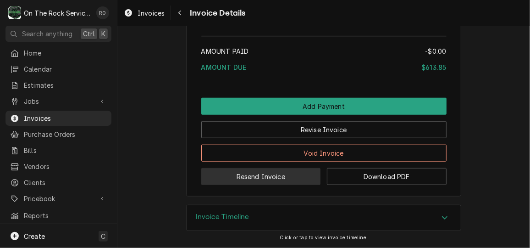
click at [283, 179] on button "Resend Invoice" at bounding box center [261, 176] width 120 height 17
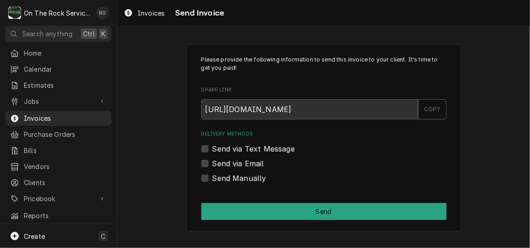
click at [248, 151] on label "Send via Text Message" at bounding box center [253, 148] width 83 height 11
click at [248, 151] on input "Send via Text Message" at bounding box center [334, 153] width 245 height 20
checkbox input "true"
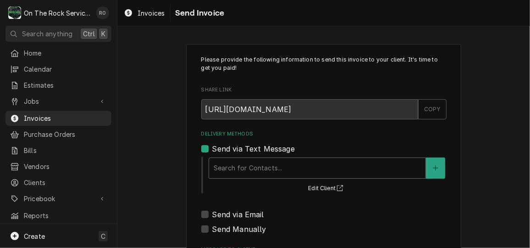
click at [263, 170] on div "Delivery Methods" at bounding box center [317, 168] width 207 height 17
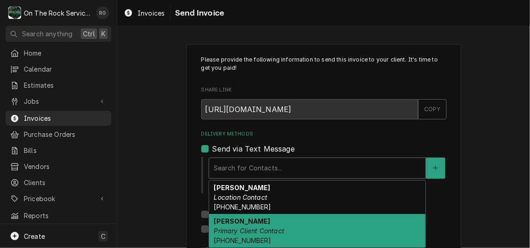
click at [273, 213] on div "[PERSON_NAME] Location Contact [PHONE_NUMBER] [PERSON_NAME] Primary Client Cont…" at bounding box center [317, 213] width 216 height 66
click at [270, 232] on em "Primary Client Contact" at bounding box center [249, 230] width 71 height 8
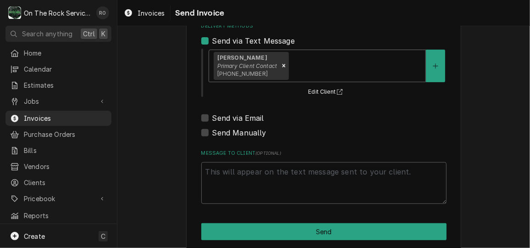
scroll to position [108, 0]
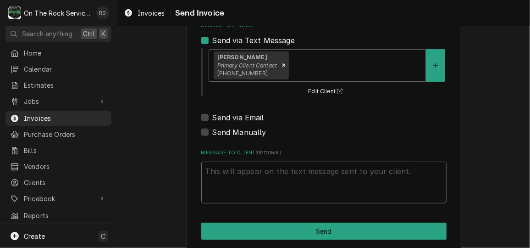
click at [254, 183] on textarea "Message to Client ( optional )" at bounding box center [323, 181] width 245 height 41
type textarea "x"
type textarea "H"
type textarea "x"
type textarea "He"
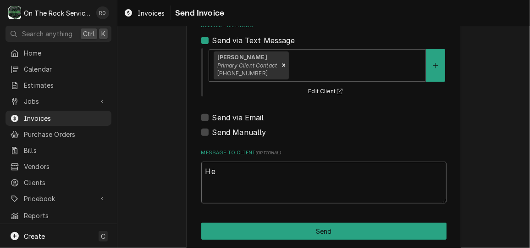
type textarea "x"
type textarea "Hel"
type textarea "x"
type textarea "Hell"
type textarea "x"
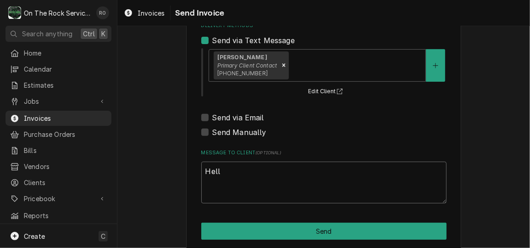
type textarea "Hello"
type textarea "x"
type textarea "Hello m"
type textarea "x"
type textarea "Hello"
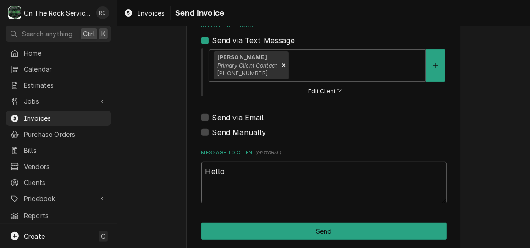
type textarea "x"
type textarea "Hello M"
type textarea "x"
type textarea "Hello [PERSON_NAME]"
type textarea "x"
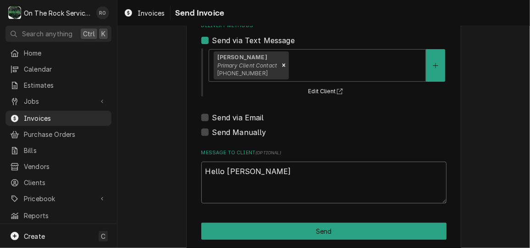
type textarea "Hello Mar"
type textarea "x"
type textarea "Hello [PERSON_NAME]"
type textarea "x"
type textarea "Hello [PERSON_NAME]"
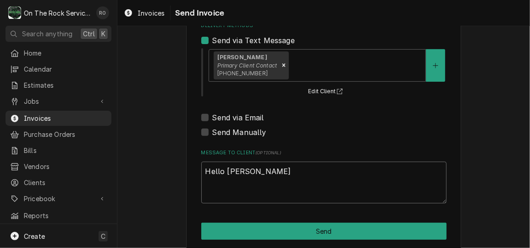
type textarea "x"
type textarea "Hello [PERSON_NAME]."
type textarea "x"
type textarea "Hello [PERSON_NAME]. p"
type textarea "x"
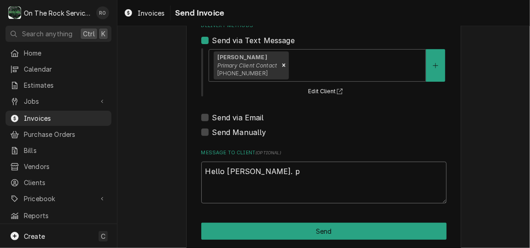
type textarea "Hello [PERSON_NAME]."
type textarea "x"
type textarea "Hello [PERSON_NAME]. P"
type textarea "x"
type textarea "Hello [PERSON_NAME]. Pl"
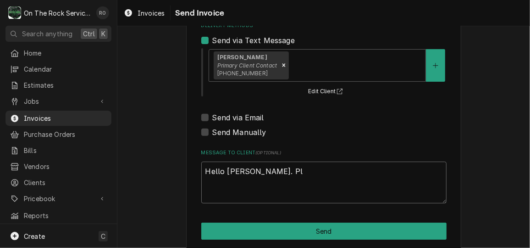
type textarea "x"
type textarea "Hello [PERSON_NAME]. Ple"
type textarea "x"
type textarea "Hello [PERSON_NAME]. [GEOGRAPHIC_DATA]"
type textarea "x"
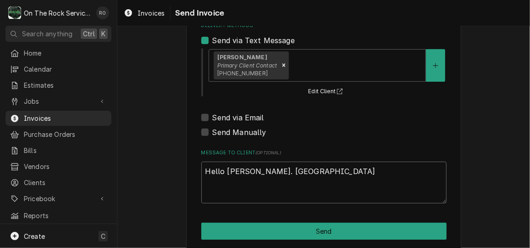
type textarea "Hello [PERSON_NAME]. Pleas"
type textarea "x"
type textarea "Hello [PERSON_NAME]. Please"
type textarea "x"
type textarea "Hello [PERSON_NAME]. Please"
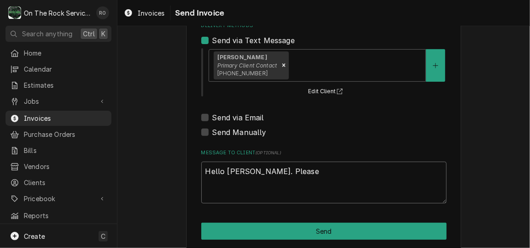
type textarea "x"
type textarea "Hello [PERSON_NAME]. Please s"
type textarea "x"
type textarea "Hello [PERSON_NAME]. Please se"
type textarea "x"
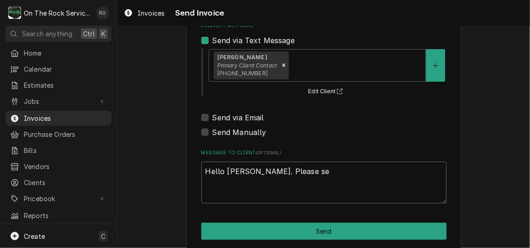
type textarea "Hello [PERSON_NAME]. Please see"
type textarea "x"
type textarea "Hello [PERSON_NAME]. Please see"
type textarea "x"
type textarea "Hello [PERSON_NAME]. Please see t"
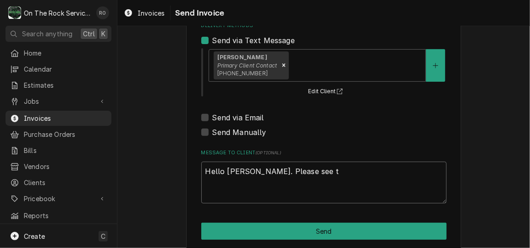
type textarea "x"
type textarea "Hello [PERSON_NAME]. Please see th"
type textarea "x"
type textarea "Hello [PERSON_NAME]. Please see the"
type textarea "x"
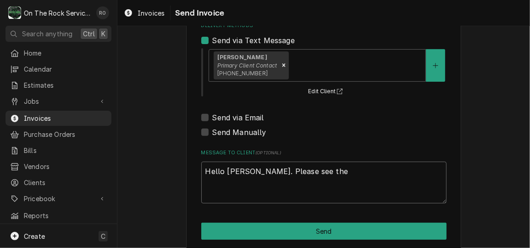
type textarea "Hello Maria. Please see the a"
type textarea "x"
type textarea "Hello Maria. Please see the at"
type textarea "x"
type textarea "Hello Maria. Please see the att"
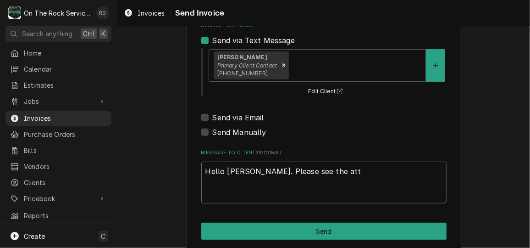
type textarea "x"
type textarea "Hello Maria. Please see the atta"
type textarea "x"
type textarea "Hello Maria. Please see the attac"
type textarea "x"
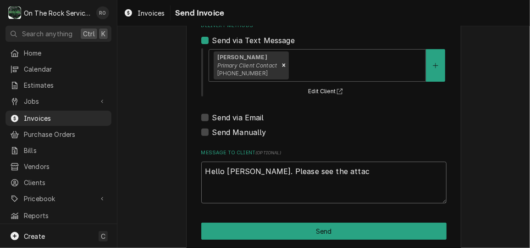
type textarea "Hello Maria. Please see the attach"
type textarea "x"
type textarea "Hello Maria. Please see the attache"
type textarea "x"
type textarea "Hello Maria. Please see the attached"
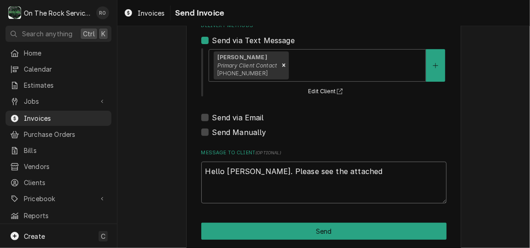
type textarea "x"
type textarea "Hello Maria. Please see the attached"
type textarea "x"
type textarea "Hello Maria. Please see the attached a"
type textarea "x"
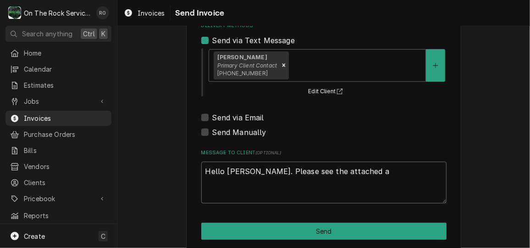
type textarea "Hello Maria. Please see the attached as"
type textarea "x"
type textarea "Hello Maria. Please see the attached a"
type textarea "x"
type textarea "Hello Maria. Please see the attached"
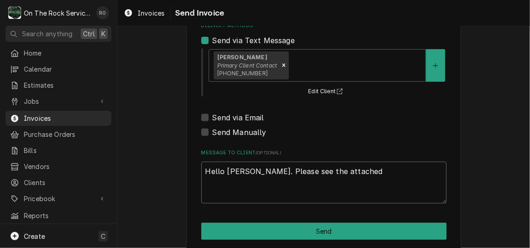
type textarea "x"
type textarea "Hello Maria. Please see the attached p"
type textarea "x"
type textarea "Hello Maria. Please see the attached pa"
type textarea "x"
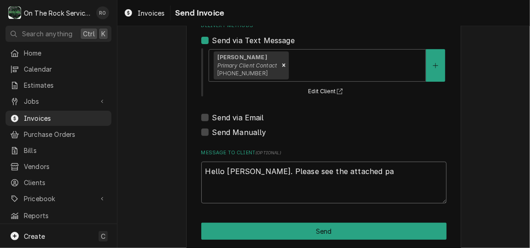
type textarea "Hello Maria. Please see the attached pas"
type textarea "x"
type textarea "Hello Maria. Please see the attached past"
type textarea "x"
type textarea "Hello Maria. Please see the attached past"
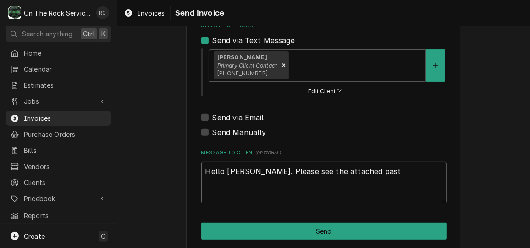
type textarea "x"
type textarea "Hello Maria. Please see the attached past d"
type textarea "x"
type textarea "Hello Maria. Please see the attached past du"
type textarea "x"
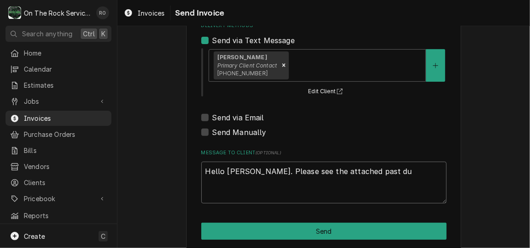
type textarea "Hello Maria. Please see the attached past due"
type textarea "x"
type textarea "Hello Maria. Please see the attached past due"
type textarea "x"
type textarea "Hello Maria. Please see the attached past due i"
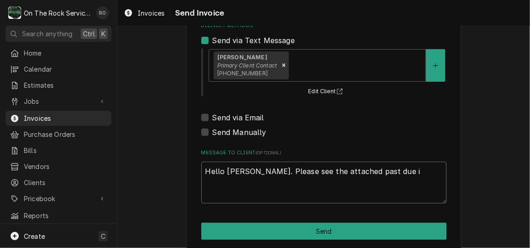
type textarea "x"
type textarea "Hello Maria. Please see the attached past due inv"
type textarea "x"
type textarea "Hello Maria. Please see the attached past due invo"
type textarea "x"
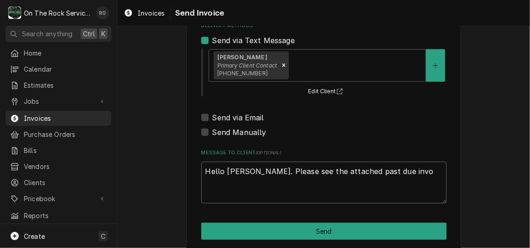
type textarea "Hello Maria. Please see the attached past due invoi"
type textarea "x"
type textarea "Hello Maria. Please see the attached past due invoic"
type textarea "x"
type textarea "Hello Maria. Please see the attached past due invoice"
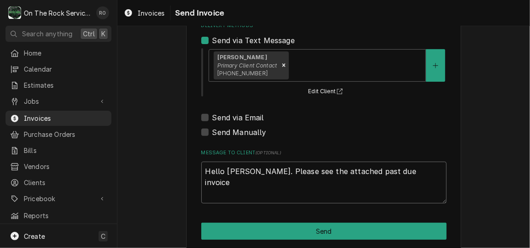
type textarea "x"
type textarea "Hello Maria. Please see the attached past due invoice"
type textarea "x"
type textarea "Hello Maria. Please see the attached past due invoice"
type textarea "x"
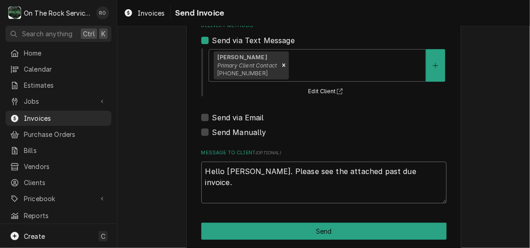
type textarea "Hello Maria. Please see the attached past due invoice."
type textarea "x"
type textarea "Hello Maria. Please see the attached past due invoice. I"
type textarea "x"
type textarea "Hello Maria. Please see the attached past due invoice. Im"
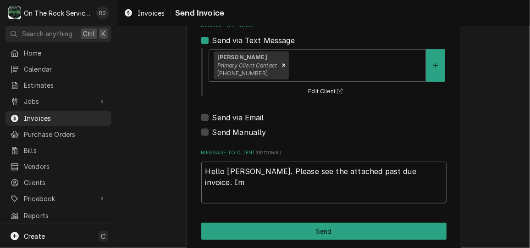
type textarea "x"
type textarea "Hello Maria. Please see the attached past due invoice. Imm"
type textarea "x"
type textarea "Hello Maria. Please see the attached past due invoice. Imme"
type textarea "x"
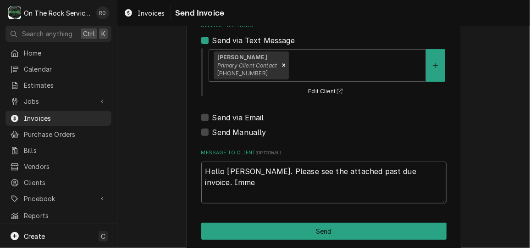
type textarea "Hello Maria. Please see the attached past due invoice. Immed"
type textarea "x"
type textarea "Hello Maria. Please see the attached past due invoice. Immedi"
type textarea "x"
type textarea "Hello Maria. Please see the attached past due invoice. Immedia"
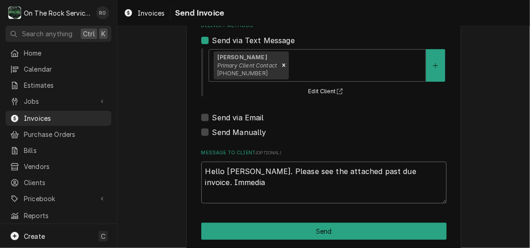
type textarea "x"
type textarea "Hello Maria. Please see the attached past due invoice. Immediat"
type textarea "x"
type textarea "Hello Maria. Please see the attached past due invoice. Immediate"
type textarea "x"
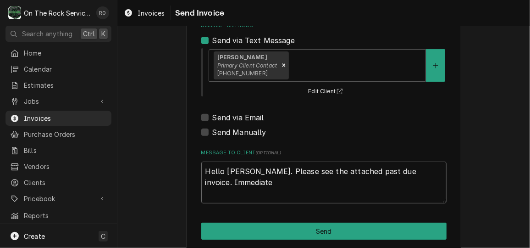
type textarea "Hello Maria. Please see the attached past due invoice. Immediate"
type textarea "x"
type textarea "Hello Maria. Please see the attached past due invoice. Immediate p"
type textarea "x"
type textarea "Hello Maria. Please see the attached past due invoice. Immediate pa"
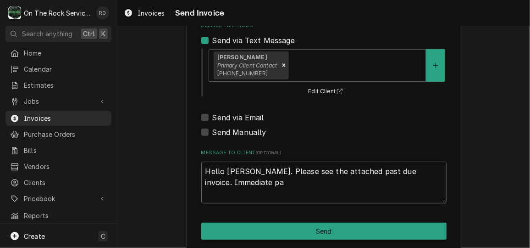
type textarea "x"
type textarea "Hello Maria. Please see the attached past due invoice. Immediate pay"
type textarea "x"
type textarea "Hello Maria. Please see the attached past due invoice. Immediate paym"
type textarea "x"
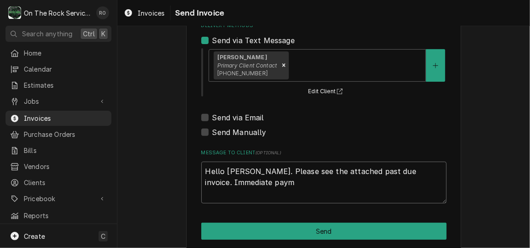
type textarea "Hello Maria. Please see the attached past due invoice. Immediate payme"
type textarea "x"
type textarea "Hello Maria. Please see the attached past due invoice. Immediate paymen"
type textarea "x"
type textarea "Hello Maria. Please see the attached past due invoice. Immediate payment"
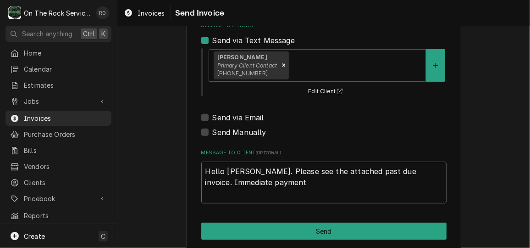
type textarea "x"
type textarea "Hello Maria. Please see the attached past due invoice. Immediate payment"
type textarea "x"
type textarea "Hello Maria. Please see the attached past due invoice. Immediate payment i"
type textarea "x"
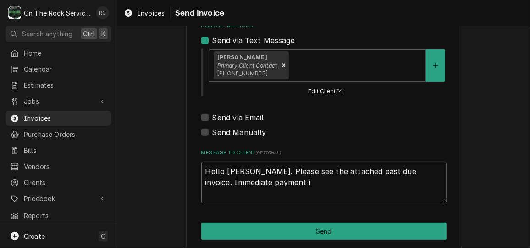
type textarea "Hello Maria. Please see the attached past due invoice. Immediate payment is"
type textarea "x"
type textarea "Hello Maria. Please see the attached past due invoice. Immediate payment is"
type textarea "x"
type textarea "Hello Maria. Please see the attached past due invoice. Immediate payment is r"
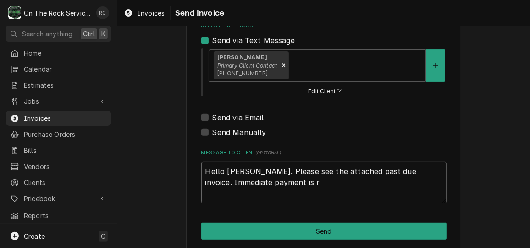
type textarea "x"
type textarea "Hello Maria. Please see the attached past due invoice. Immediate payment is re"
type textarea "x"
type textarea "Hello Maria. Please see the attached past due invoice. Immediate payment is req"
type textarea "x"
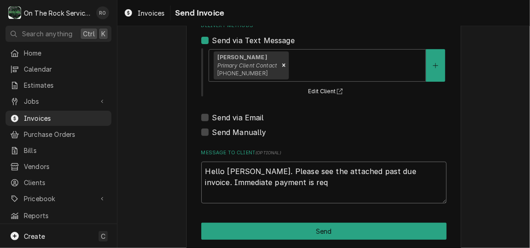
type textarea "Hello Maria. Please see the attached past due invoice. Immediate payment is requ"
type textarea "x"
type textarea "Hello Maria. Please see the attached past due invoice. Immediate payment is req…"
type textarea "x"
type textarea "Hello Maria. Please see the attached past due invoice. Immediate payment is req…"
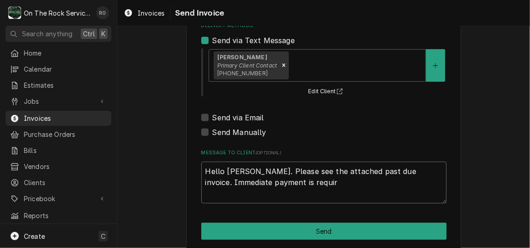
type textarea "x"
type textarea "Hello Maria. Please see the attached past due invoice. Immediate payment is req…"
type textarea "x"
type textarea "Hello Maria. Please see the attached past due invoice. Immediate payment is req…"
type textarea "x"
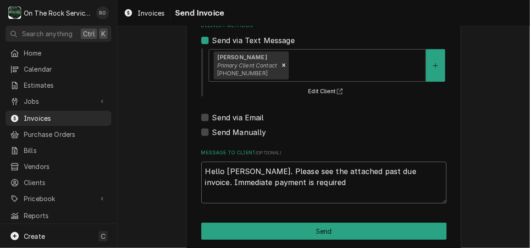
type textarea "Hello Maria. Please see the attached past due invoice. Immediate payment is req…"
type textarea "x"
type textarea "Hello Maria. Please see the attached past due invoice. Immediate payment is req…"
type textarea "x"
type textarea "Hello Maria. Please see the attached past due invoice. Immediate payment is req…"
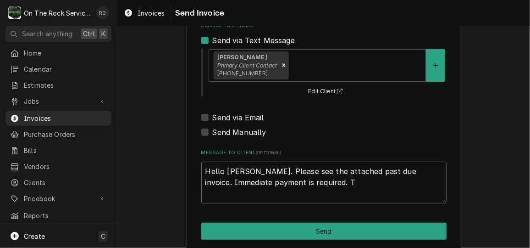
type textarea "x"
type textarea "Hello Maria. Please see the attached past due invoice. Immediate payment is req…"
type textarea "x"
type textarea "Hello Maria. Please see the attached past due invoice. Immediate payment is req…"
type textarea "x"
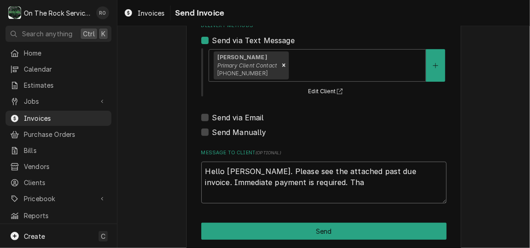
type textarea "Hello Maria. Please see the attached past due invoice. Immediate payment is req…"
type textarea "x"
type textarea "Hello Maria. Please see the attached past due invoice. Immediate payment is req…"
type textarea "x"
type textarea "Hello Maria. Please see the attached past due invoice. Immediate payment is req…"
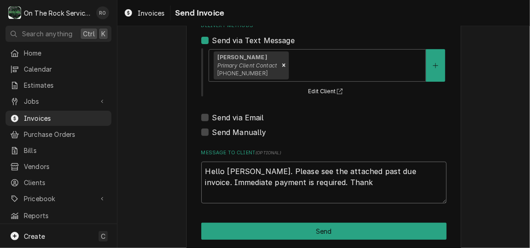
type textarea "x"
type textarea "Hello Maria. Please see the attached past due invoice. Immediate payment is req…"
type textarea "x"
type textarea "Hello Maria. Please see the attached past due invoice. Immediate payment is req…"
type textarea "x"
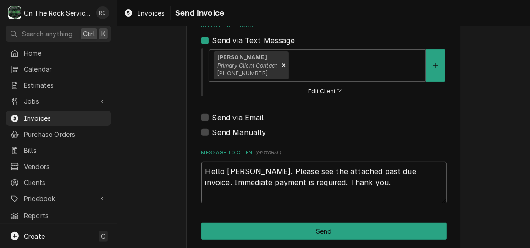
drag, startPoint x: 203, startPoint y: 171, endPoint x: 331, endPoint y: 195, distance: 130.2
click at [331, 195] on textarea "Hello Maria. Please see the attached past due invoice. Immediate payment is req…" at bounding box center [323, 181] width 245 height 41
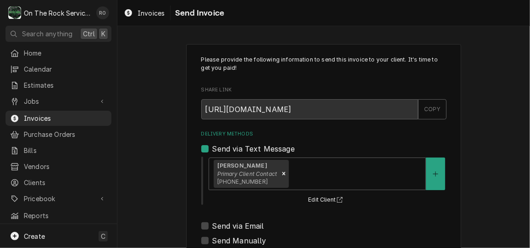
scroll to position [119, 0]
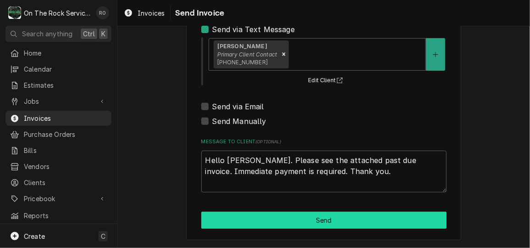
click at [362, 217] on button "Send" at bounding box center [323, 219] width 245 height 17
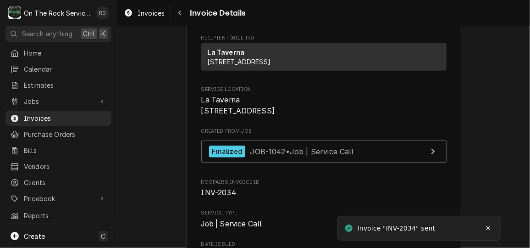
scroll to position [185, 0]
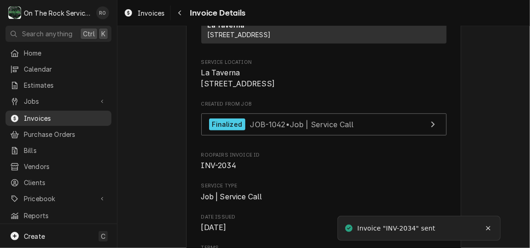
click at [86, 113] on span "Invoices" at bounding box center [65, 118] width 83 height 10
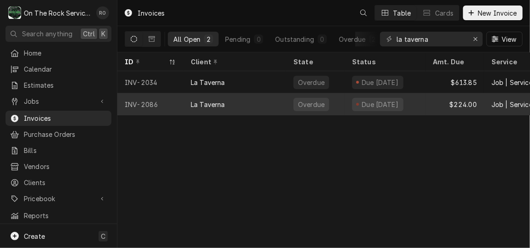
click at [206, 102] on div "La Taverna" at bounding box center [208, 104] width 34 height 10
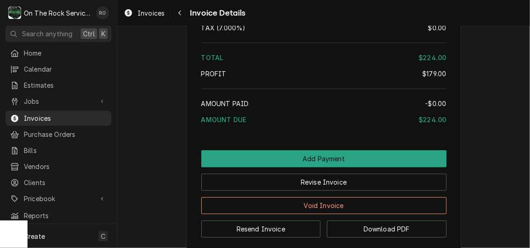
scroll to position [1168, 0]
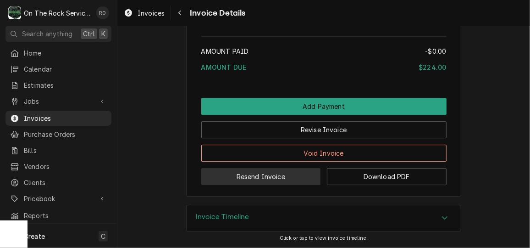
click at [281, 177] on button "Resend Invoice" at bounding box center [261, 176] width 120 height 17
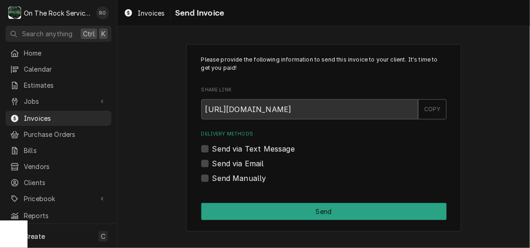
click at [248, 149] on label "Send via Text Message" at bounding box center [253, 148] width 83 height 11
click at [248, 149] on input "Send via Text Message" at bounding box center [334, 153] width 245 height 20
checkbox input "true"
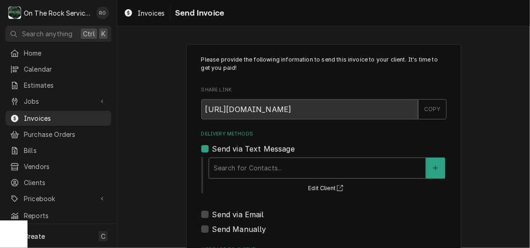
click at [249, 168] on div "Delivery Methods" at bounding box center [317, 168] width 207 height 17
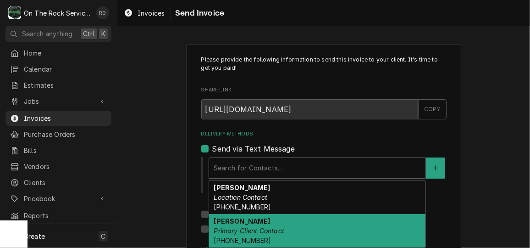
click at [254, 220] on strong "[PERSON_NAME]" at bounding box center [242, 221] width 56 height 8
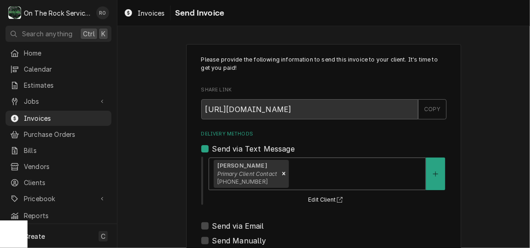
scroll to position [119, 0]
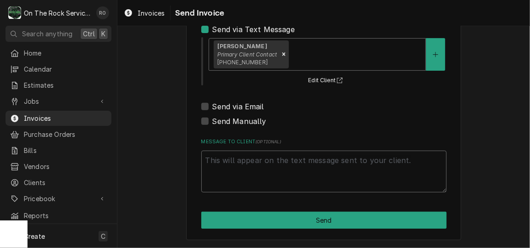
click at [240, 171] on textarea "Message to Client ( optional )" at bounding box center [323, 170] width 245 height 41
paste textarea "Hello [PERSON_NAME]. Please see the attached past due invoice. Immediate paymen…"
type textarea "x"
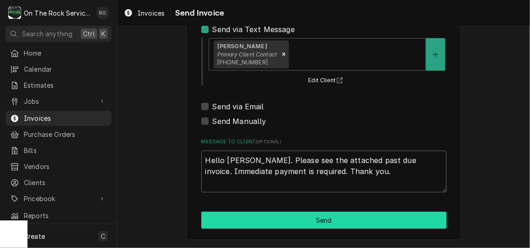
type textarea "Hello [PERSON_NAME]. Please see the attached past due invoice. Immediate paymen…"
click at [247, 217] on button "Send" at bounding box center [323, 219] width 245 height 17
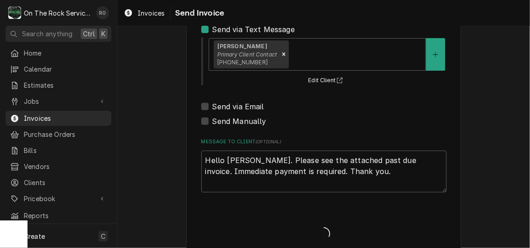
type textarea "x"
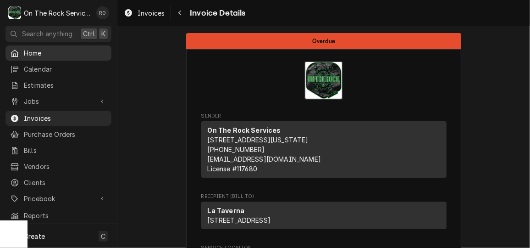
click at [22, 52] on div "Home" at bounding box center [58, 53] width 97 height 10
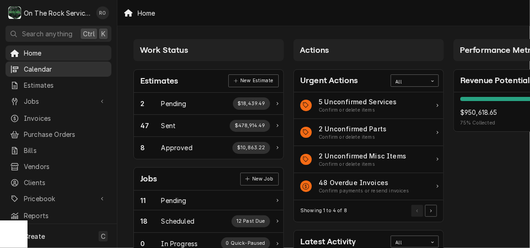
click at [36, 61] on link "Calendar" at bounding box center [59, 68] width 106 height 15
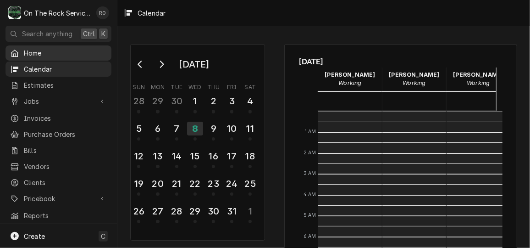
scroll to position [167, 0]
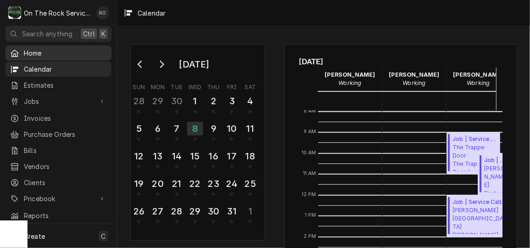
click at [48, 45] on link "Home" at bounding box center [59, 52] width 106 height 15
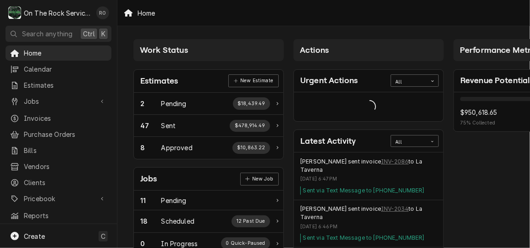
click at [48, 45] on link "Home" at bounding box center [59, 52] width 106 height 15
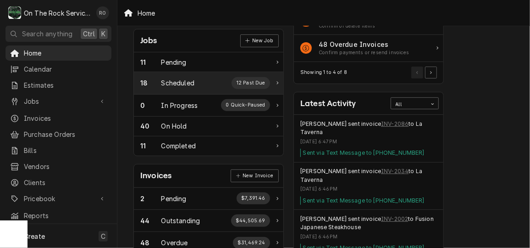
scroll to position [110, 0]
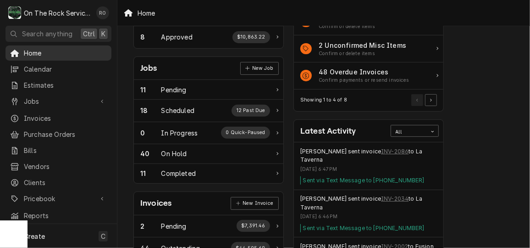
click at [69, 54] on span "Home" at bounding box center [65, 53] width 83 height 10
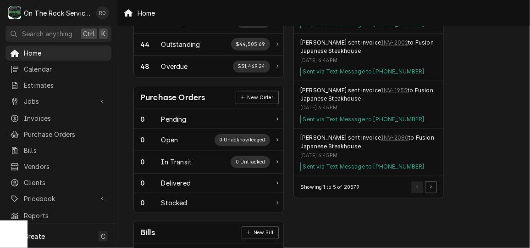
scroll to position [394, 0]
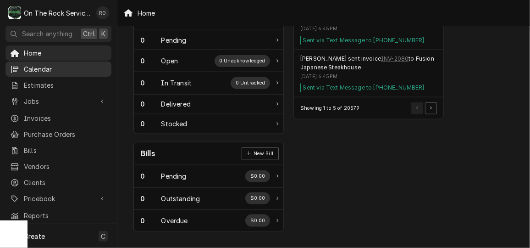
click at [49, 63] on div "Calendar" at bounding box center [58, 68] width 102 height 11
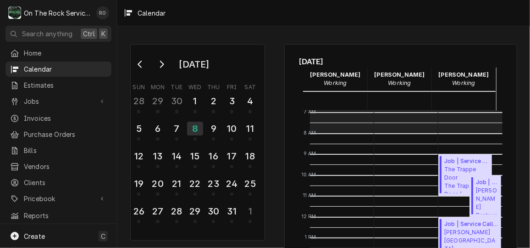
scroll to position [144, 15]
click at [219, 131] on div "9" at bounding box center [213, 129] width 16 height 16
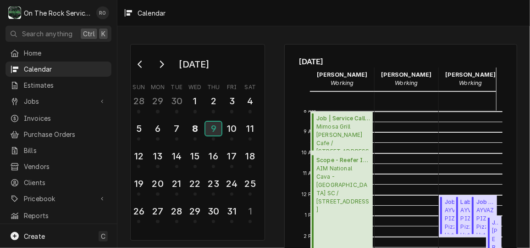
scroll to position [0, 8]
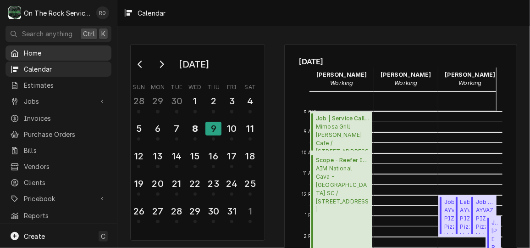
click at [68, 48] on span "Home" at bounding box center [65, 53] width 83 height 10
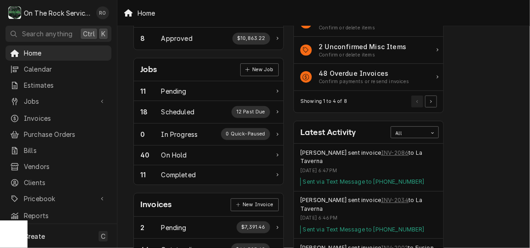
scroll to position [109, 0]
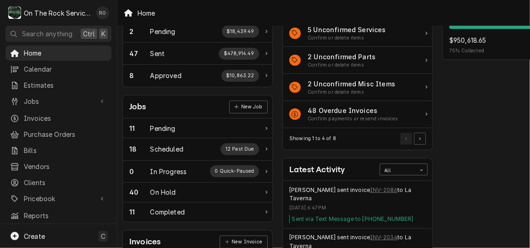
scroll to position [70, 11]
